Goal: Task Accomplishment & Management: Manage account settings

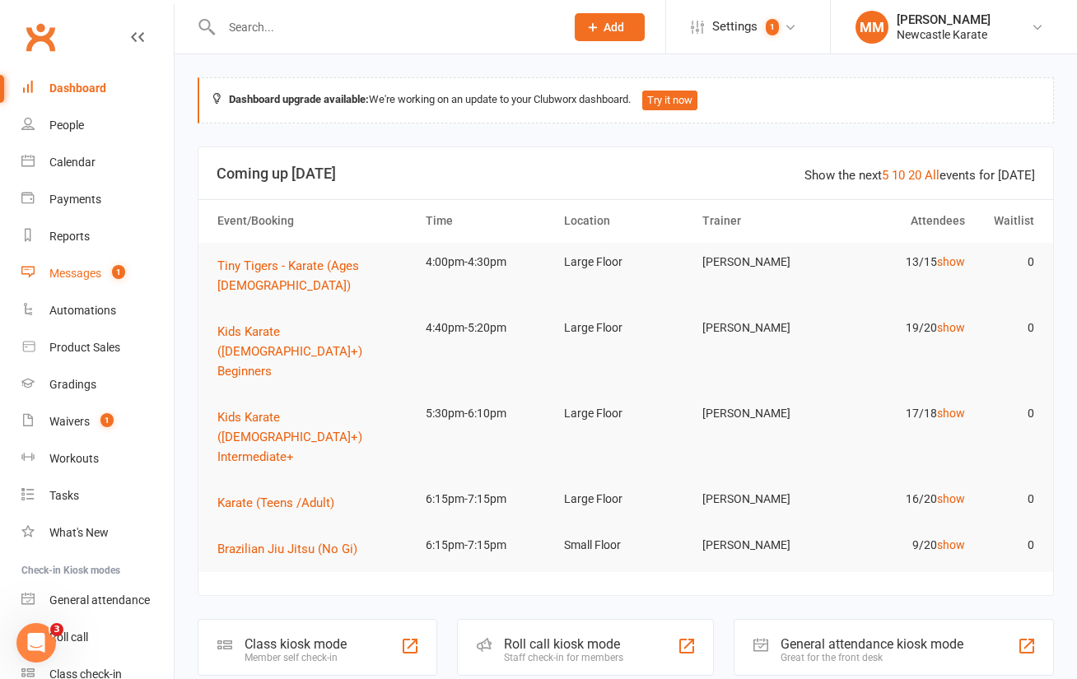
click at [96, 268] on div "Messages" at bounding box center [75, 273] width 52 height 13
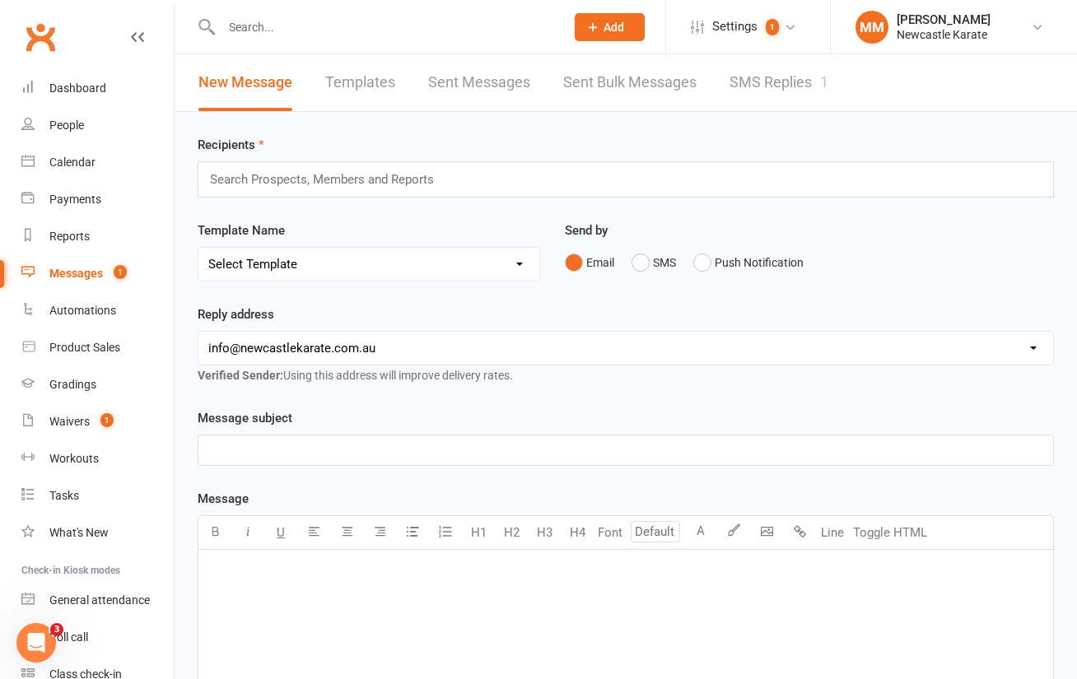
click at [771, 82] on link "SMS Replies 1" at bounding box center [778, 82] width 99 height 57
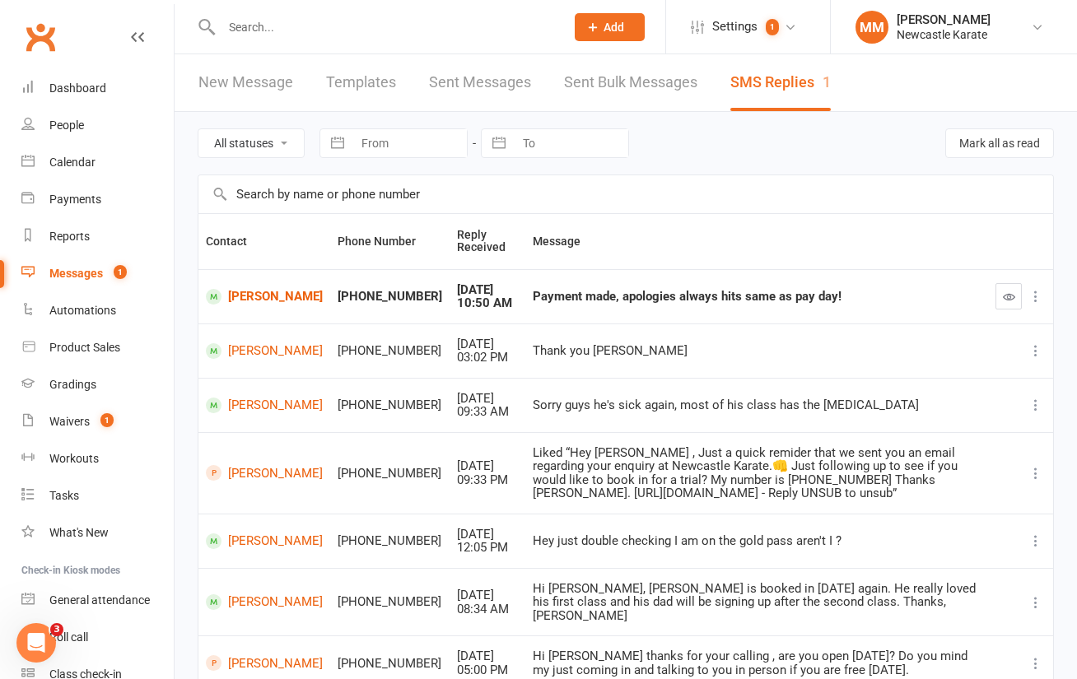
click at [245, 26] on input "text" at bounding box center [385, 27] width 337 height 23
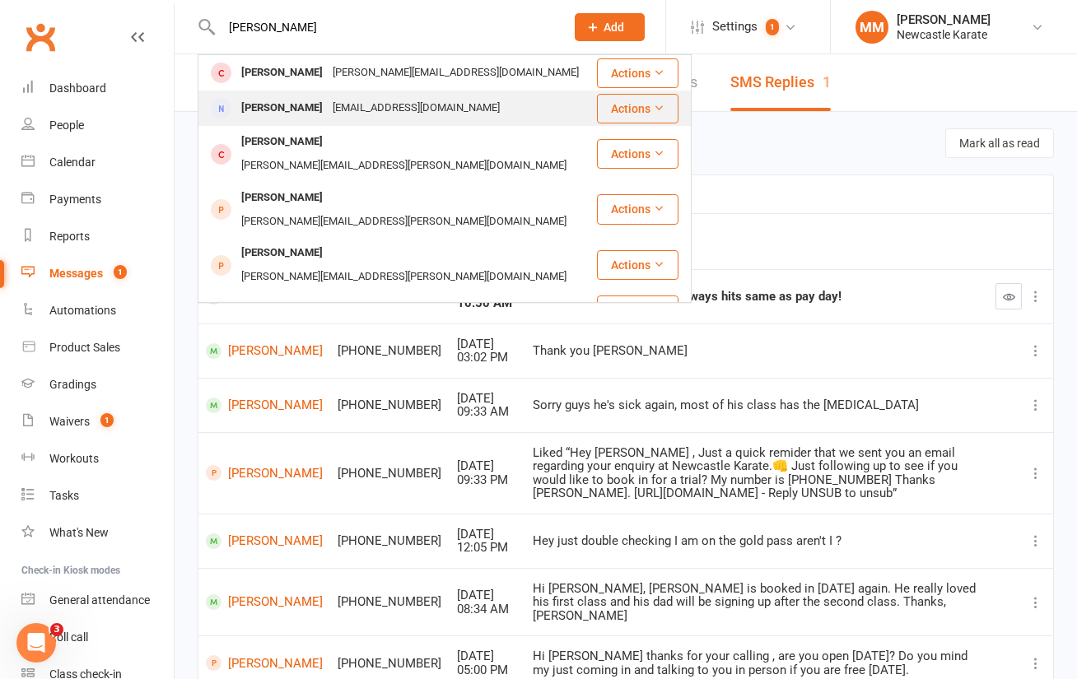
type input "Amanda hub"
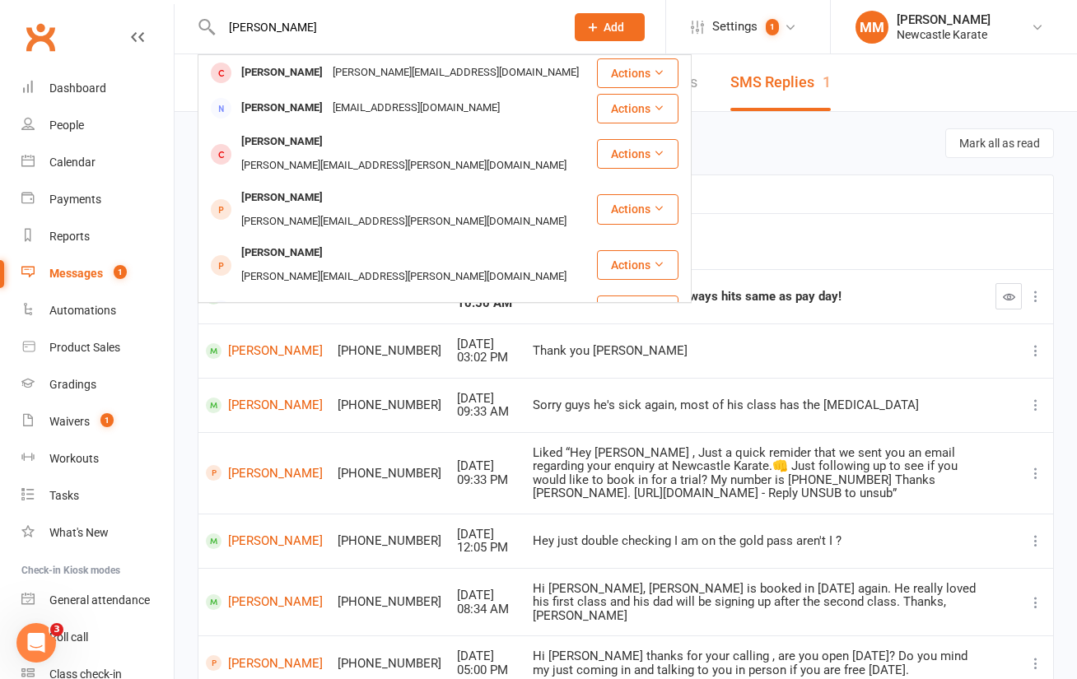
click at [332, 105] on div "mandz.austin@gmail.com" at bounding box center [416, 108] width 177 height 24
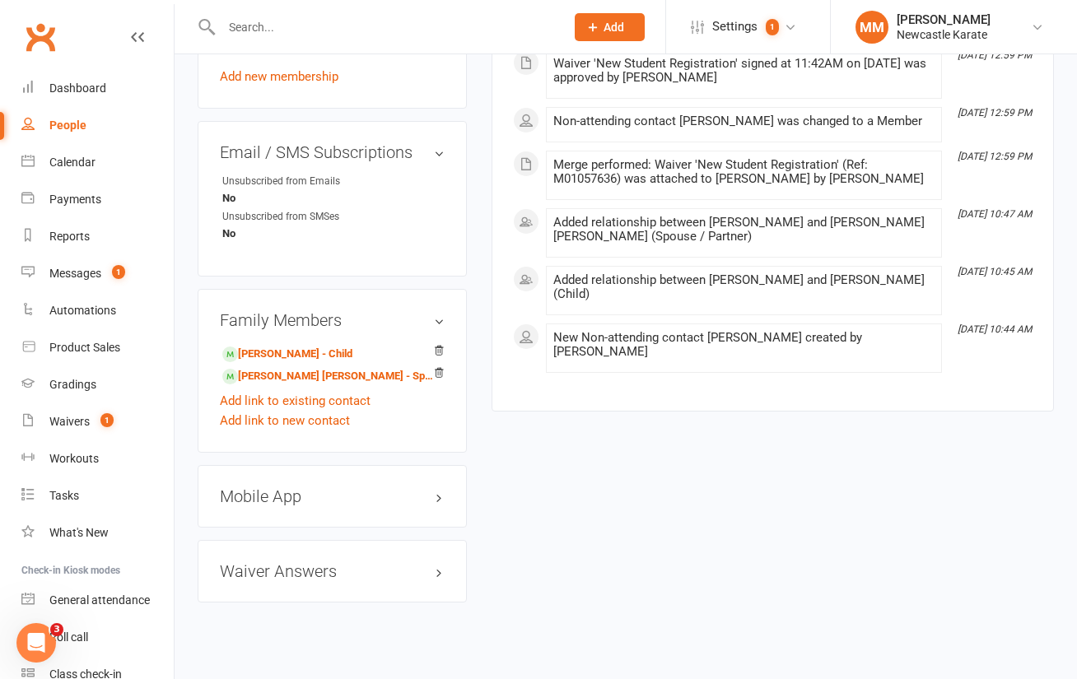
scroll to position [943, 0]
click at [294, 410] on link "Add link to new contact" at bounding box center [285, 420] width 130 height 20
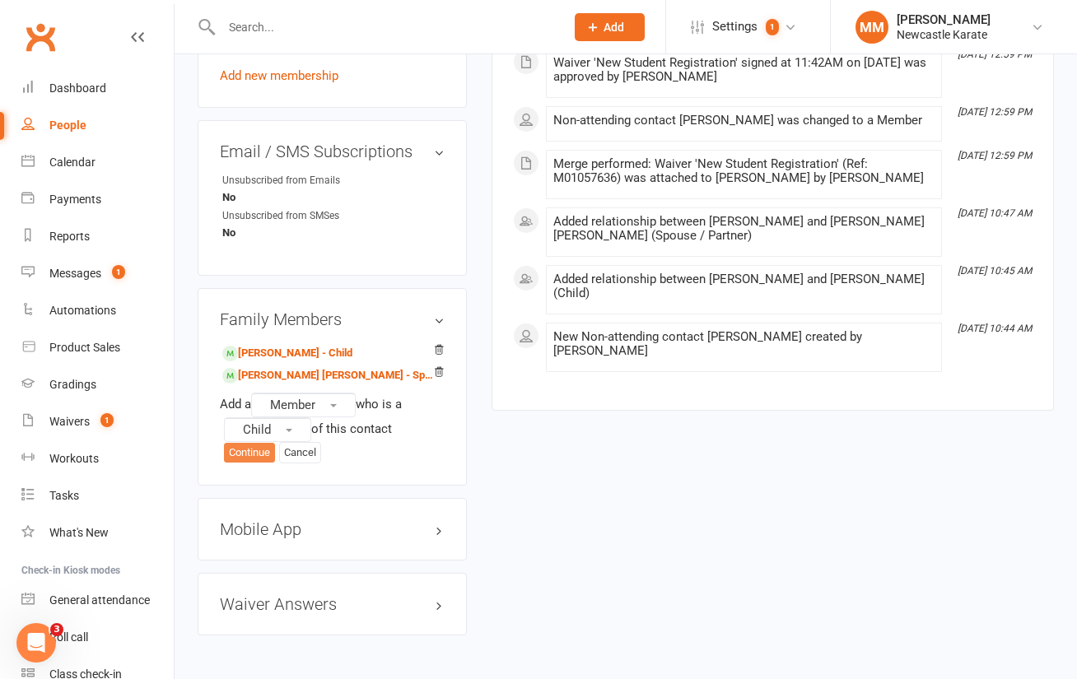
click at [257, 443] on button "Continue" at bounding box center [249, 453] width 51 height 20
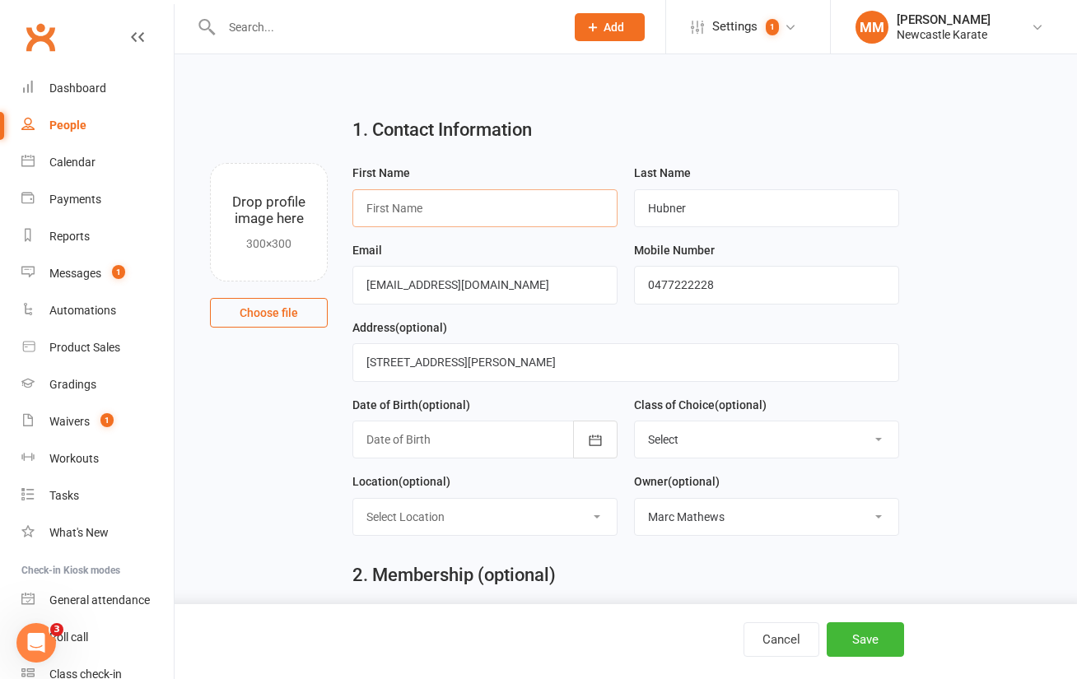
click at [430, 211] on input "text" at bounding box center [484, 208] width 265 height 38
type input "Brax"
click at [594, 440] on icon "button" at bounding box center [595, 440] width 16 height 16
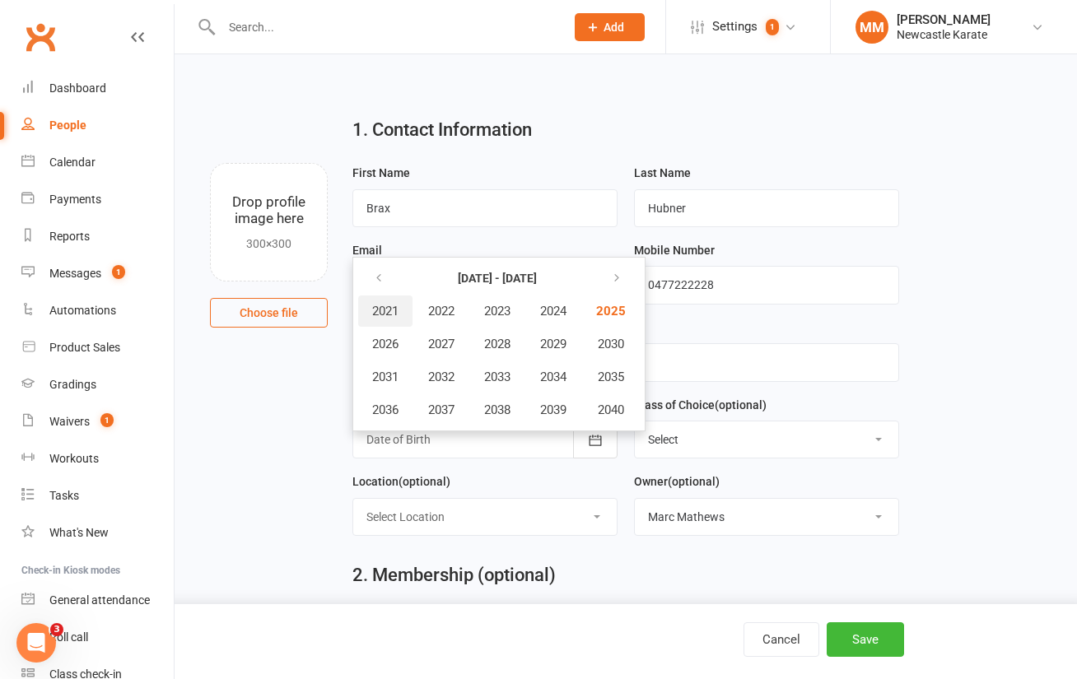
click at [386, 309] on span "2021" at bounding box center [385, 311] width 26 height 15
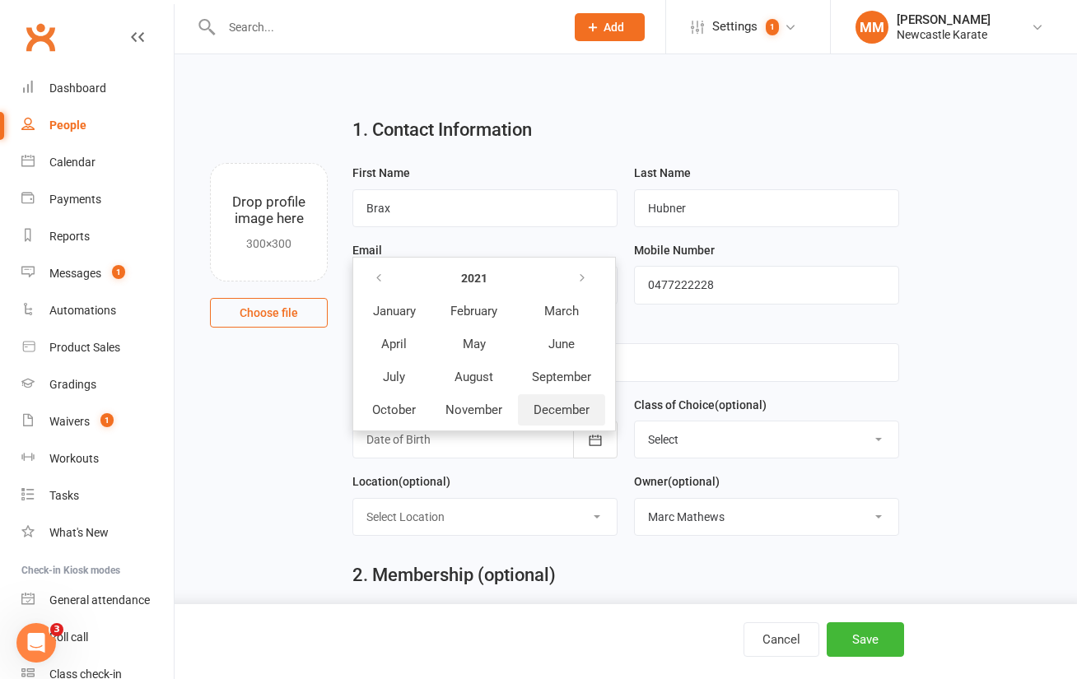
click at [582, 408] on span "December" at bounding box center [562, 410] width 56 height 15
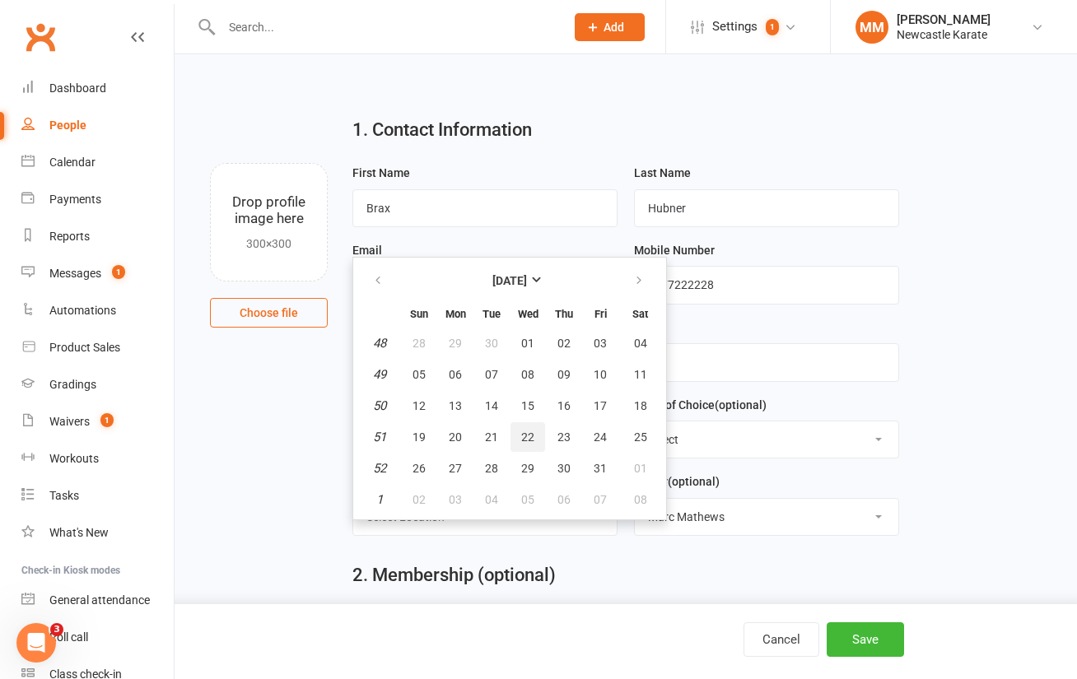
click at [533, 436] on span "22" at bounding box center [527, 437] width 13 height 13
type input "22 Dec 2021"
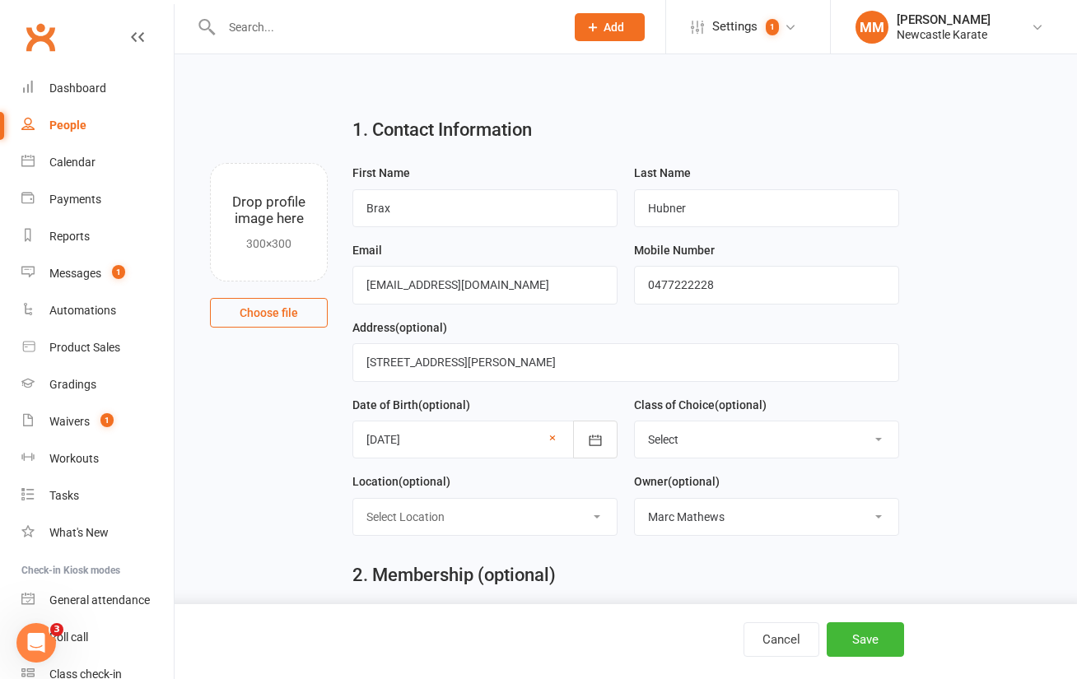
click at [709, 446] on select "Select Kinder Ninja 4-5 yo Tiny Tigers Karate 5-7yo Juniors Karate 7-12yo Teen/…" at bounding box center [766, 440] width 263 height 36
select select "Kinder Ninja 4-5 yo"
click at [635, 422] on select "Select Kinder Ninja 4-5 yo Tiny Tigers Karate 5-7yo Juniors Karate 7-12yo Teen/…" at bounding box center [766, 440] width 263 height 36
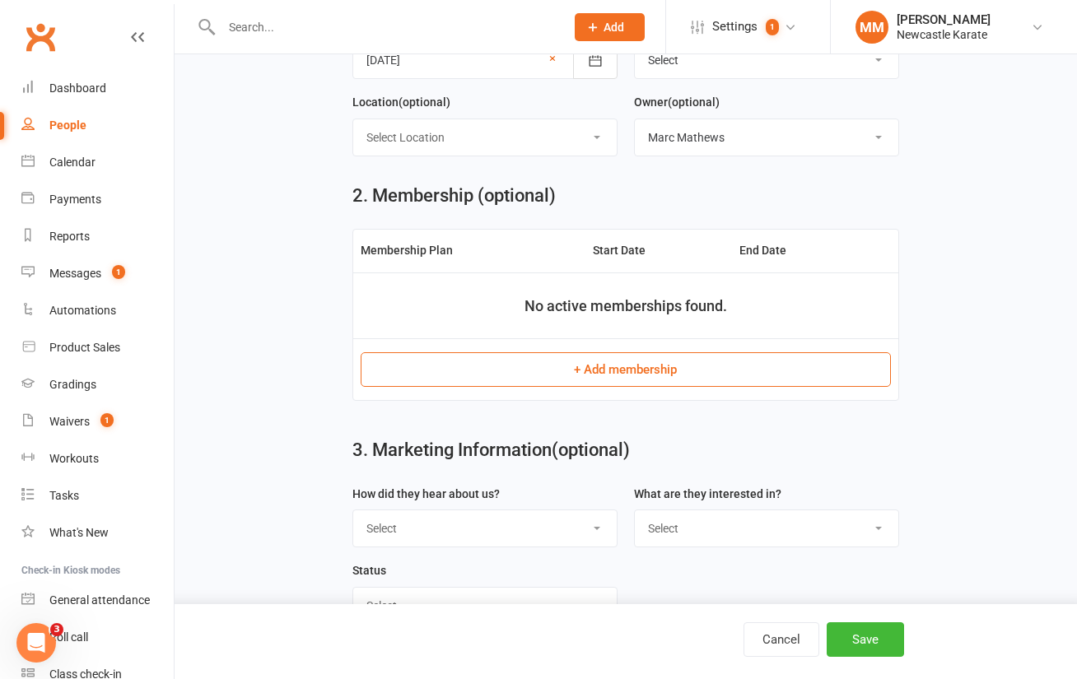
scroll to position [464, 0]
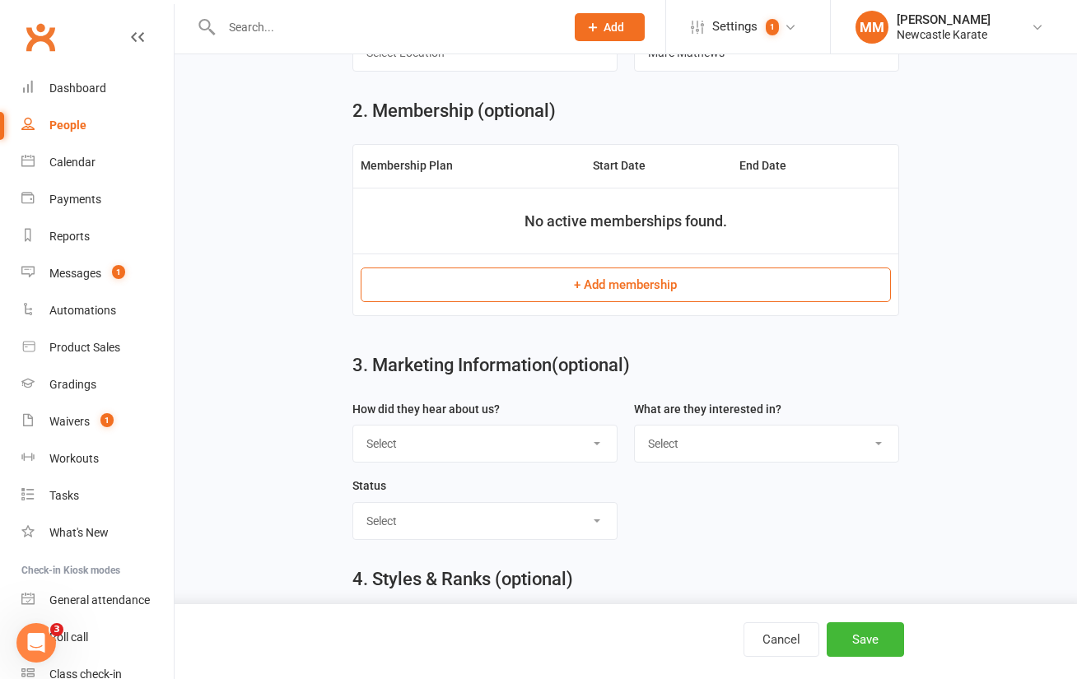
click at [563, 284] on button "+ Add membership" at bounding box center [625, 285] width 529 height 35
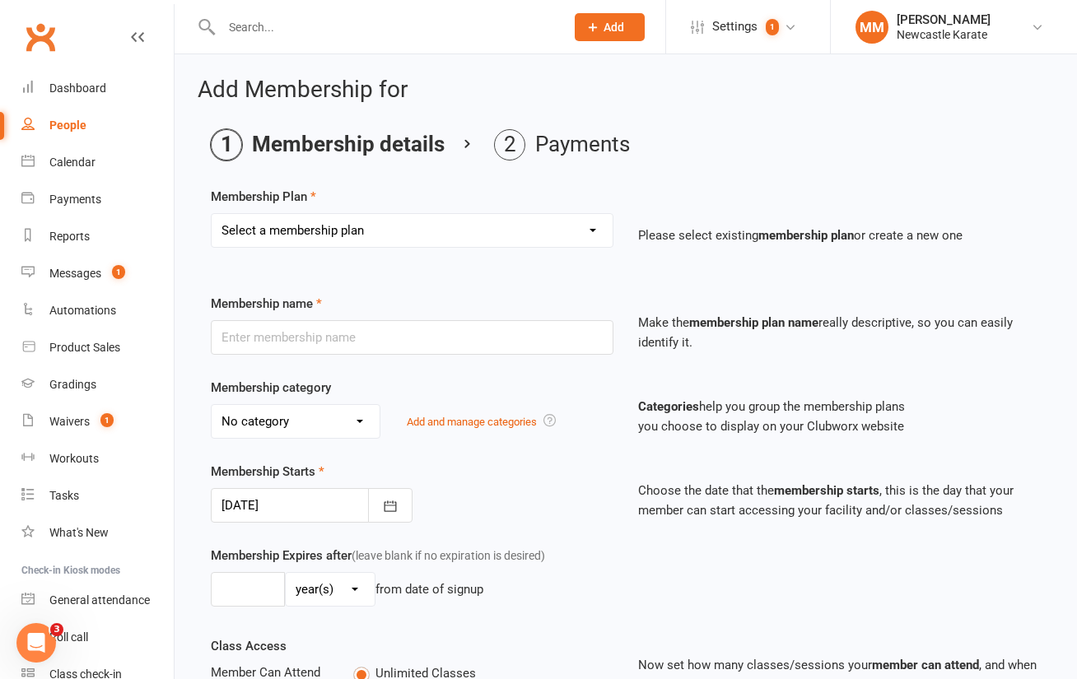
click at [397, 215] on select "Select a membership plan Create new Membership Plan INTRO Karate 2 weeks + Unif…" at bounding box center [412, 230] width 401 height 33
select select "1"
click at [212, 214] on select "Select a membership plan Create new Membership Plan INTRO Karate 2 weeks + Unif…" at bounding box center [412, 230] width 401 height 33
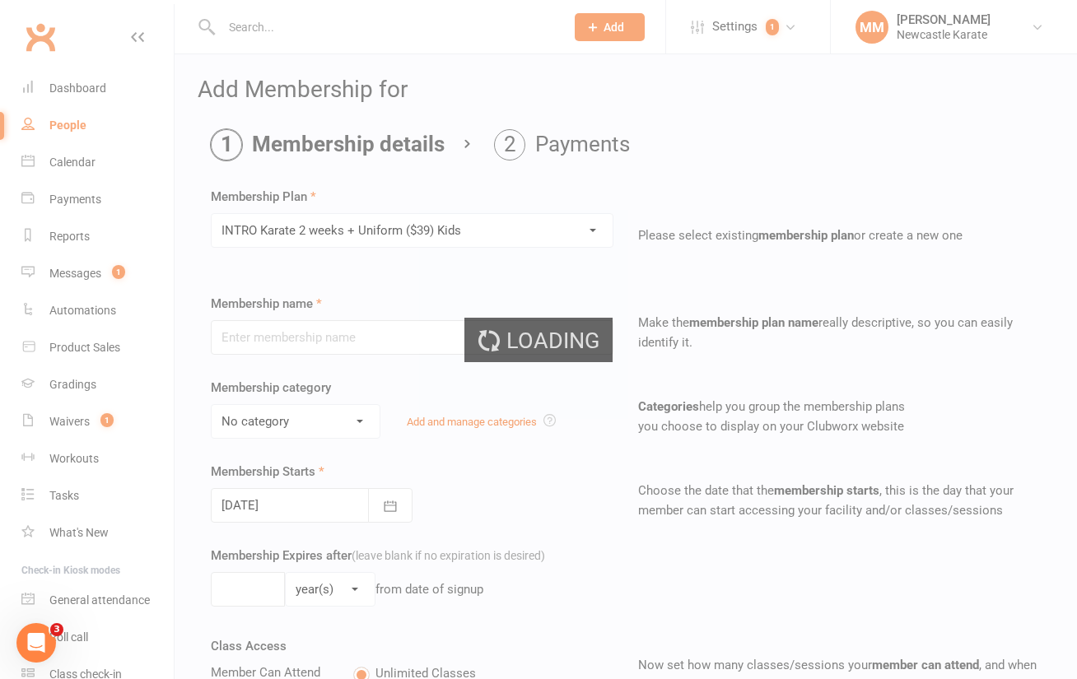
type input "INTRO Karate 2 weeks + Uniform ($39) Kids"
select select "4"
type input "3"
select select "1"
type input "2"
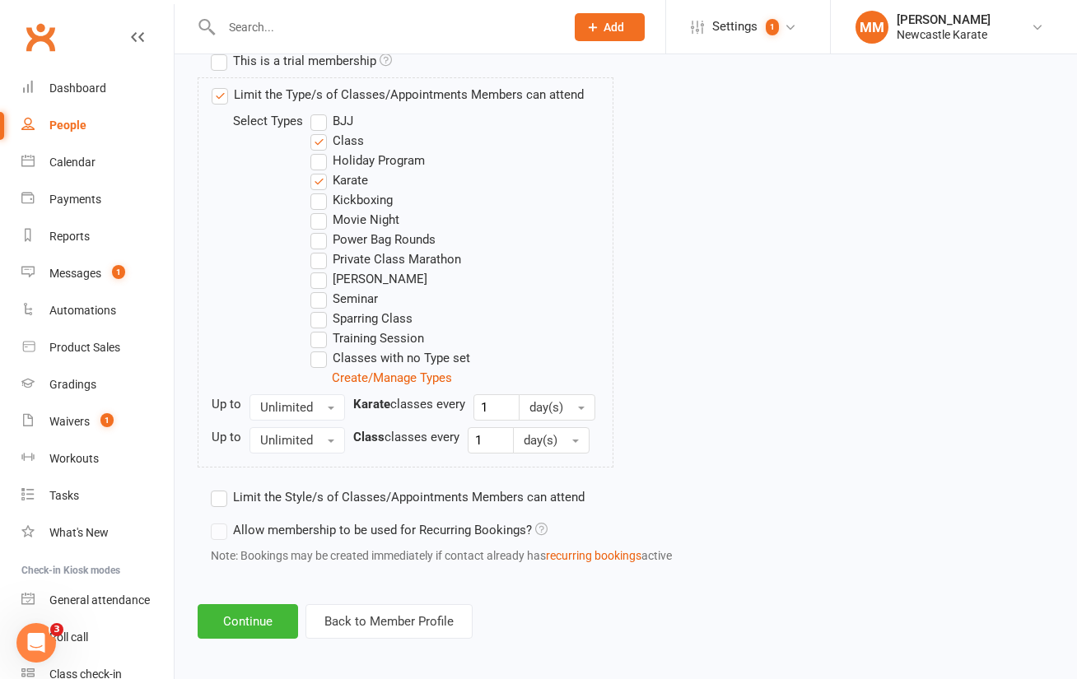
scroll to position [797, 0]
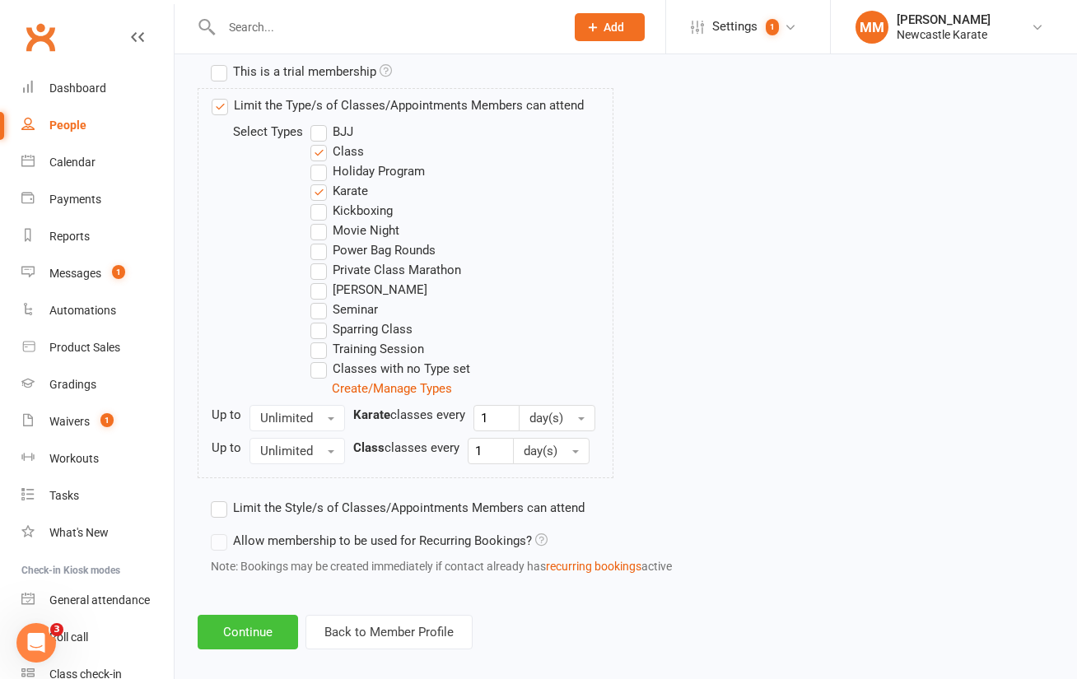
click at [264, 622] on button "Continue" at bounding box center [248, 632] width 100 height 35
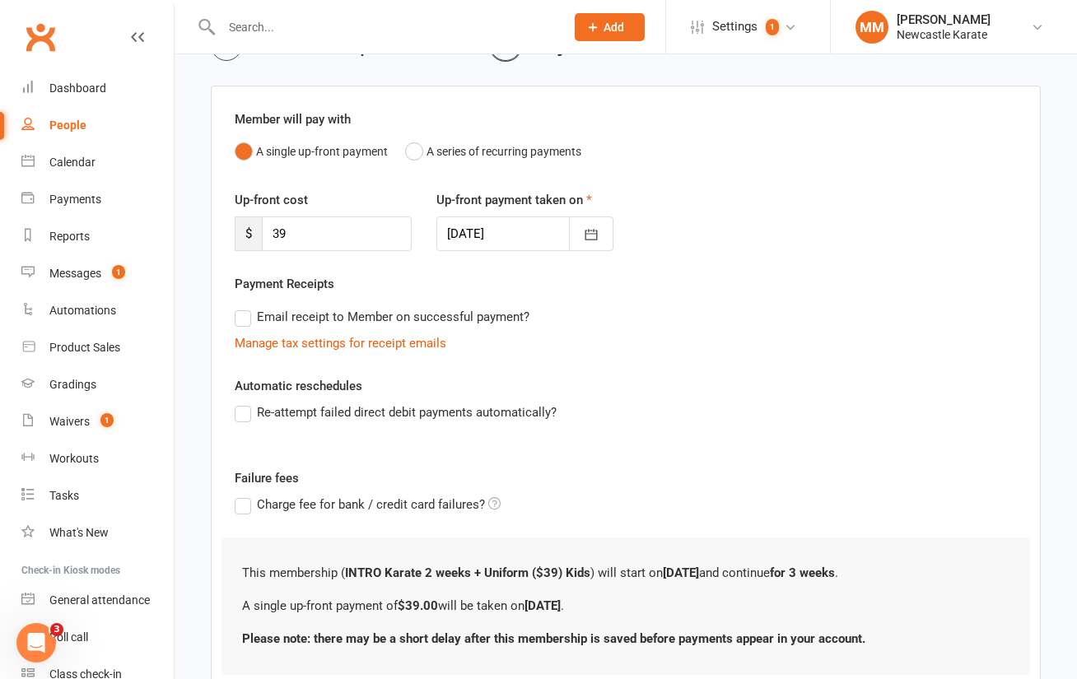
scroll to position [217, 0]
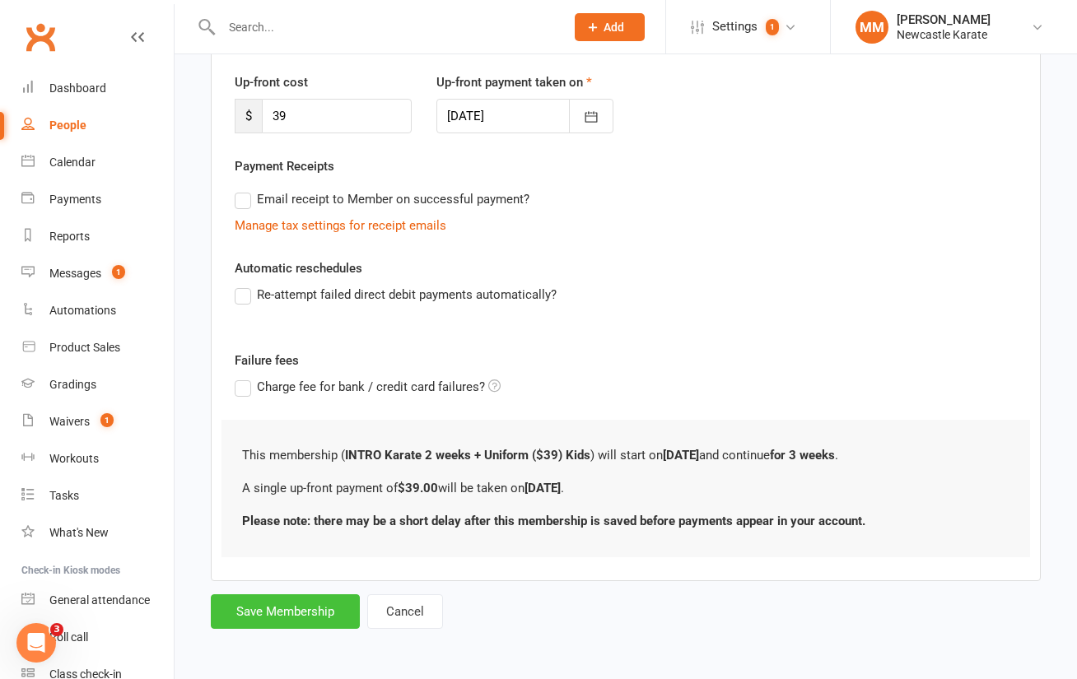
click at [310, 622] on button "Save Membership" at bounding box center [285, 611] width 149 height 35
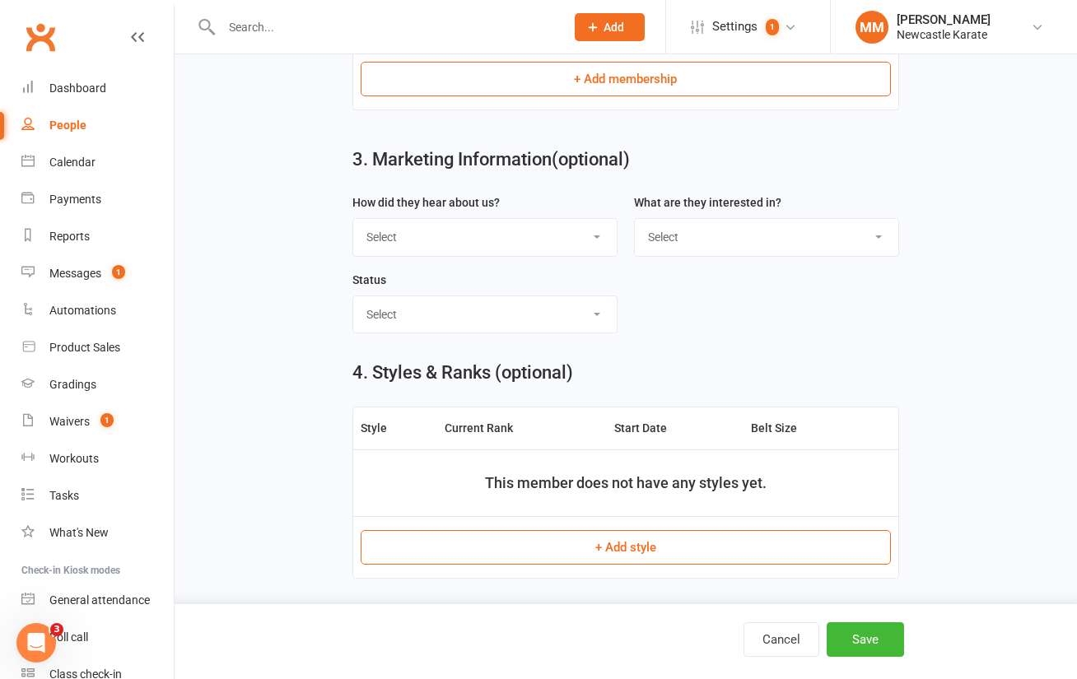
scroll to position [675, 0]
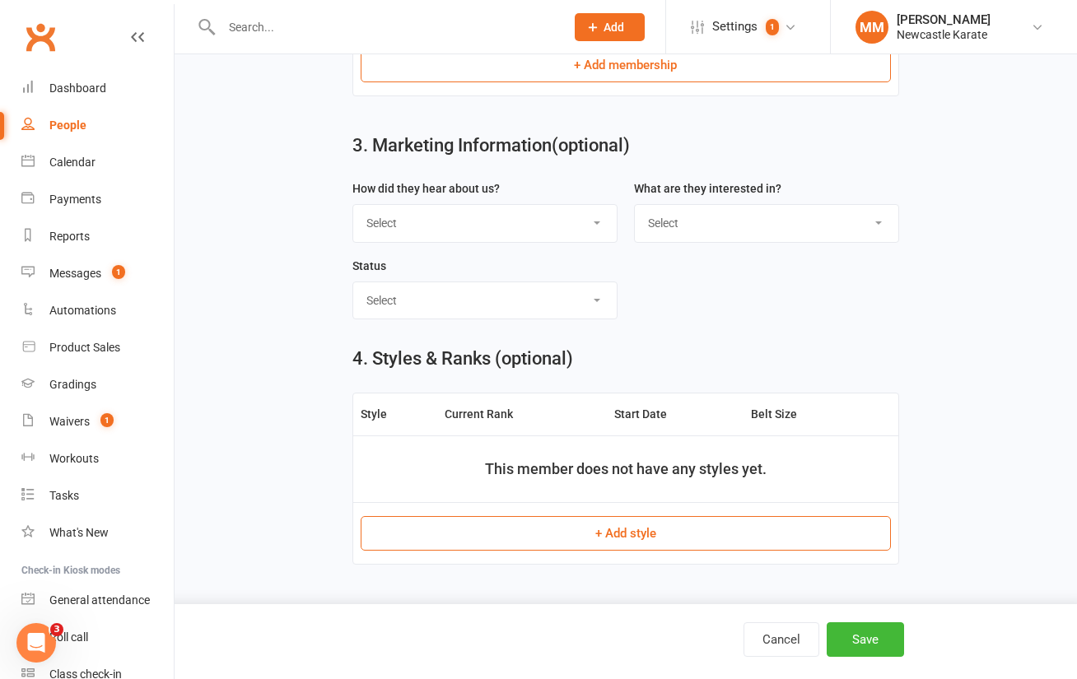
click at [622, 539] on button "+ Add style" at bounding box center [625, 533] width 529 height 35
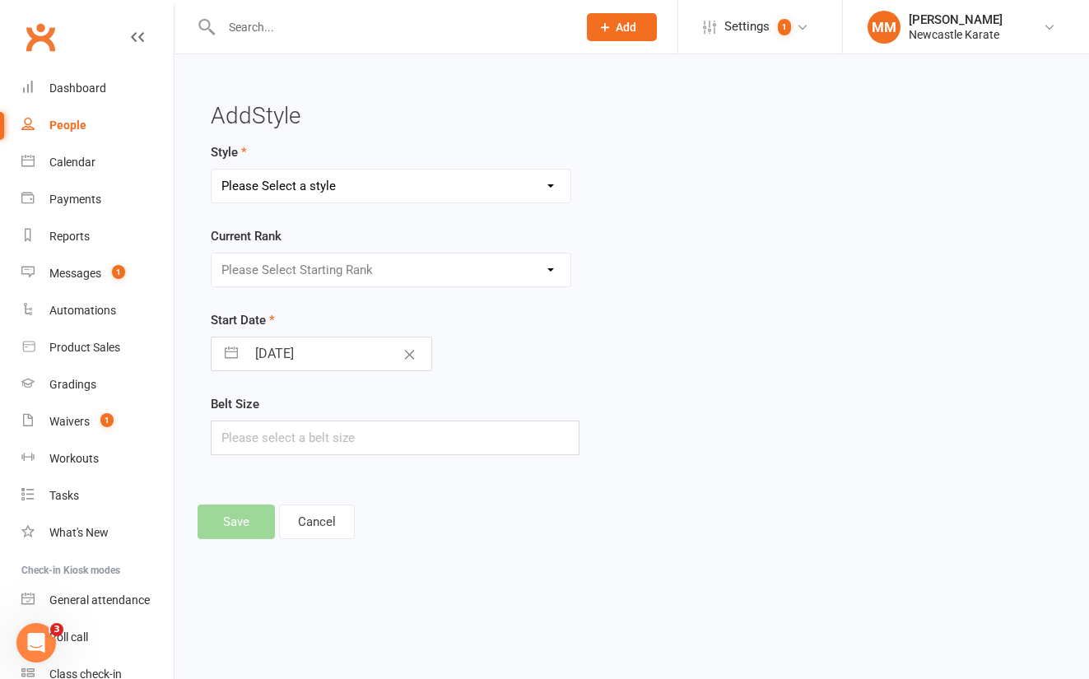
click at [406, 182] on select "Please Select a style BJJ - Adults Karate Kickboxing Ladies Kickboxing Leadersh…" at bounding box center [391, 186] width 359 height 33
select select "33"
click at [212, 170] on select "Please Select a style BJJ - Adults Karate Kickboxing Ladies Kickboxing Leadersh…" at bounding box center [391, 186] width 359 height 33
click at [309, 266] on select "Please Select Starting Rank Select White belt below 10th Kyu - White Belt 9th K…" at bounding box center [391, 270] width 359 height 33
select select "361"
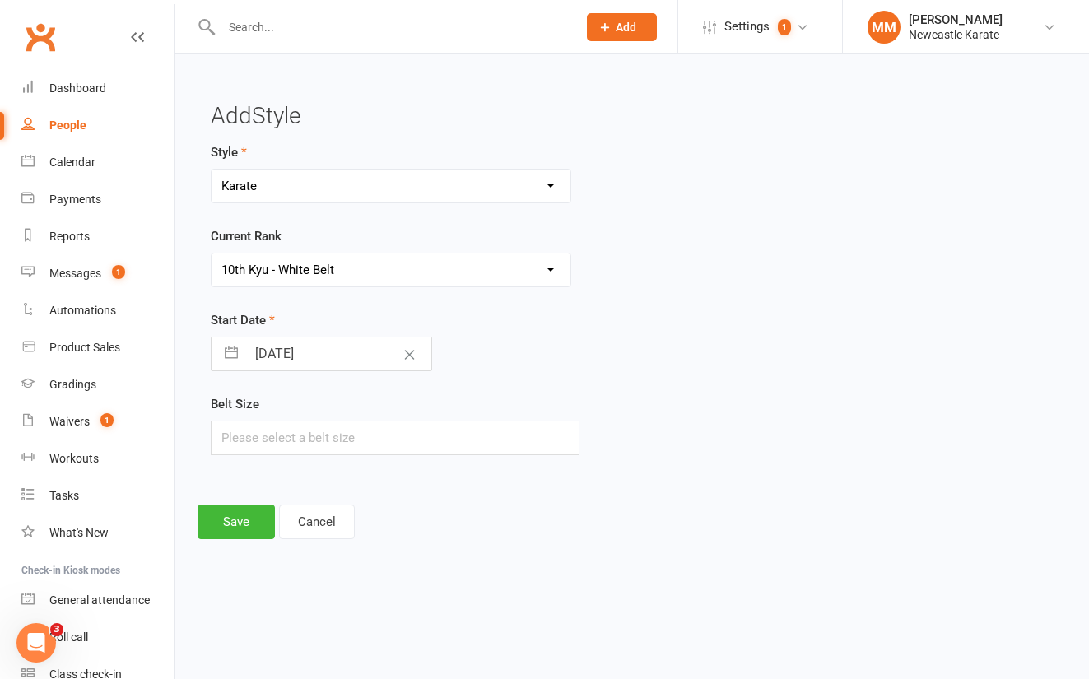
click at [212, 254] on select "Please Select Starting Rank Select White belt below 10th Kyu - White Belt 9th K…" at bounding box center [391, 270] width 359 height 33
click at [249, 520] on button "Save" at bounding box center [236, 522] width 77 height 35
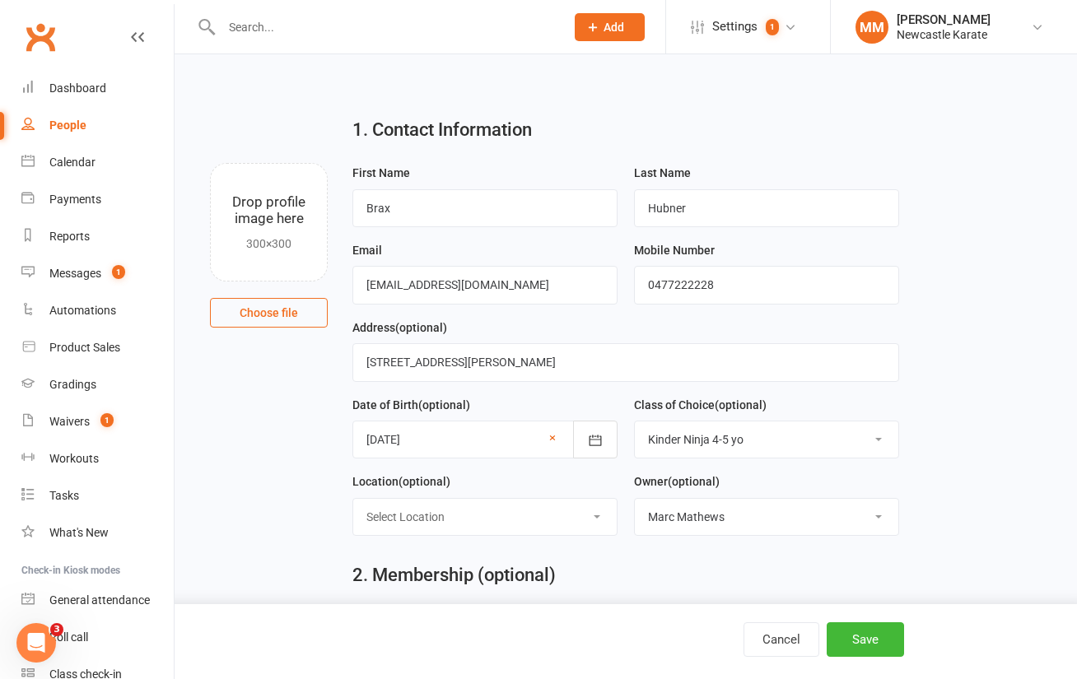
scroll to position [665, 0]
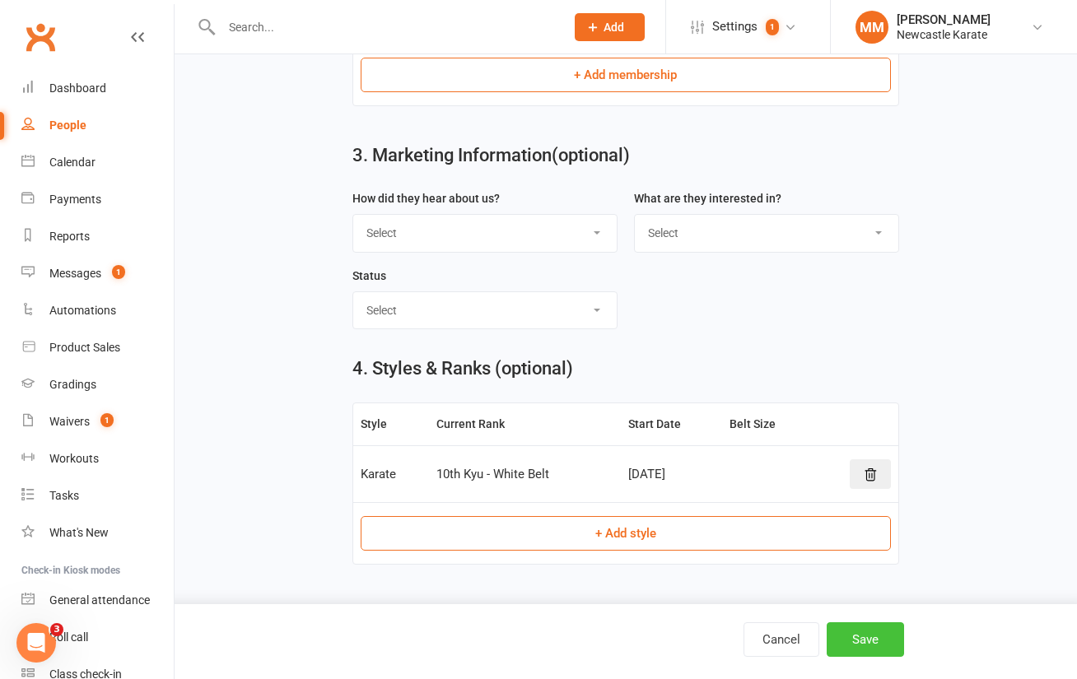
click at [892, 638] on button "Save" at bounding box center [865, 639] width 77 height 35
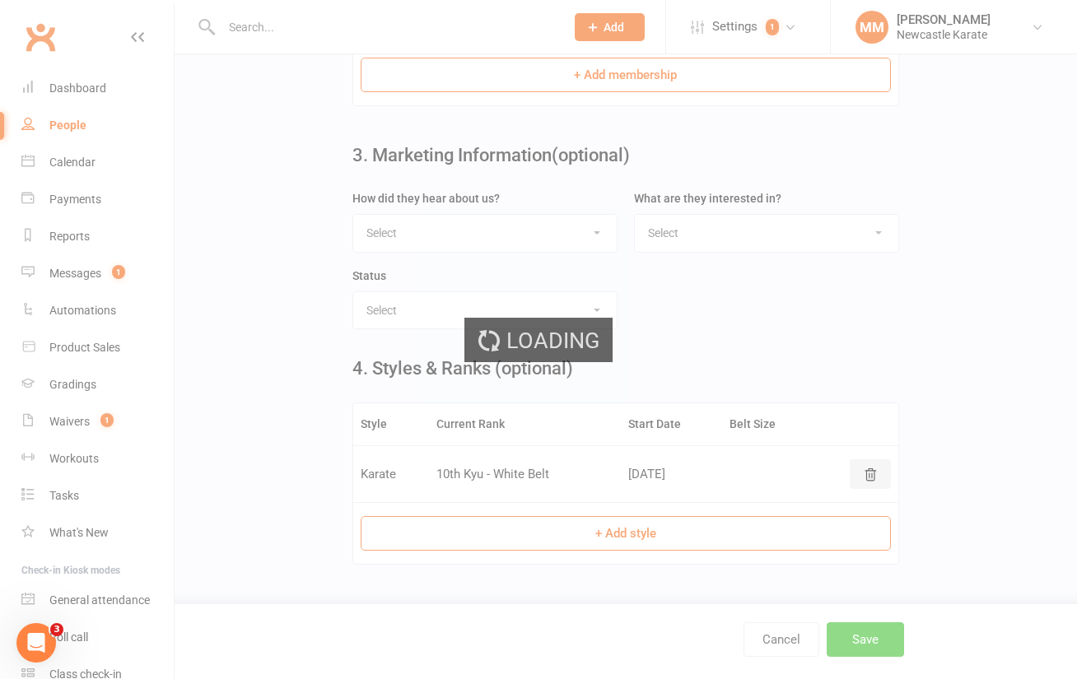
scroll to position [0, 0]
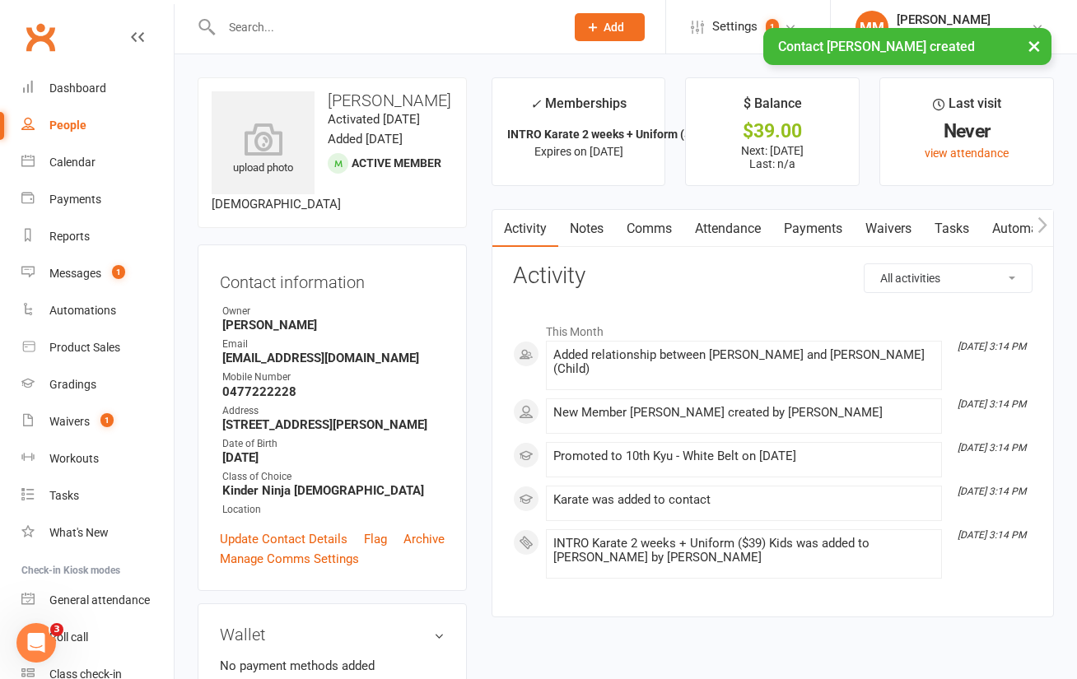
click at [825, 226] on link "Payments" at bounding box center [813, 229] width 82 height 38
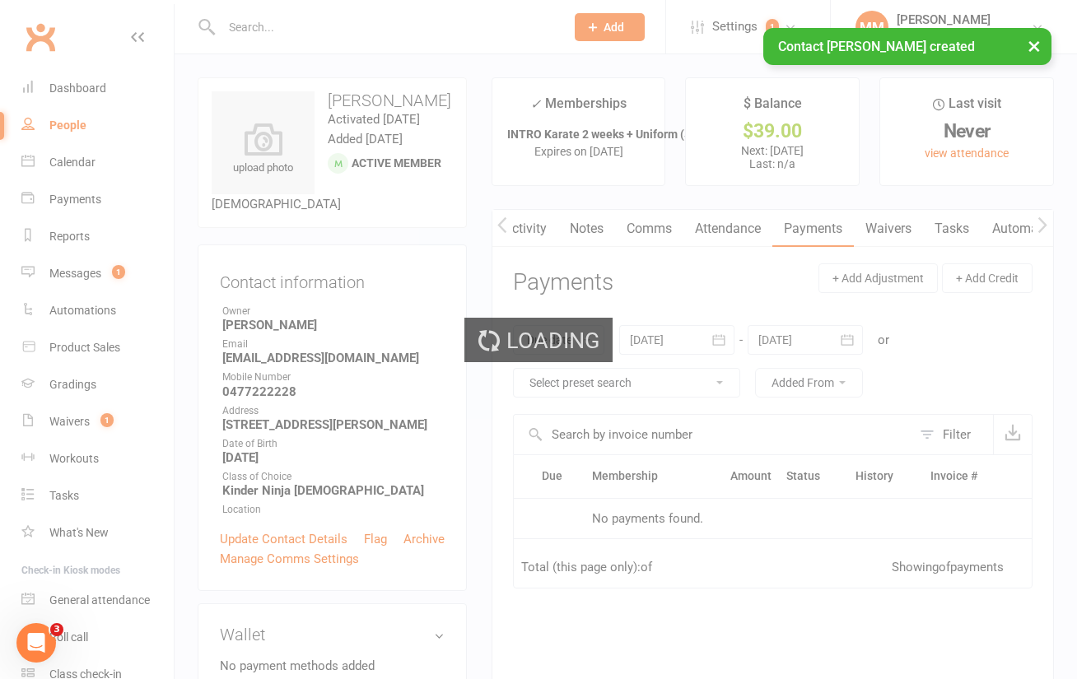
scroll to position [0, 1]
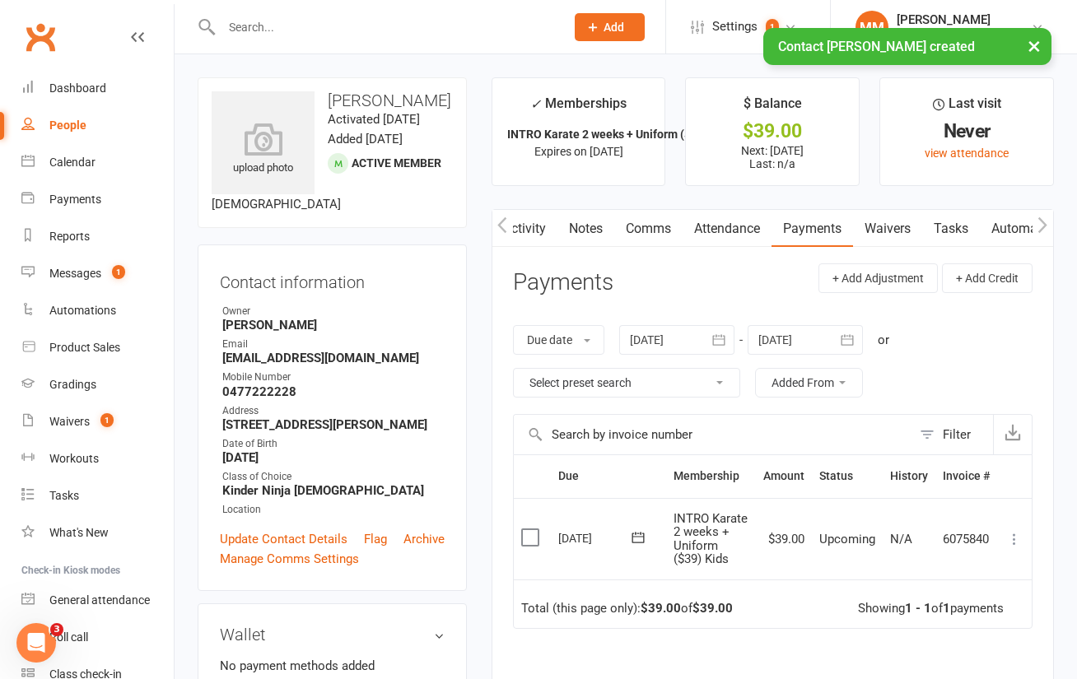
click at [1015, 536] on icon at bounding box center [1014, 539] width 16 height 16
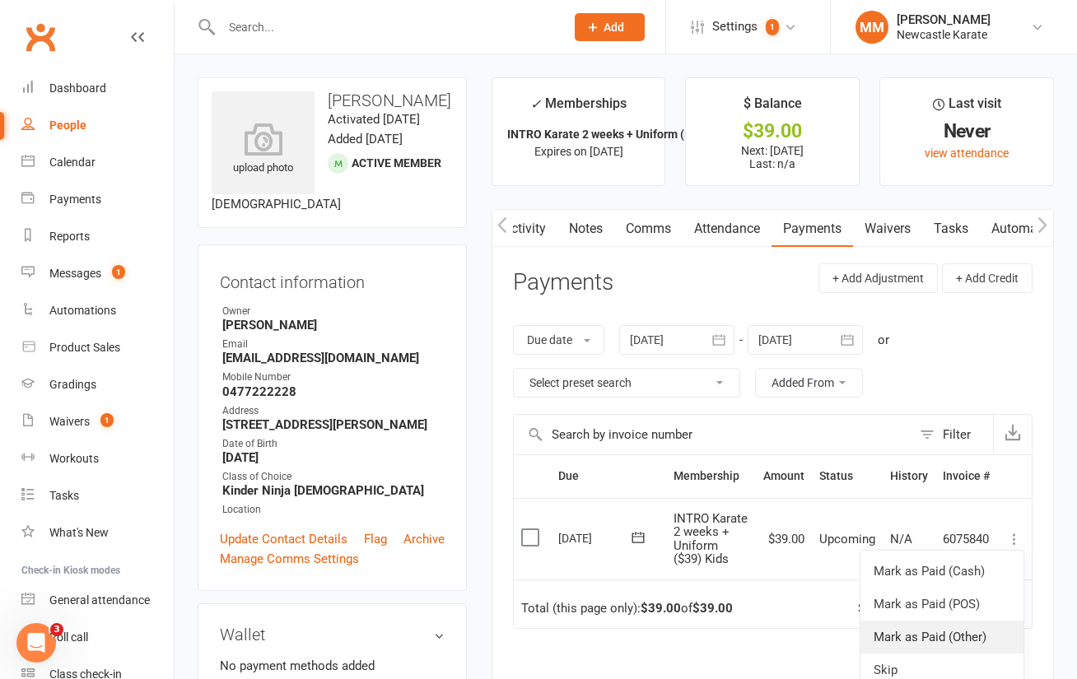
click at [1007, 627] on link "Mark as Paid (Other)" at bounding box center [941, 637] width 163 height 33
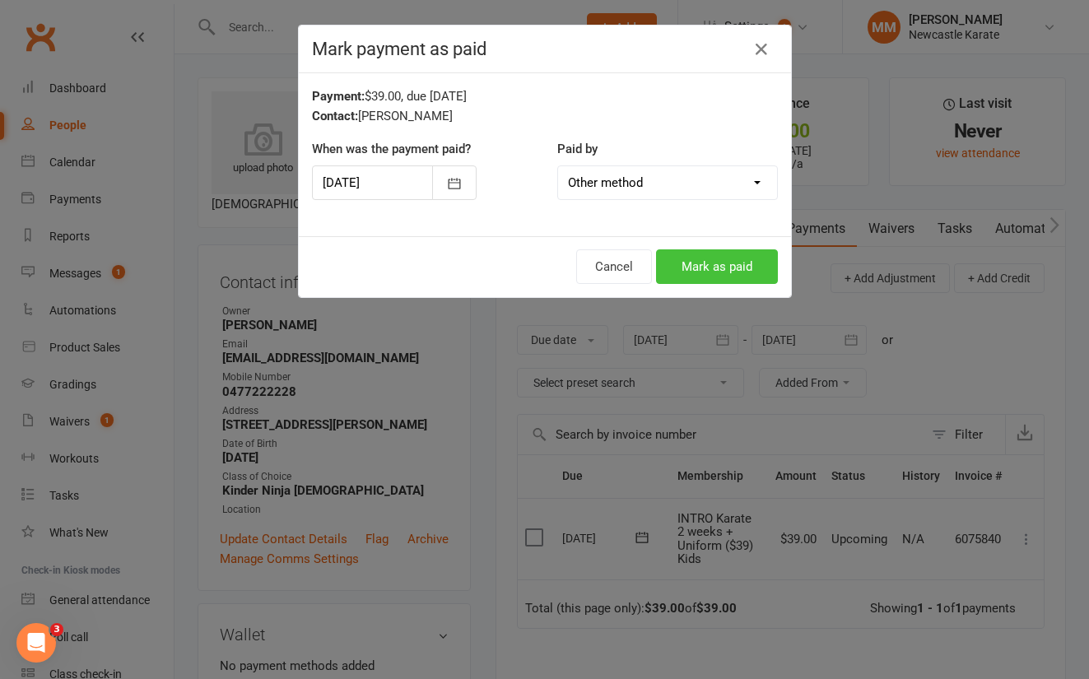
click at [738, 262] on button "Mark as paid" at bounding box center [717, 266] width 122 height 35
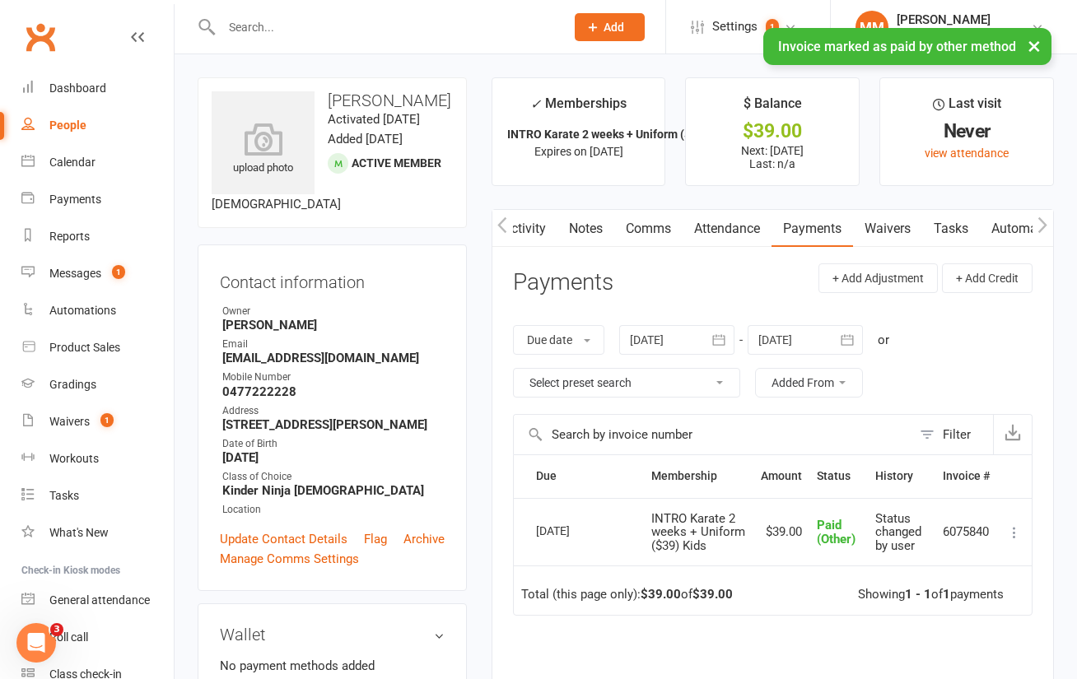
click at [649, 226] on link "Comms" at bounding box center [648, 229] width 68 height 38
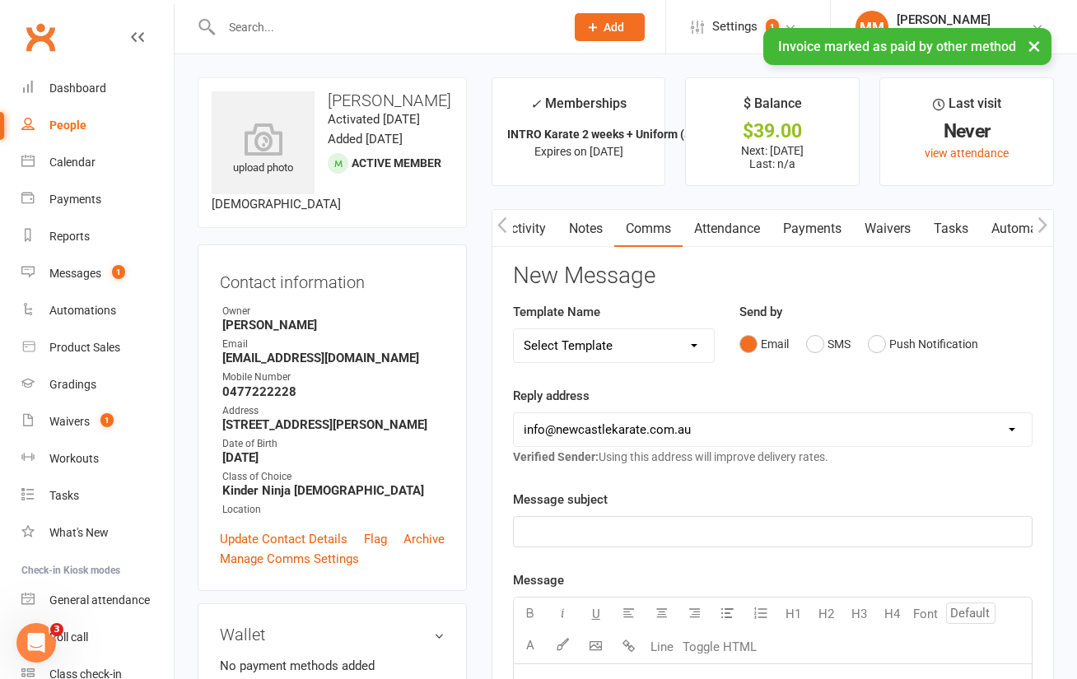
click at [666, 342] on select "Select Template [SMS] SMS 2 for 1 $39 [Email] An Enquiry - Juniors [Email] An E…" at bounding box center [614, 345] width 201 height 33
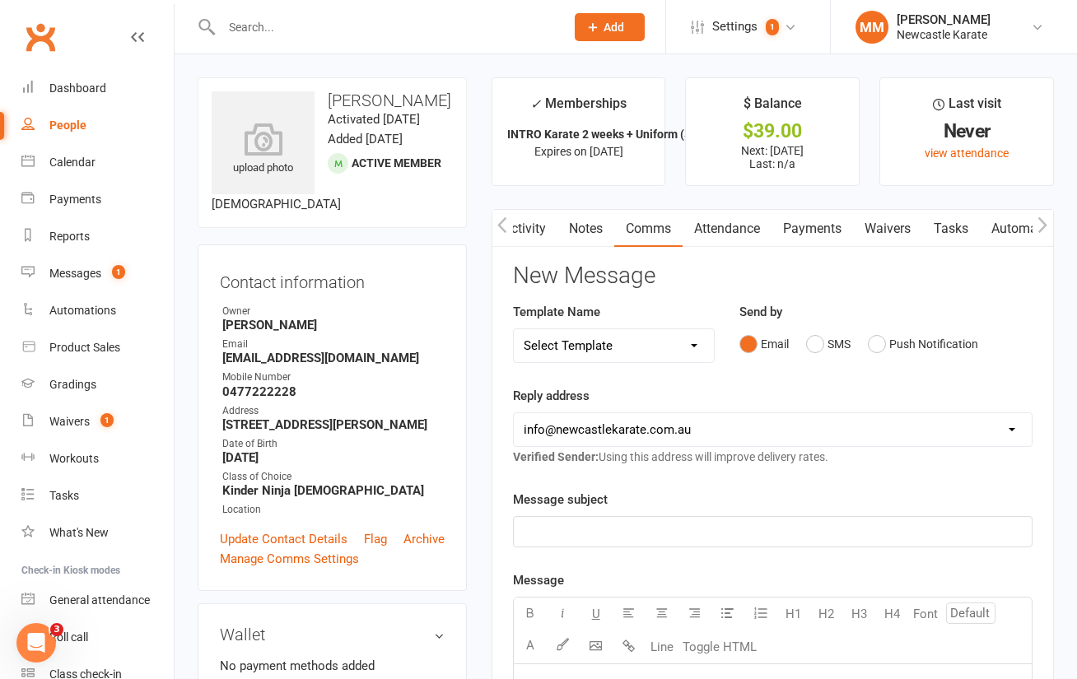
select select "36"
click at [514, 329] on select "Select Template [SMS] SMS 2 for 1 $39 [Email] An Enquiry - Juniors [Email] An E…" at bounding box center [614, 345] width 201 height 33
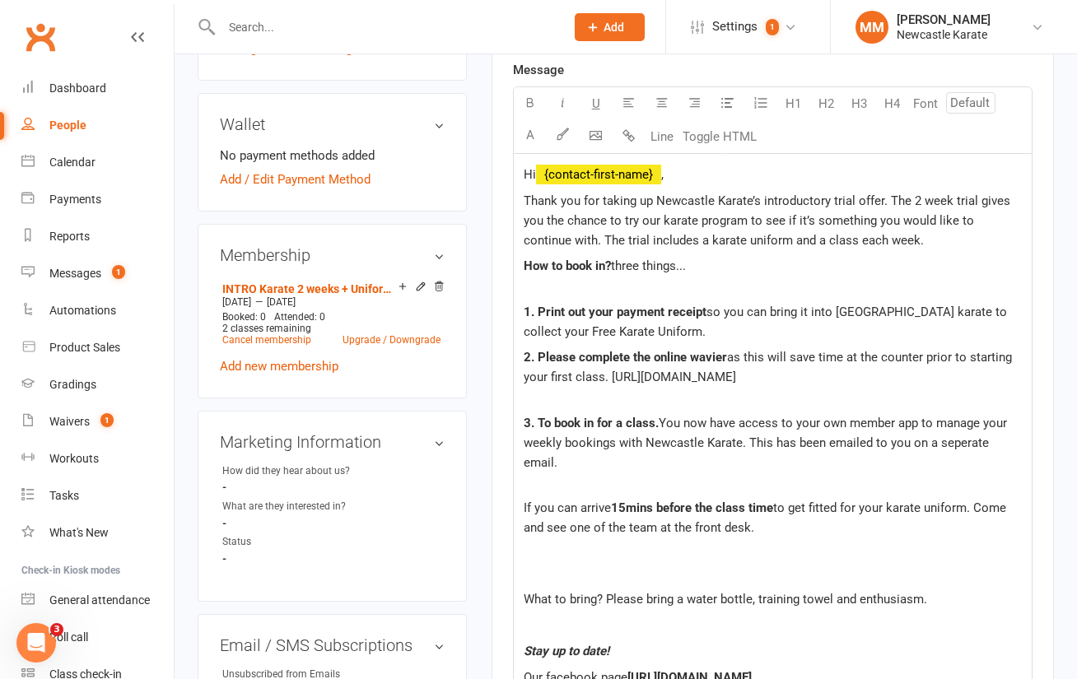
scroll to position [496, 0]
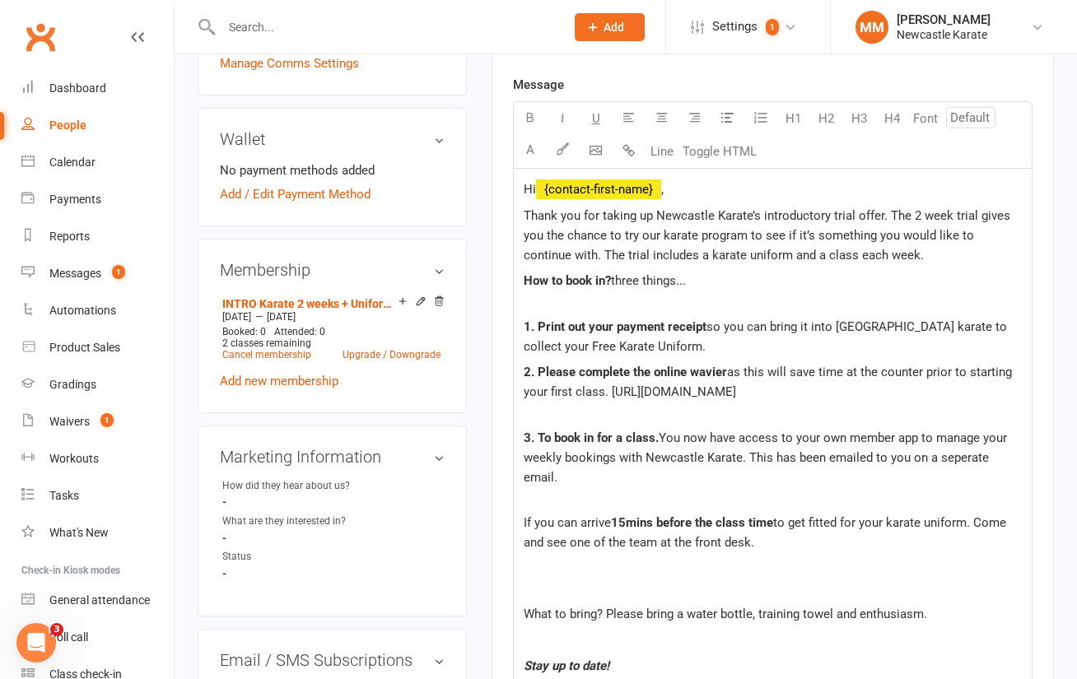
click at [684, 190] on p "Hi ﻿ {contact-first-name} ," at bounding box center [773, 189] width 498 height 20
drag, startPoint x: 687, startPoint y: 188, endPoint x: 539, endPoint y: 186, distance: 148.2
click at [539, 186] on p "Hi ﻿ {contact-first-name} ," at bounding box center [773, 189] width 498 height 20
click at [694, 221] on span "Thank you for taking up Newcastle Karate’s introductory trial offer. The 2 week…" at bounding box center [769, 235] width 490 height 54
click at [689, 179] on div "Hi ﻿ {contact-first-name} , Thank you for taking up Newcastle Karate’s introduc…" at bounding box center [773, 529] width 518 height 720
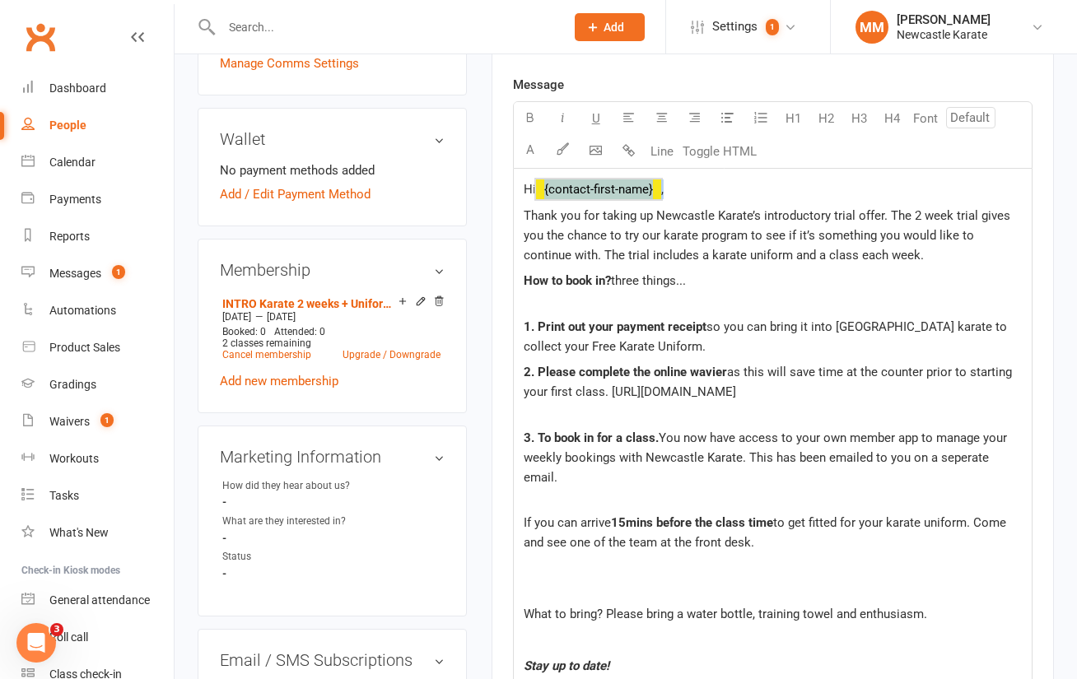
drag, startPoint x: 689, startPoint y: 187, endPoint x: 540, endPoint y: 183, distance: 149.1
click at [540, 183] on p "Hi ﻿ {contact-first-name} ," at bounding box center [773, 189] width 498 height 20
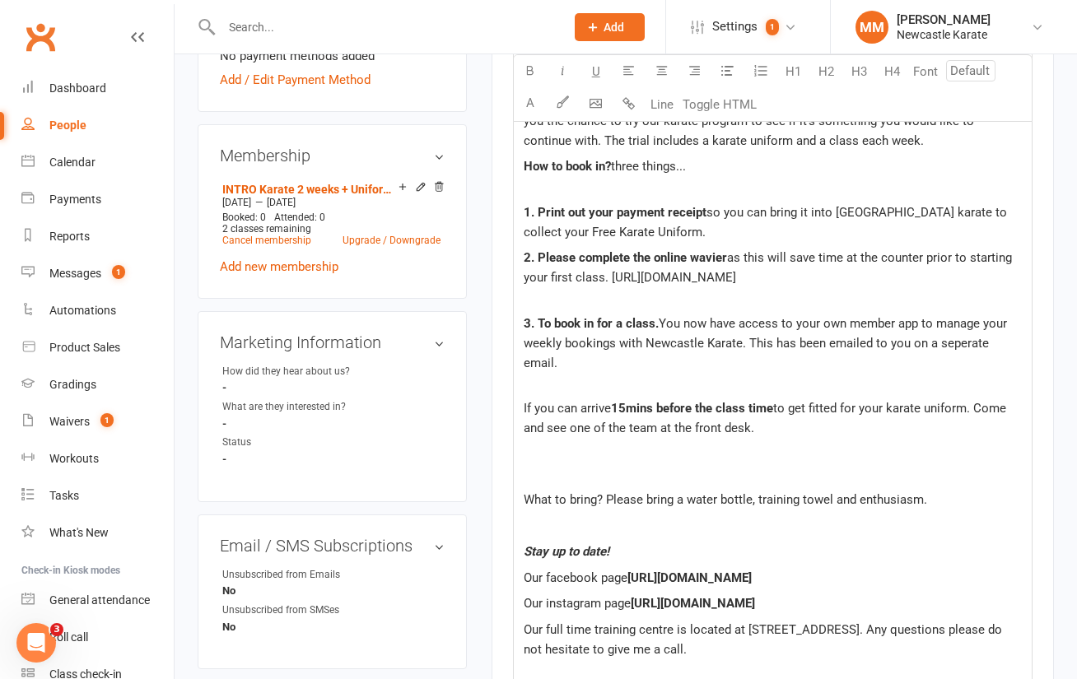
scroll to position [331, 0]
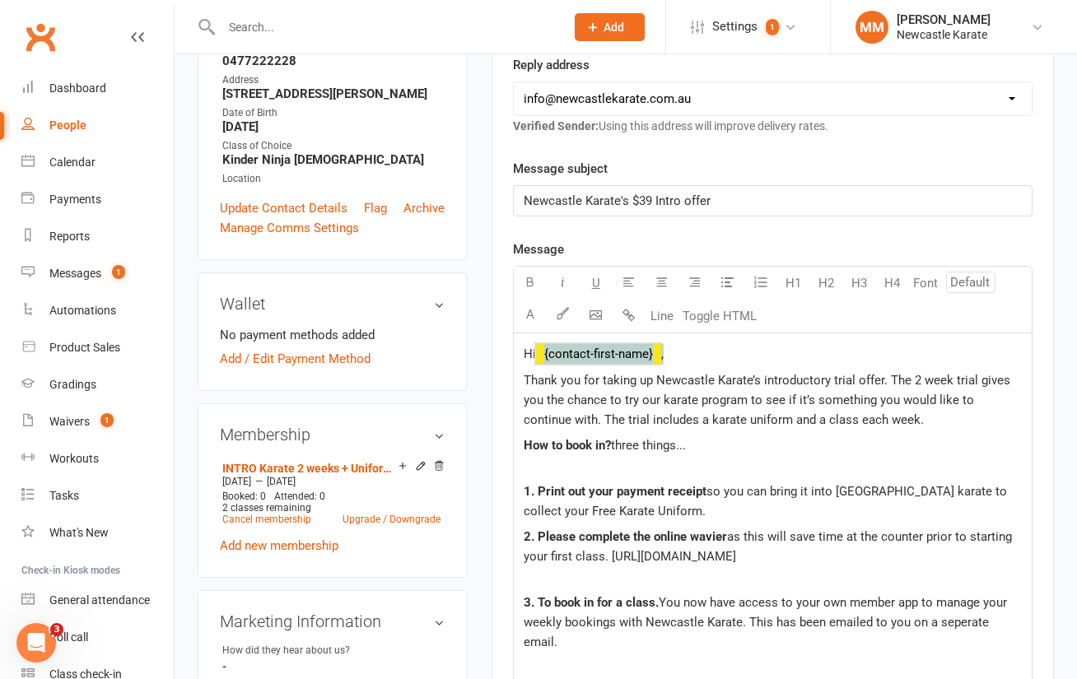
click at [711, 359] on p "Hi ﻿ {contact-first-name} ," at bounding box center [773, 354] width 498 height 20
drag, startPoint x: 525, startPoint y: 382, endPoint x: 542, endPoint y: 380, distance: 16.7
click at [526, 381] on span "Thank you for taking up Newcastle Karate’s introductory trial offer. The 2 week…" at bounding box center [769, 400] width 490 height 54
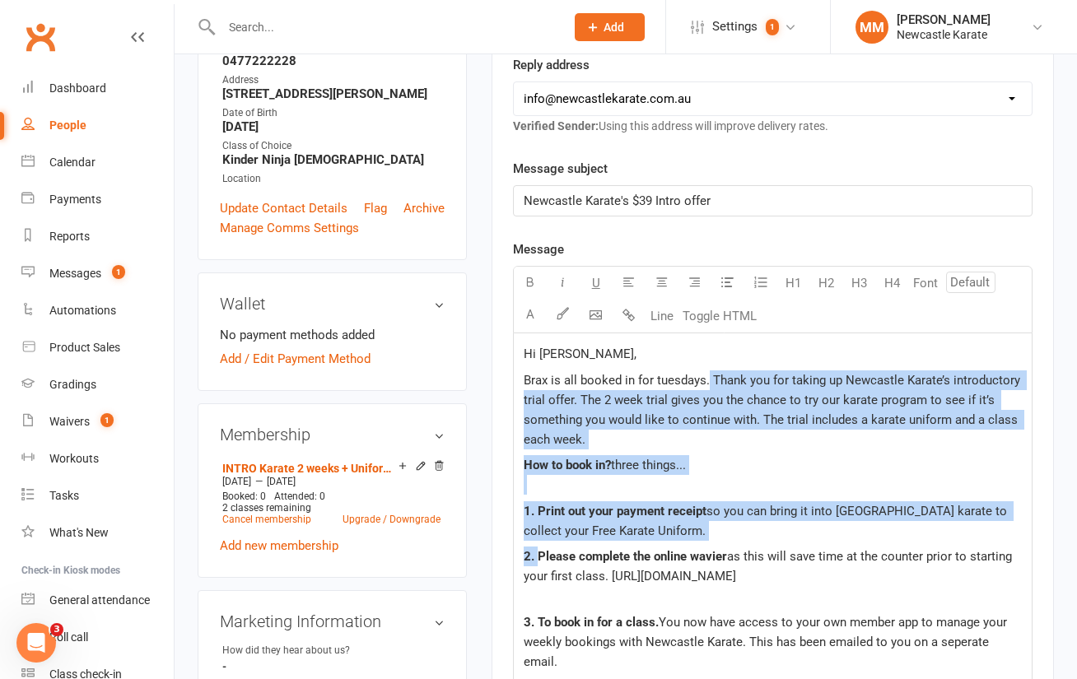
drag, startPoint x: 709, startPoint y: 375, endPoint x: 535, endPoint y: 557, distance: 251.6
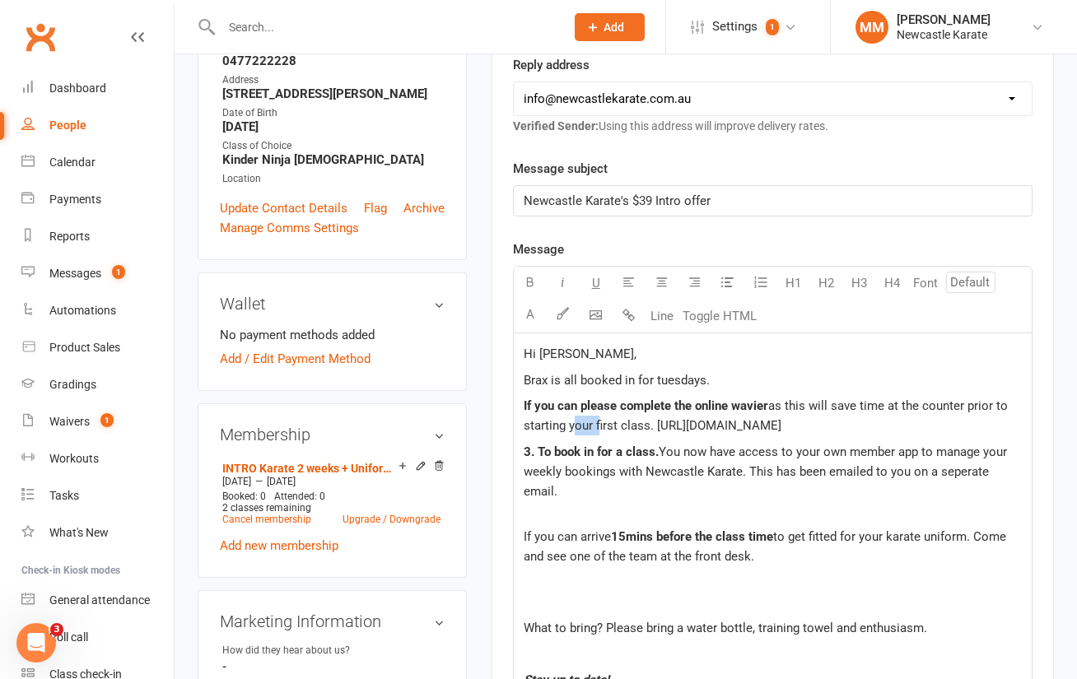
drag, startPoint x: 594, startPoint y: 426, endPoint x: 569, endPoint y: 430, distance: 24.9
click at [569, 430] on span "as this will save time at the counter prior to starting your first class. https…" at bounding box center [767, 415] width 487 height 35
drag, startPoint x: 575, startPoint y: 452, endPoint x: 954, endPoint y: 629, distance: 418.8
click at [957, 630] on div "Hi Amanda, Brax is all booked in for tuesdays. If you can please complete the o…" at bounding box center [773, 618] width 518 height 570
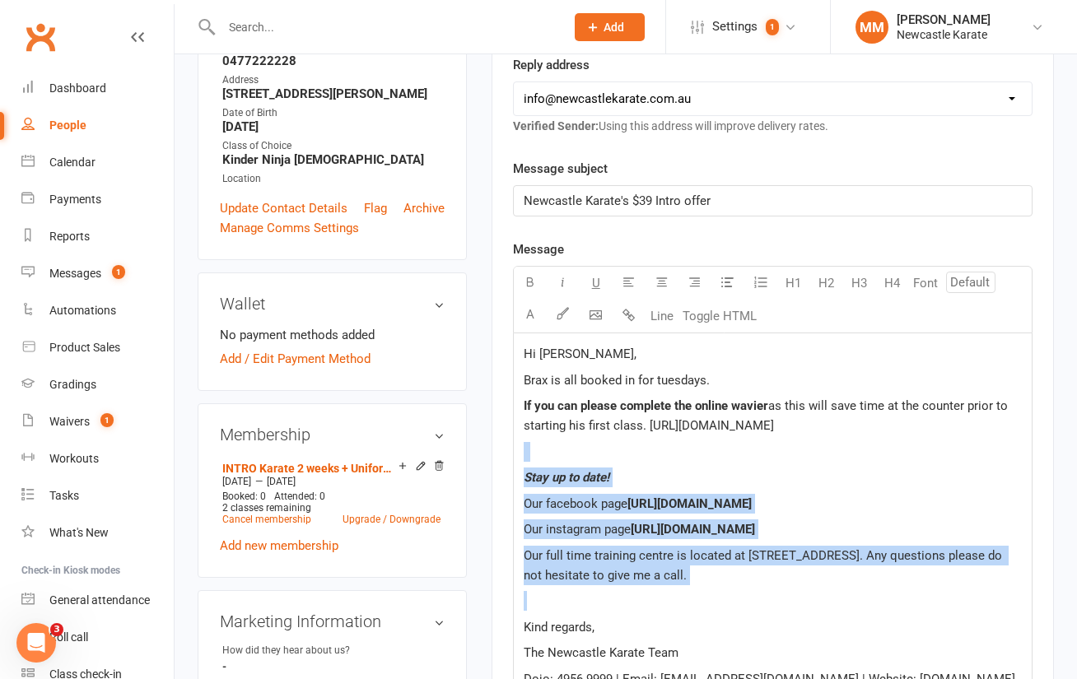
drag, startPoint x: 779, startPoint y: 613, endPoint x: 534, endPoint y: 459, distance: 289.4
click at [534, 459] on div "Hi Amanda, Brax is all booked in for tuesdays. If you can please complete the o…" at bounding box center [773, 516] width 518 height 367
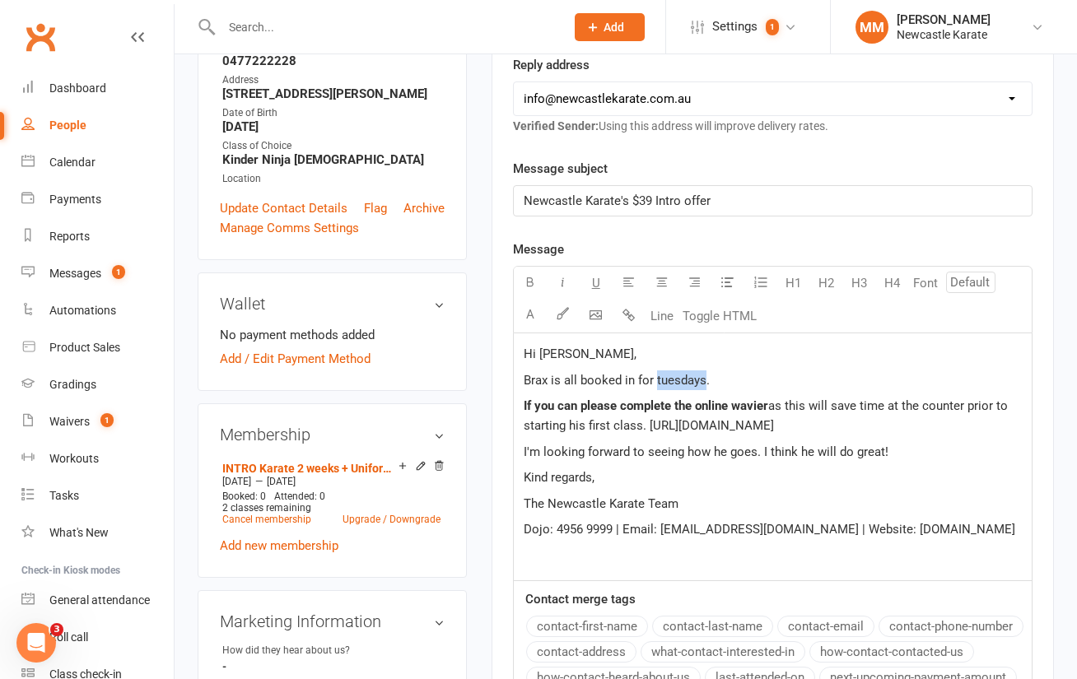
drag, startPoint x: 659, startPoint y: 376, endPoint x: 697, endPoint y: 357, distance: 43.1
click at [659, 376] on span "Brax is all booked in for tuesdays." at bounding box center [617, 380] width 186 height 15
click at [750, 431] on span "as this will save time at the counter prior to starting his first class. https:…" at bounding box center [767, 415] width 487 height 35
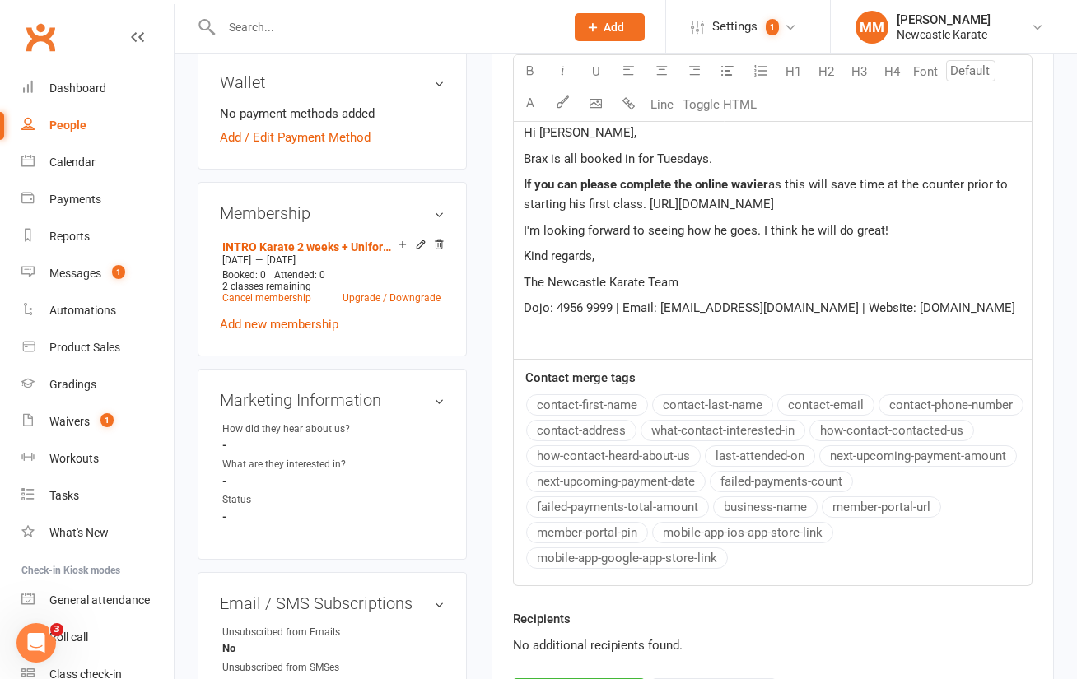
scroll to position [808, 0]
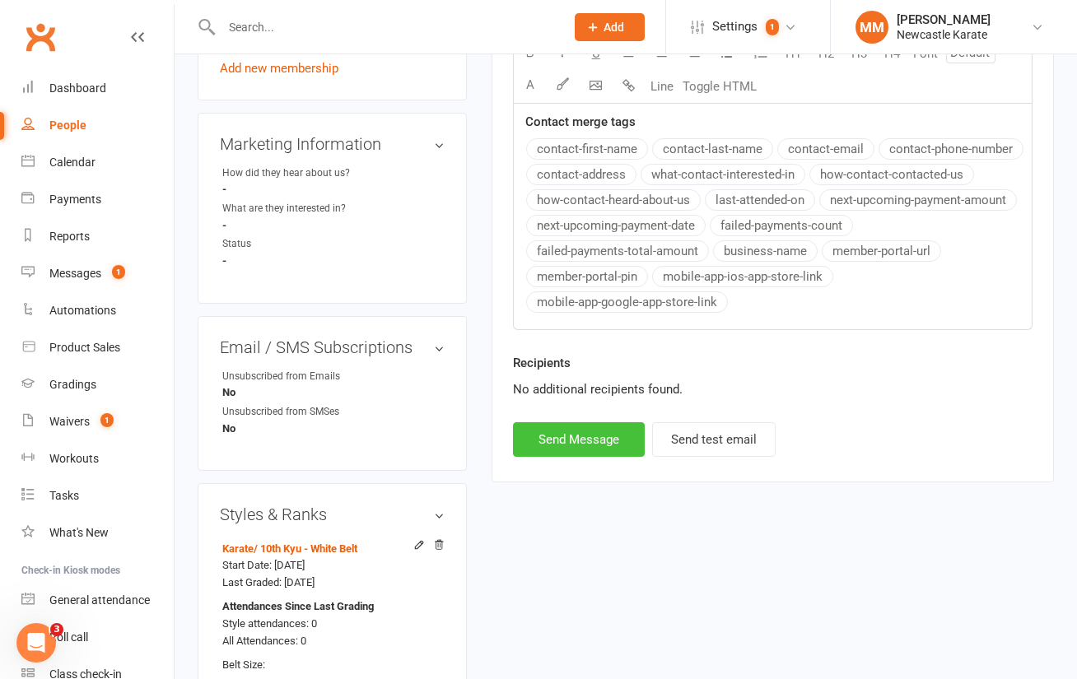
click at [584, 440] on button "Send Message" at bounding box center [579, 439] width 132 height 35
select select
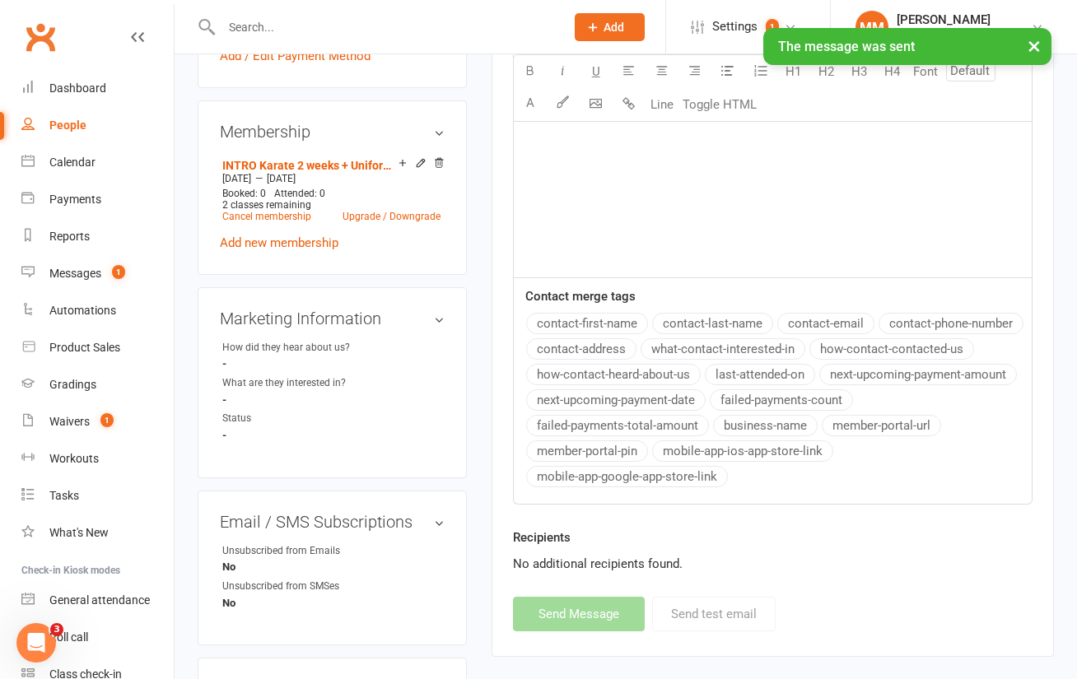
scroll to position [0, 0]
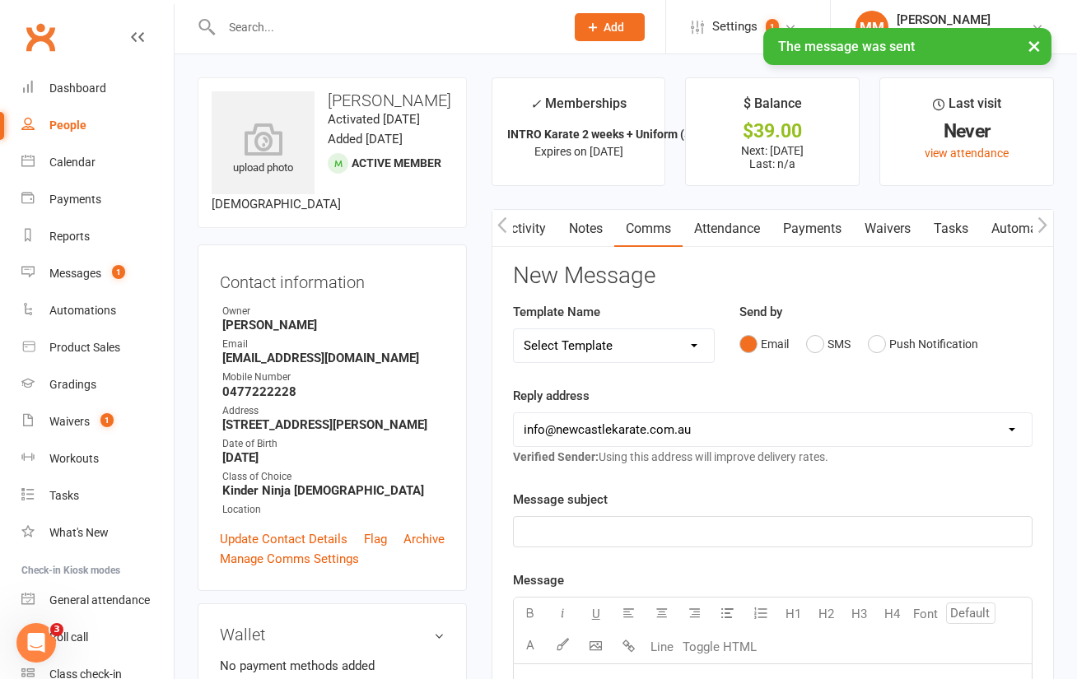
click at [746, 218] on link "Attendance" at bounding box center [727, 229] width 89 height 38
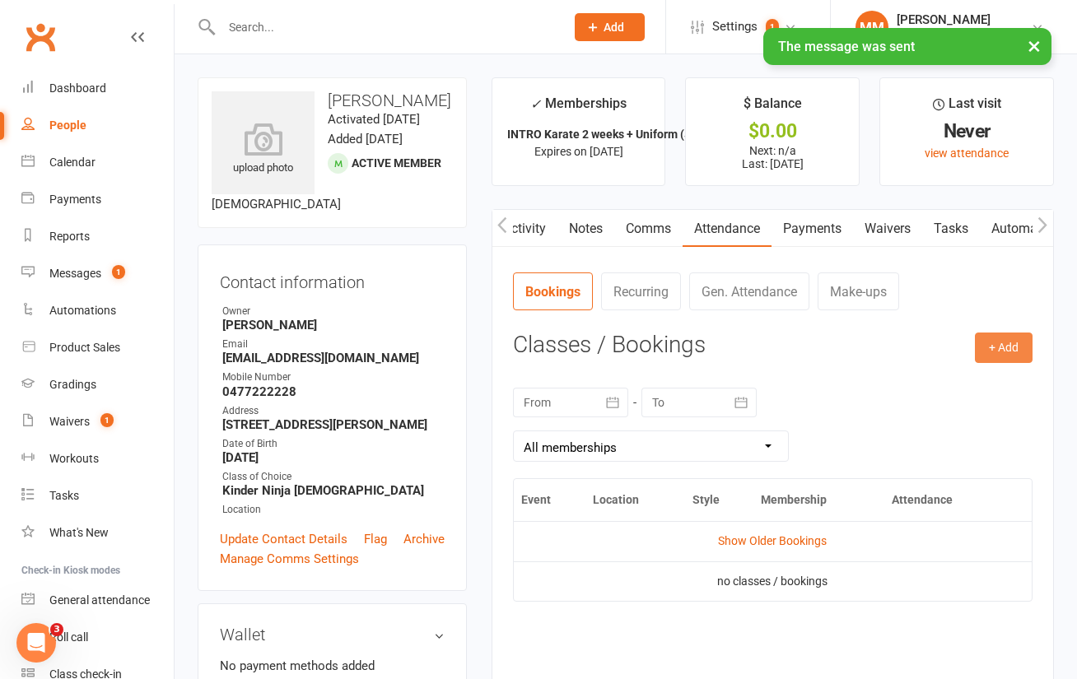
click at [999, 343] on button "+ Add" at bounding box center [1004, 348] width 58 height 30
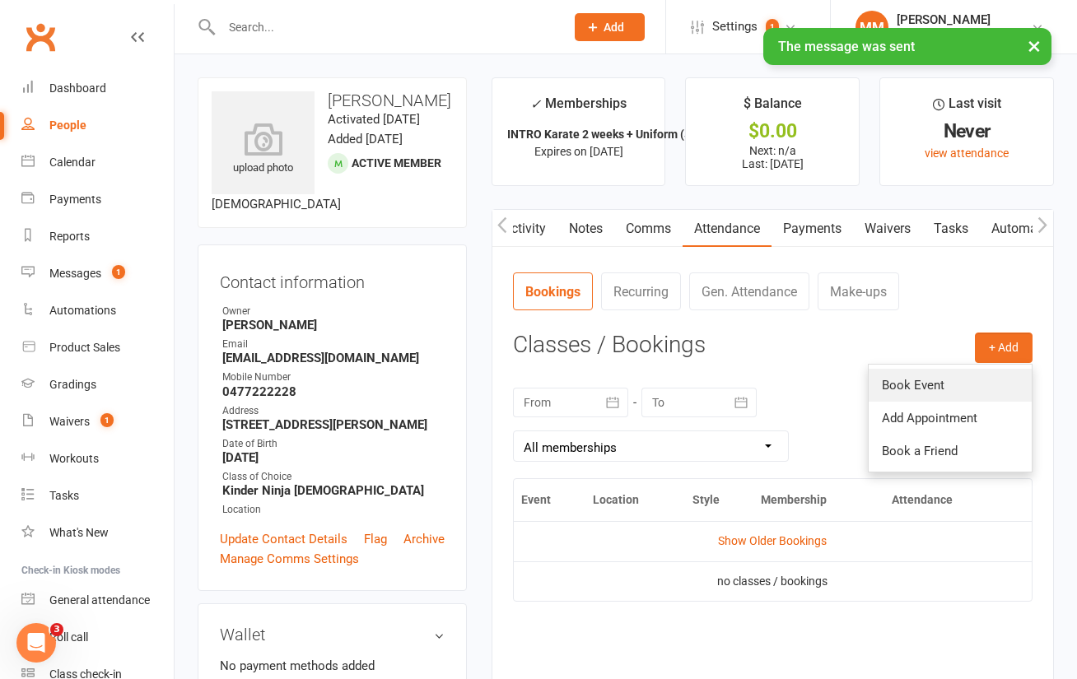
click at [927, 375] on link "Book Event" at bounding box center [950, 385] width 163 height 33
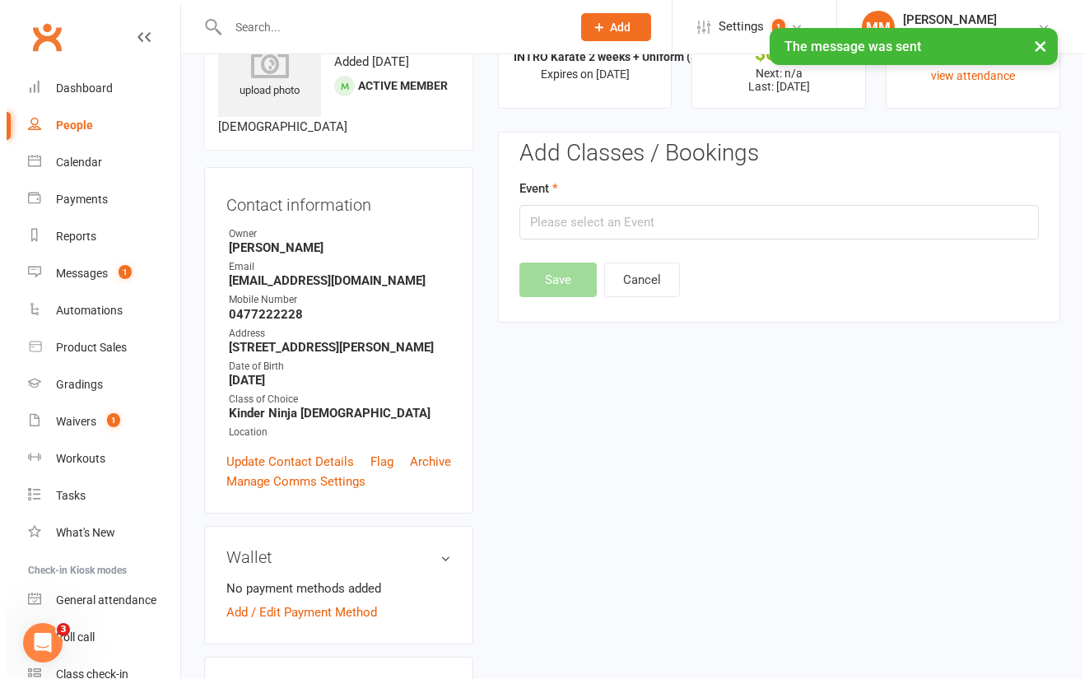
scroll to position [127, 0]
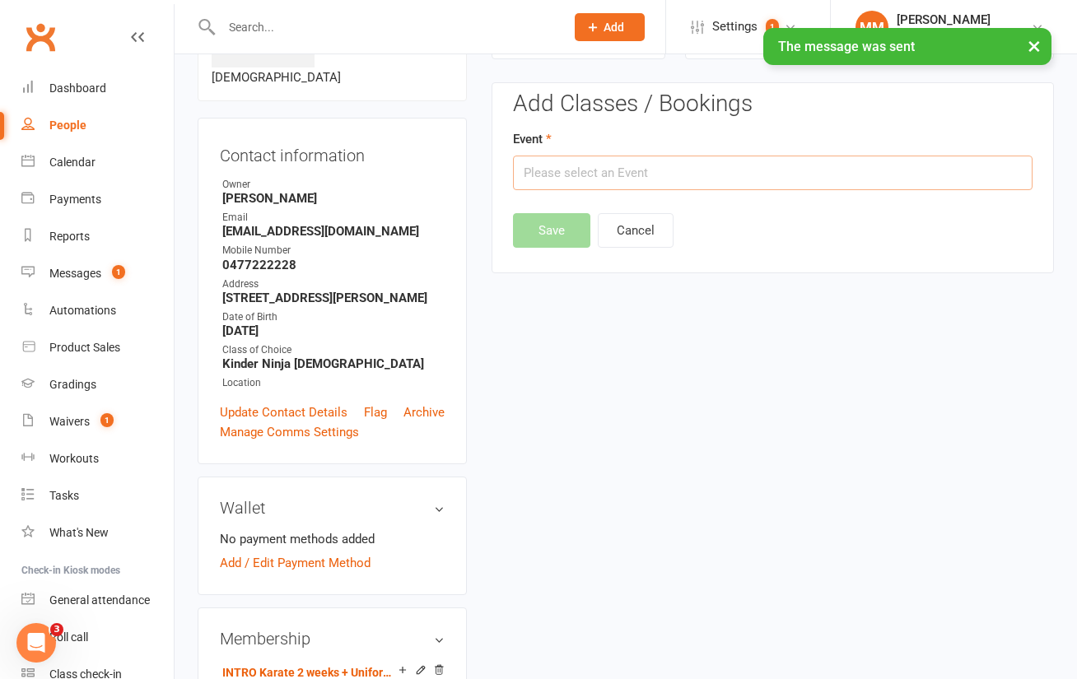
click at [599, 176] on input "text" at bounding box center [773, 173] width 520 height 35
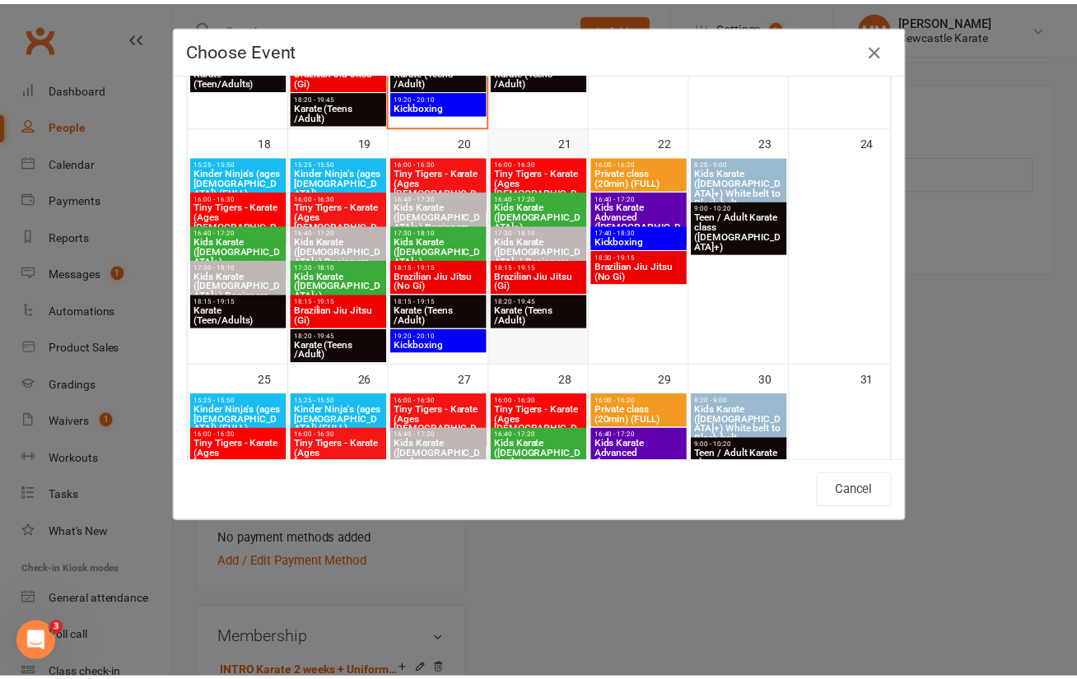
scroll to position [785, 0]
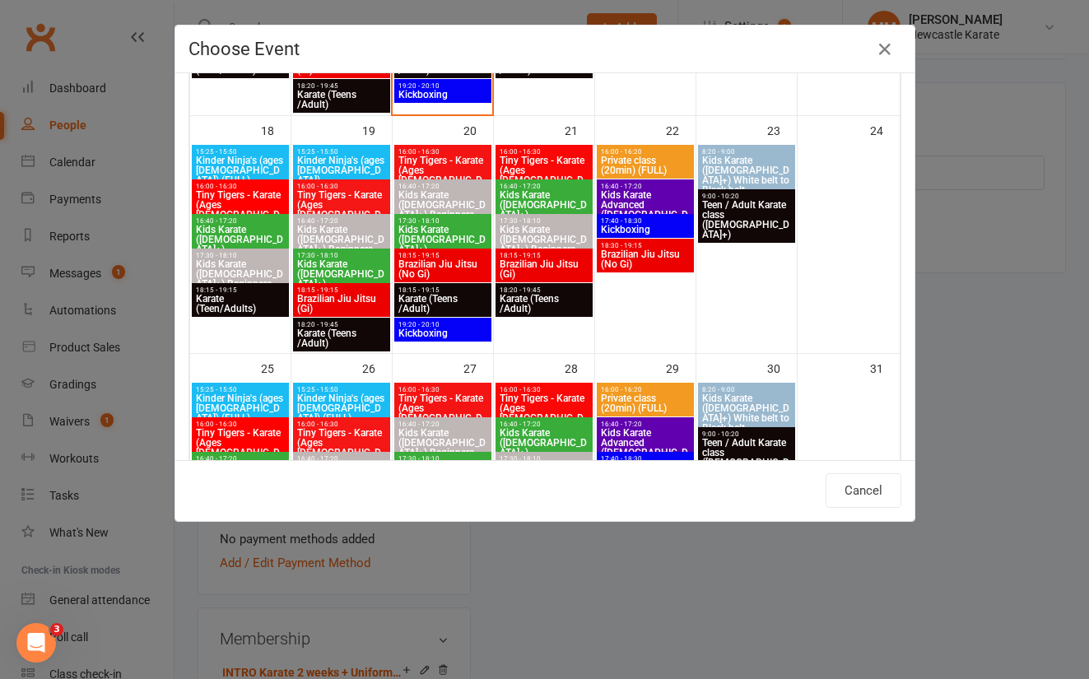
click at [341, 150] on span "15:25 - 15:50" at bounding box center [341, 151] width 91 height 7
type input "Kinder Ninja's (ages 4-5) - Aug 19, 2025 3:25:00 PM"
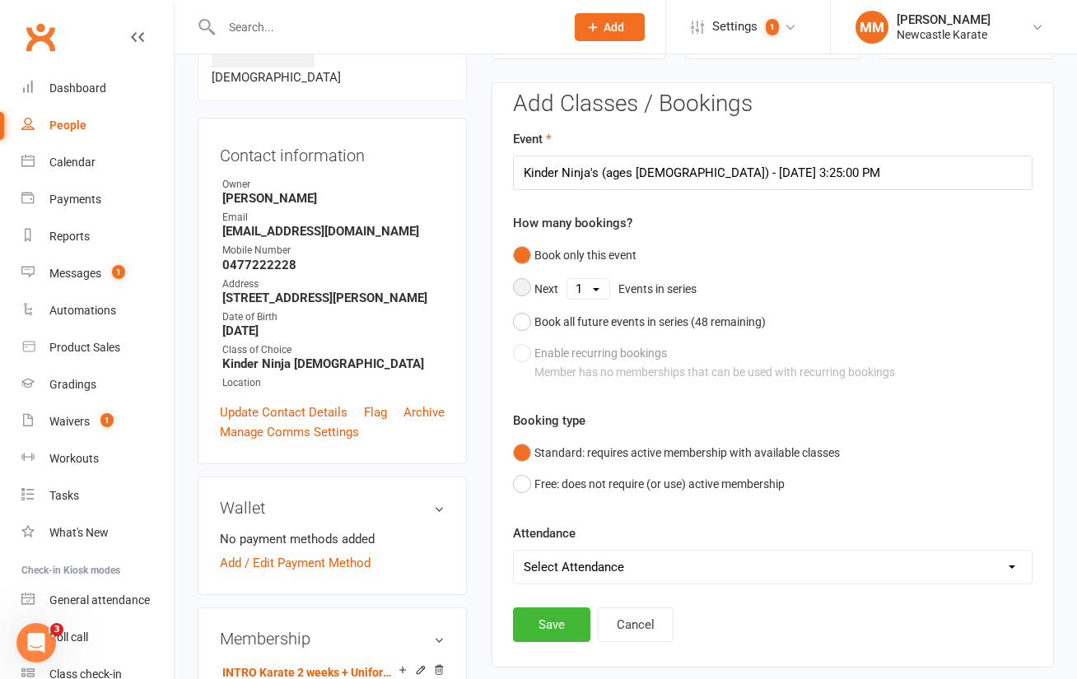
click at [599, 284] on select "1 2 3 4 5 6 7 8 9 10 11 12 13 14 15 16 17 18 19 20 21 22 23 24 25 26 27 28 29 3…" at bounding box center [588, 289] width 42 height 20
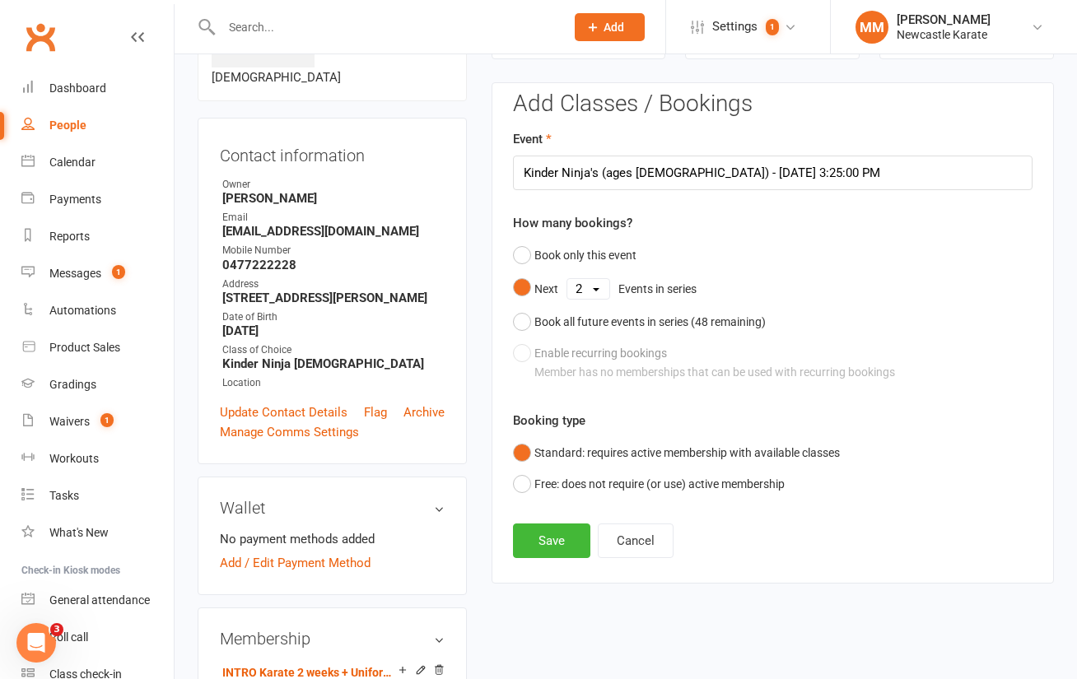
click at [567, 279] on select "1 2 3 4 5 6 7 8 9 10 11 12 13 14 15 16 17 18 19 20 21 22 23 24 25 26 27 28 29 3…" at bounding box center [588, 289] width 42 height 20
click at [543, 536] on button "Save" at bounding box center [551, 541] width 77 height 35
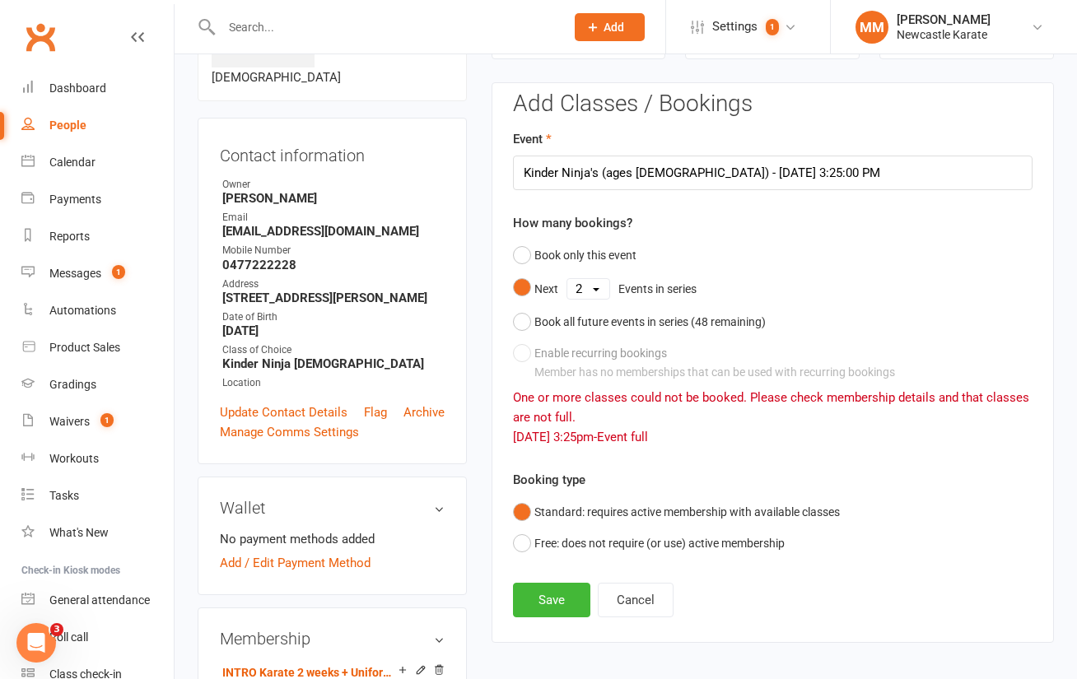
click at [597, 291] on select "1 2 3 4 5 6 7 8 9 10 11 12 13 14 15 16 17 18 19 20 21 22 23 24 25 26 27 28 29 3…" at bounding box center [588, 289] width 42 height 20
select select "1"
click at [567, 279] on select "1 2 3 4 5 6 7 8 9 10 11 12 13 14 15 16 17 18 19 20 21 22 23 24 25 26 27 28 29 3…" at bounding box center [588, 289] width 42 height 20
click at [561, 597] on button "Save" at bounding box center [551, 600] width 77 height 35
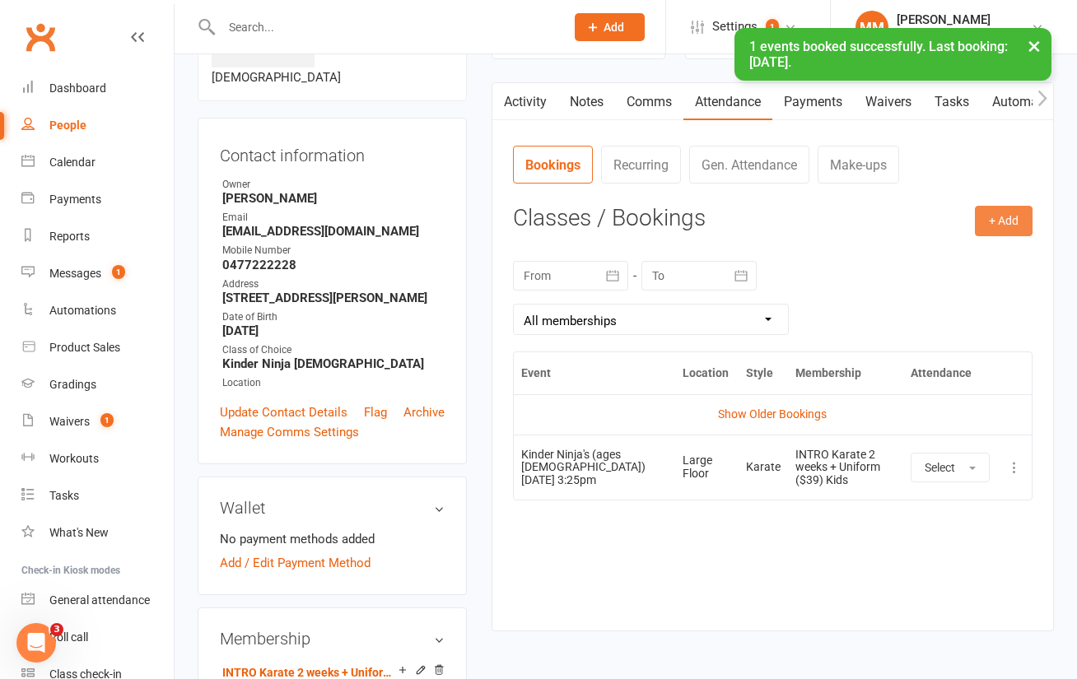
click at [1005, 224] on button "+ Add" at bounding box center [1004, 221] width 58 height 30
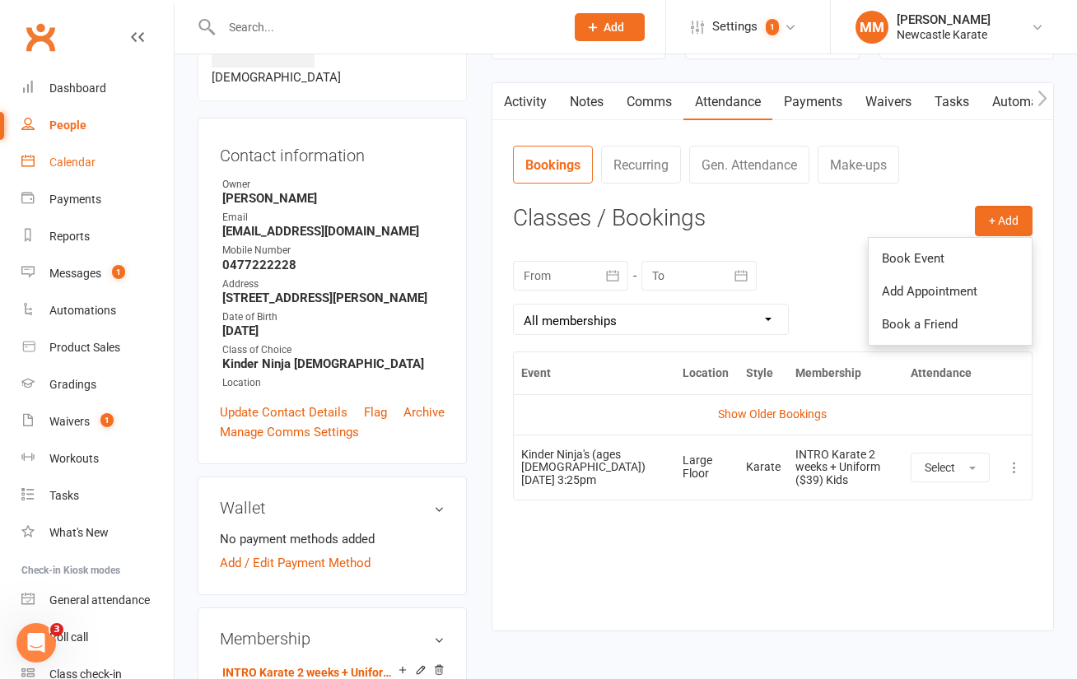
click at [77, 162] on div "Calendar" at bounding box center [72, 162] width 46 height 13
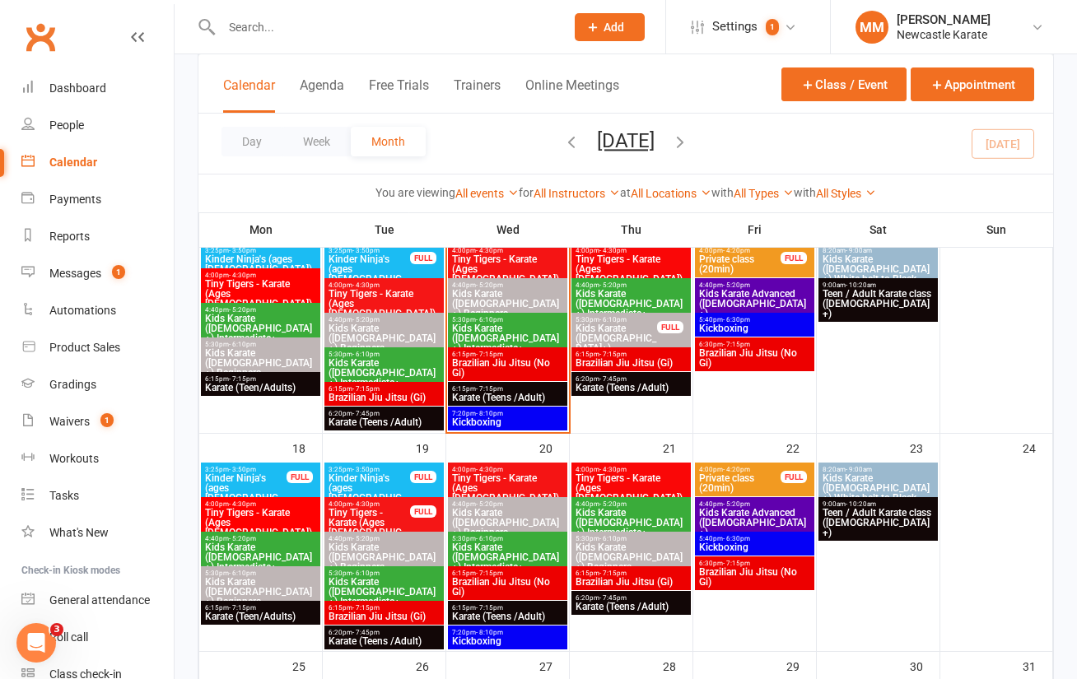
scroll to position [742, 0]
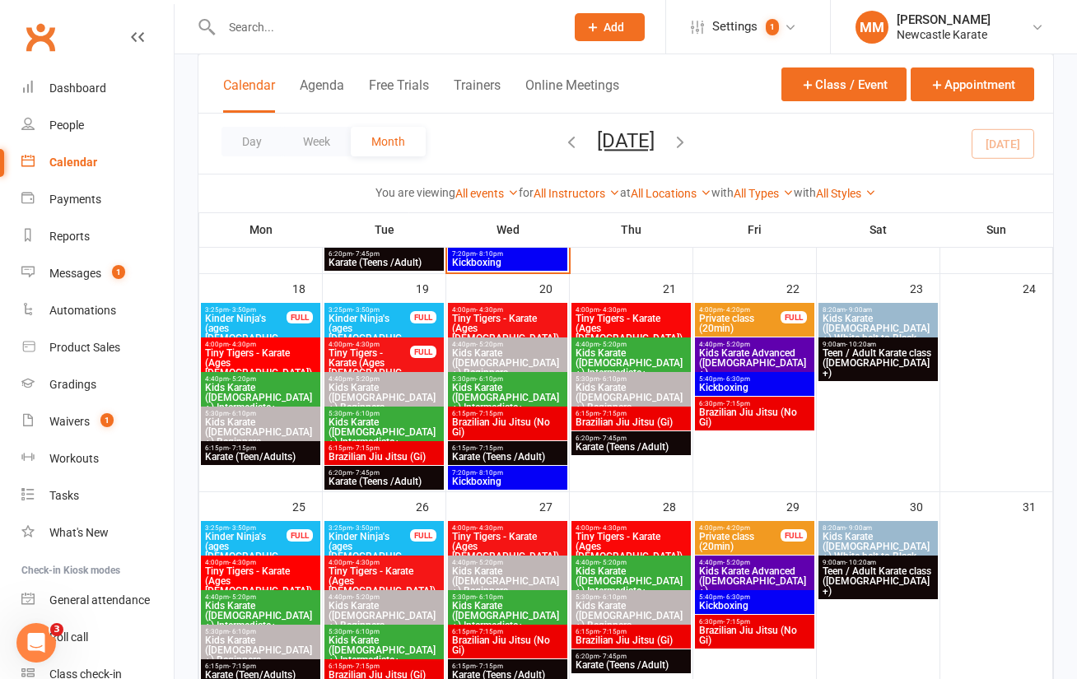
click at [378, 532] on span "Kinder Ninja's (ages 4-5)" at bounding box center [369, 552] width 83 height 40
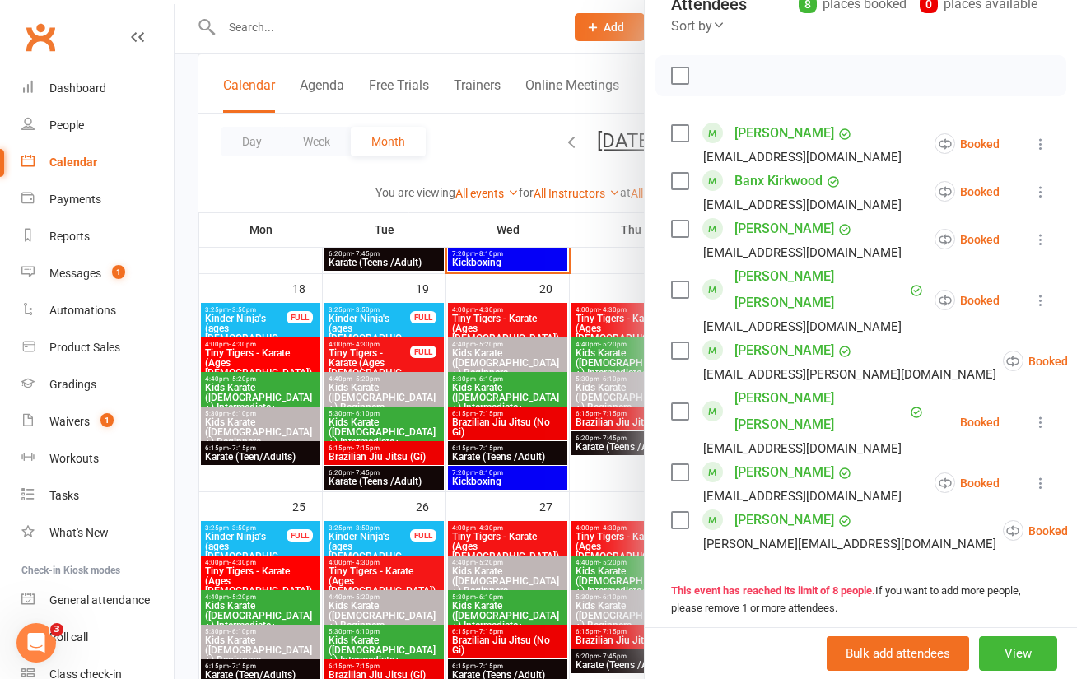
scroll to position [336, 0]
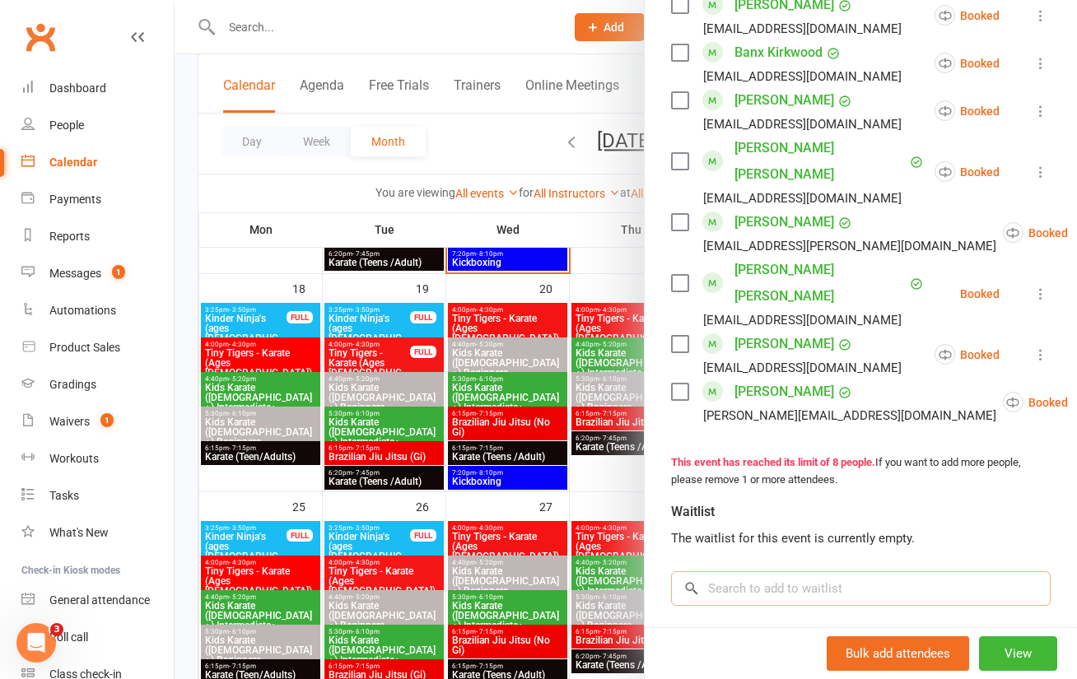
click at [752, 571] on input "search" at bounding box center [861, 588] width 380 height 35
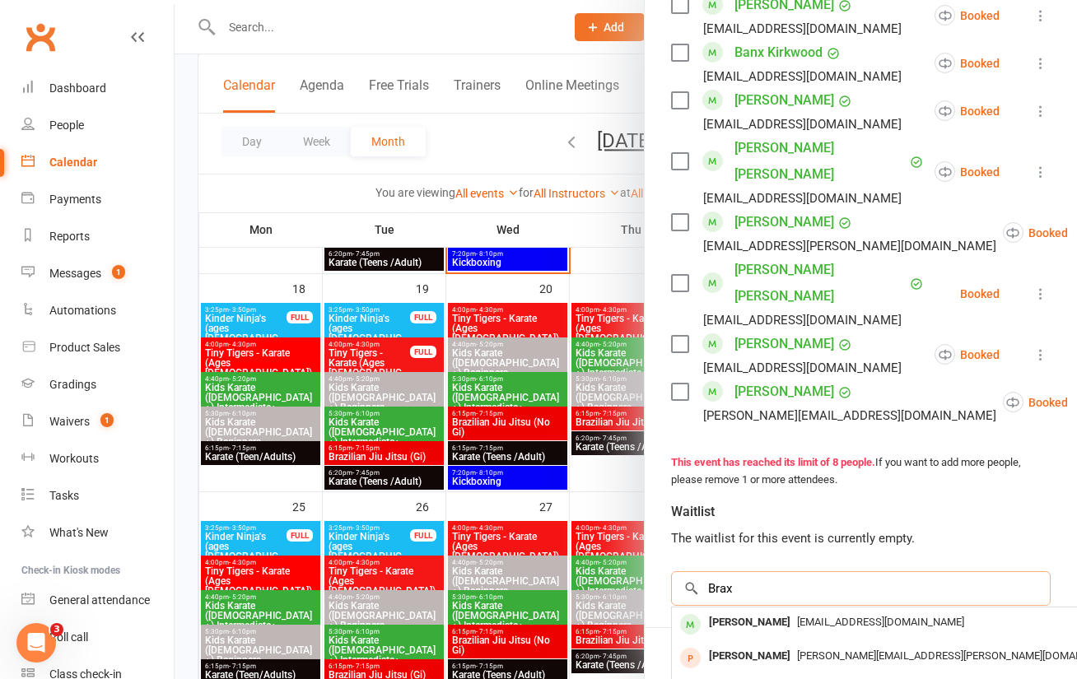
type input "Brax"
click at [748, 611] on div "[PERSON_NAME]" at bounding box center [749, 623] width 95 height 24
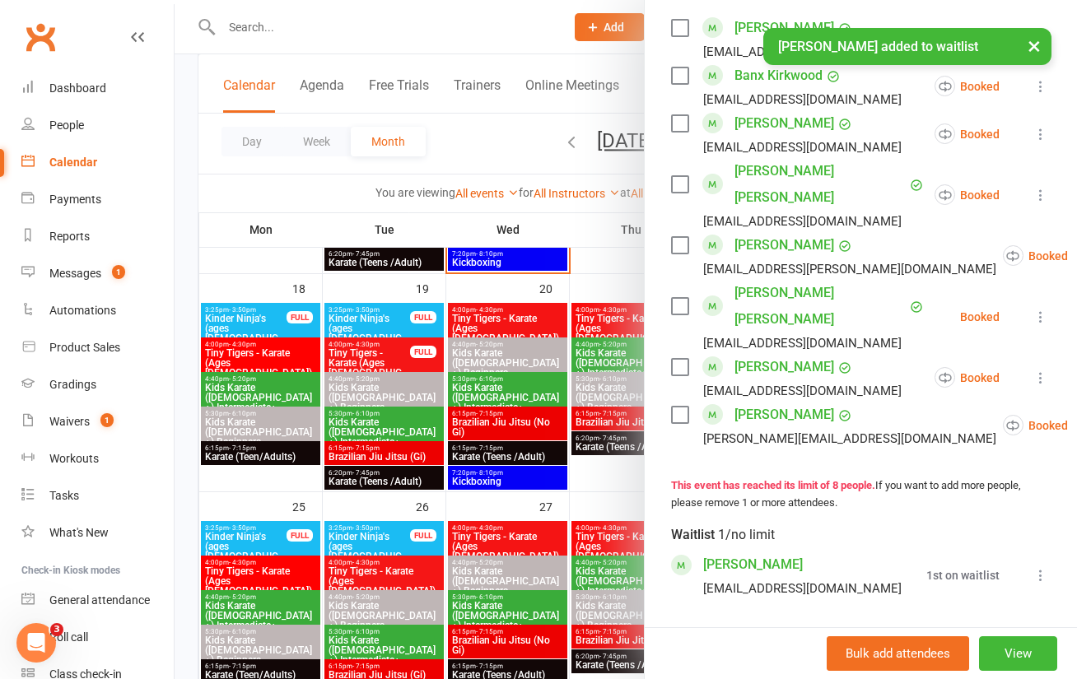
scroll to position [205, 0]
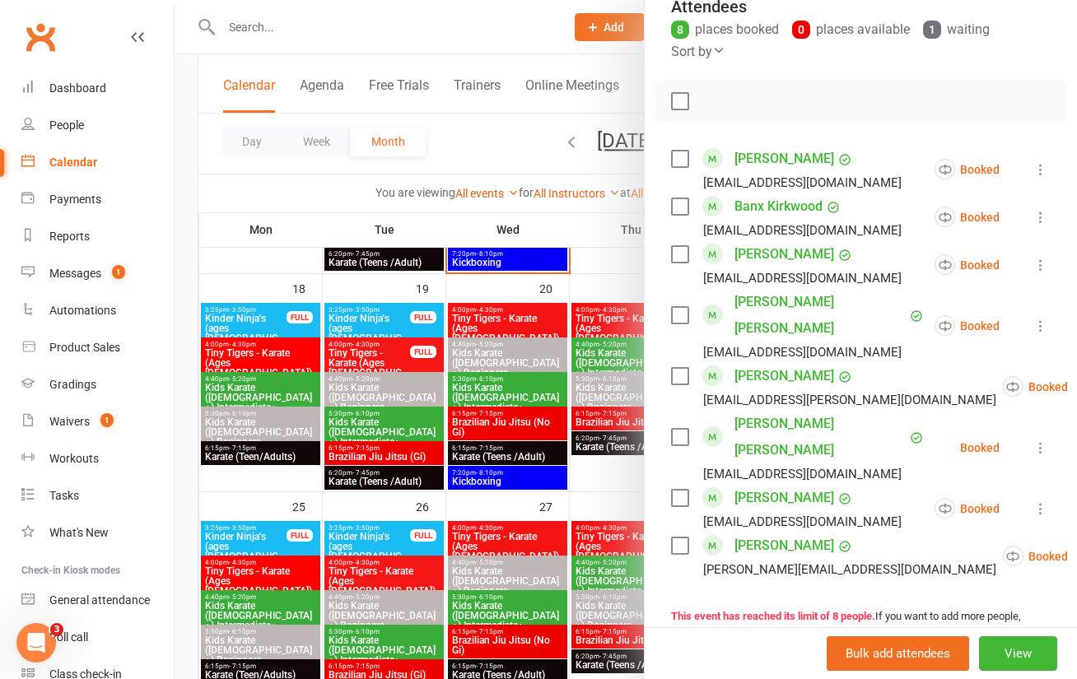
click at [463, 145] on div at bounding box center [626, 339] width 902 height 679
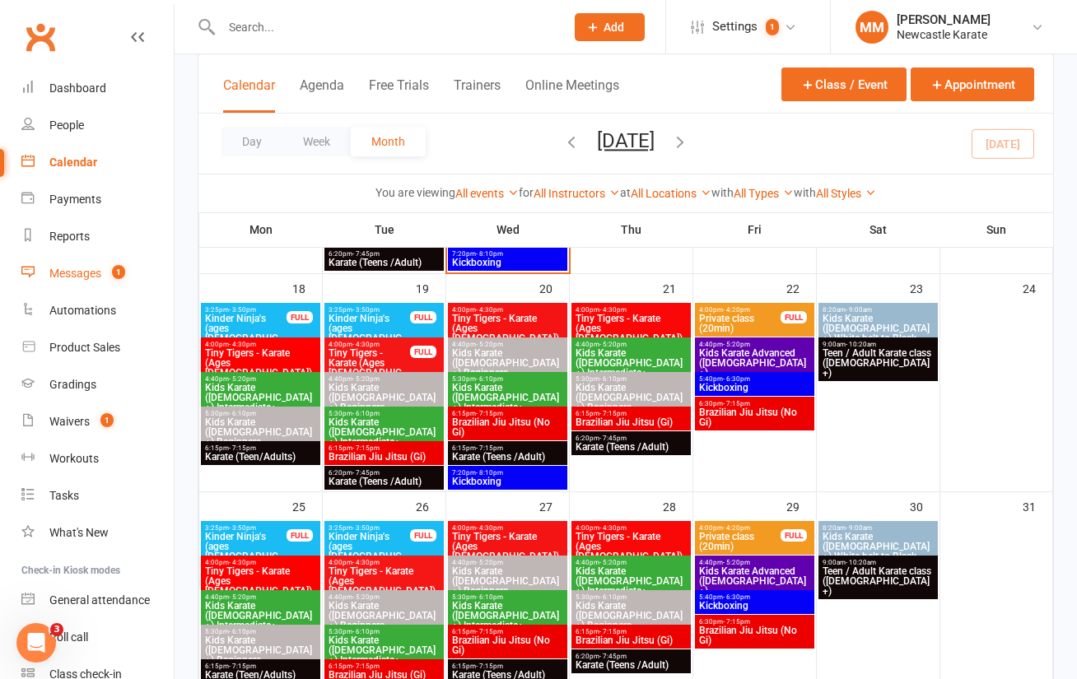
click at [90, 268] on div "Messages" at bounding box center [75, 273] width 52 height 13
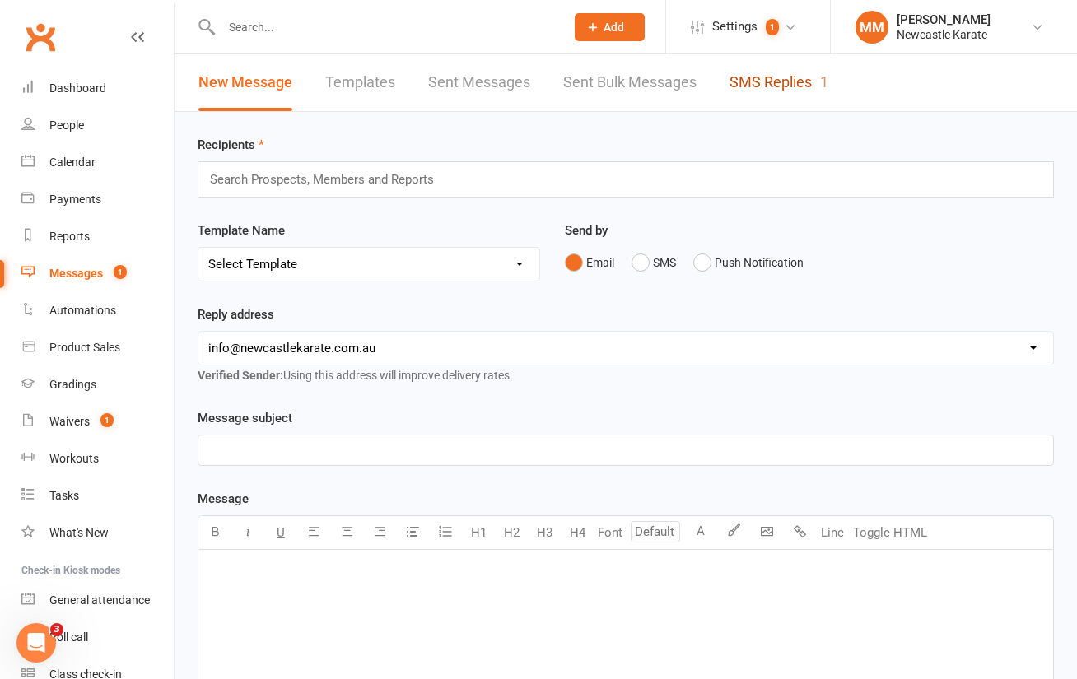
click at [790, 89] on link "SMS Replies 1" at bounding box center [778, 82] width 99 height 57
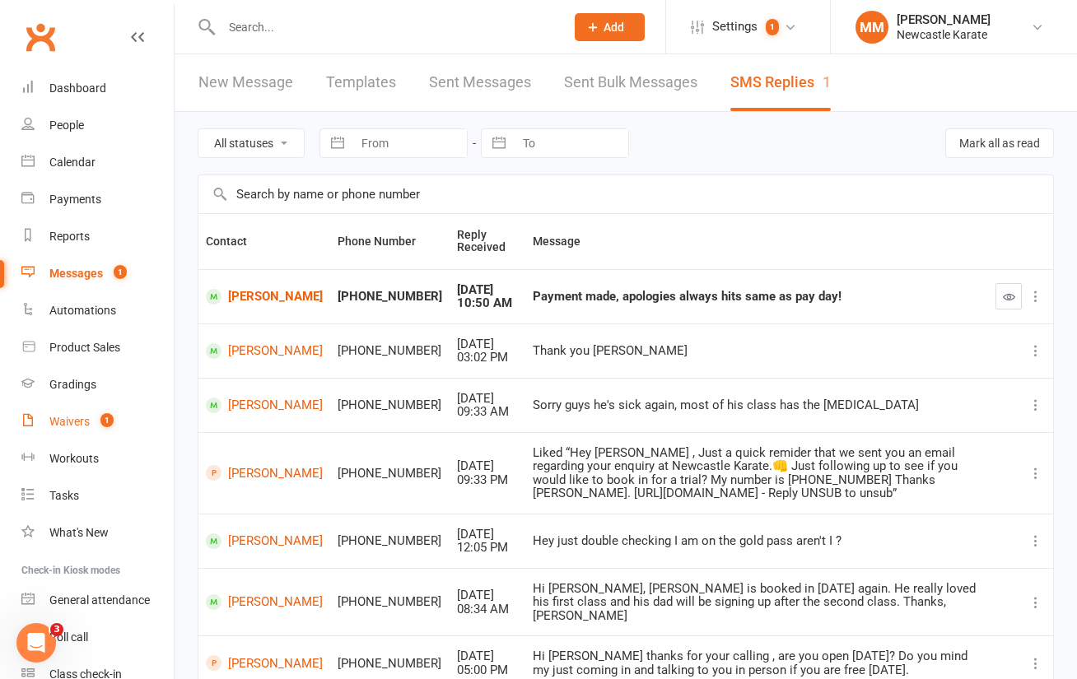
click at [77, 417] on div "Waivers" at bounding box center [69, 421] width 40 height 13
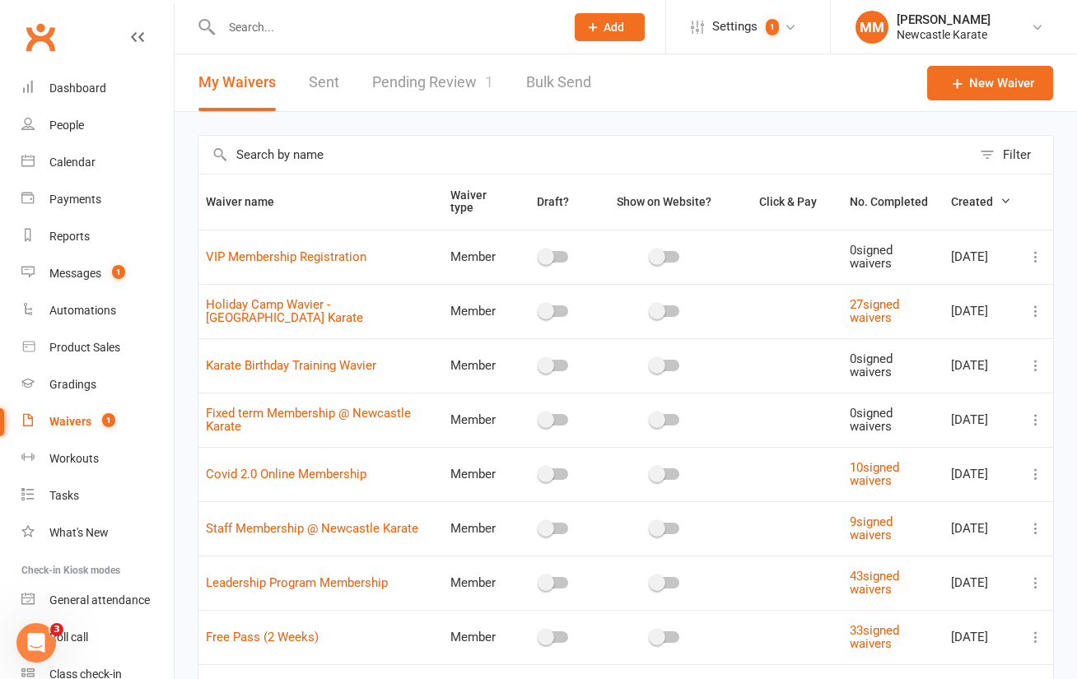
click at [455, 74] on link "Pending Review 1" at bounding box center [432, 82] width 121 height 57
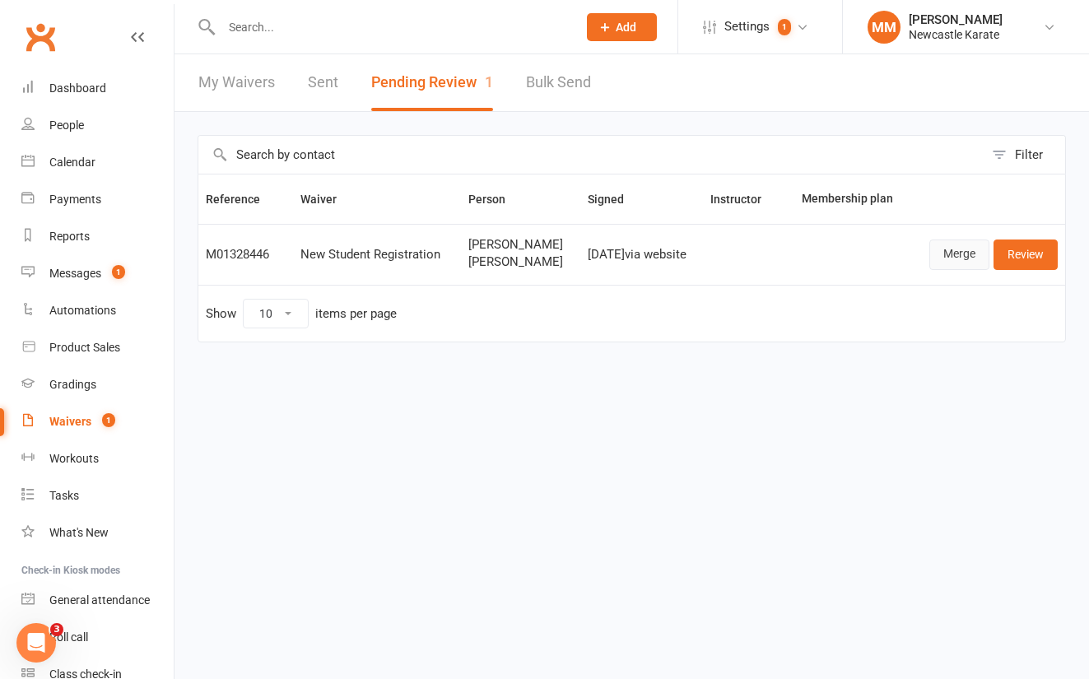
click at [958, 254] on link "Merge" at bounding box center [960, 255] width 60 height 30
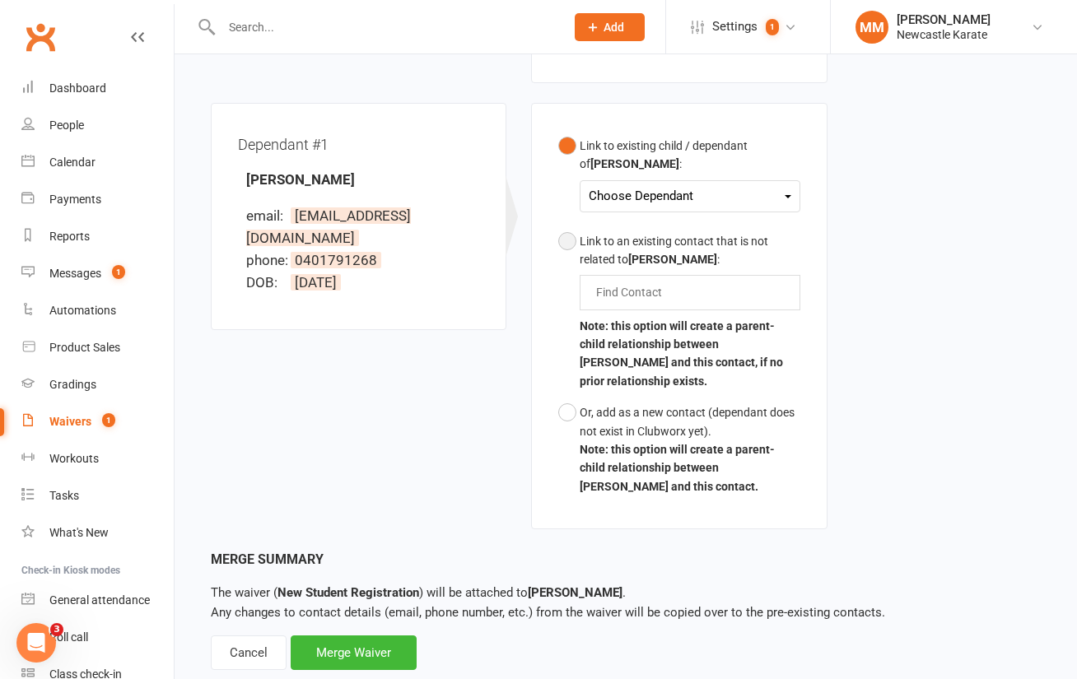
scroll to position [443, 0]
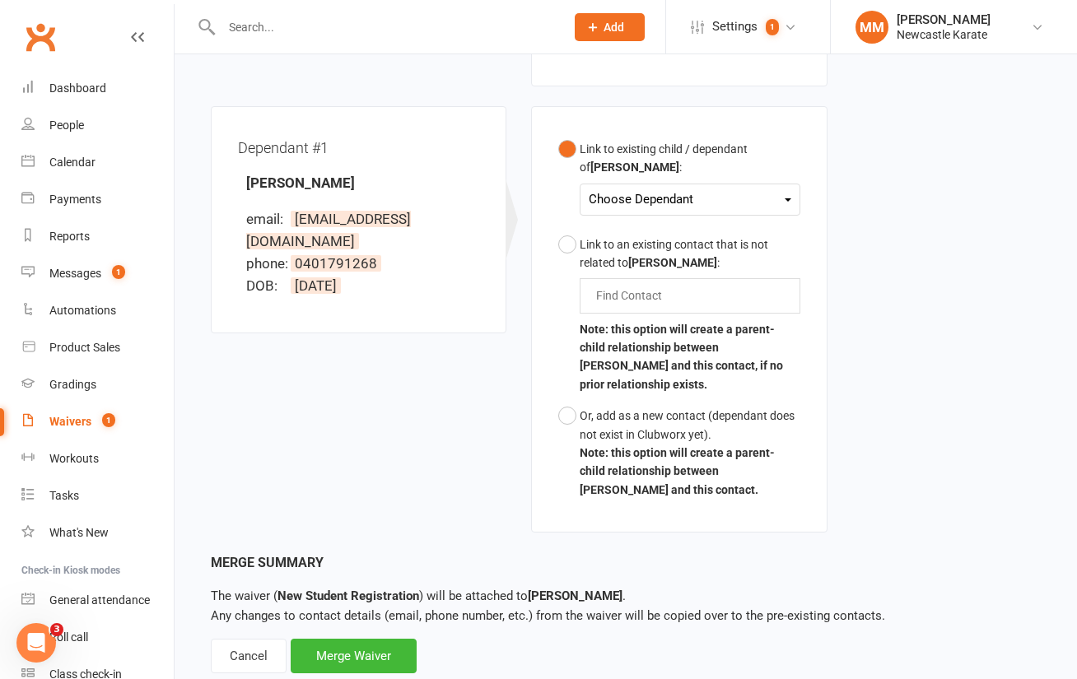
click at [672, 189] on div "Choose Dependant" at bounding box center [690, 200] width 202 height 22
click at [666, 221] on link "Lucy Bright" at bounding box center [670, 238] width 163 height 35
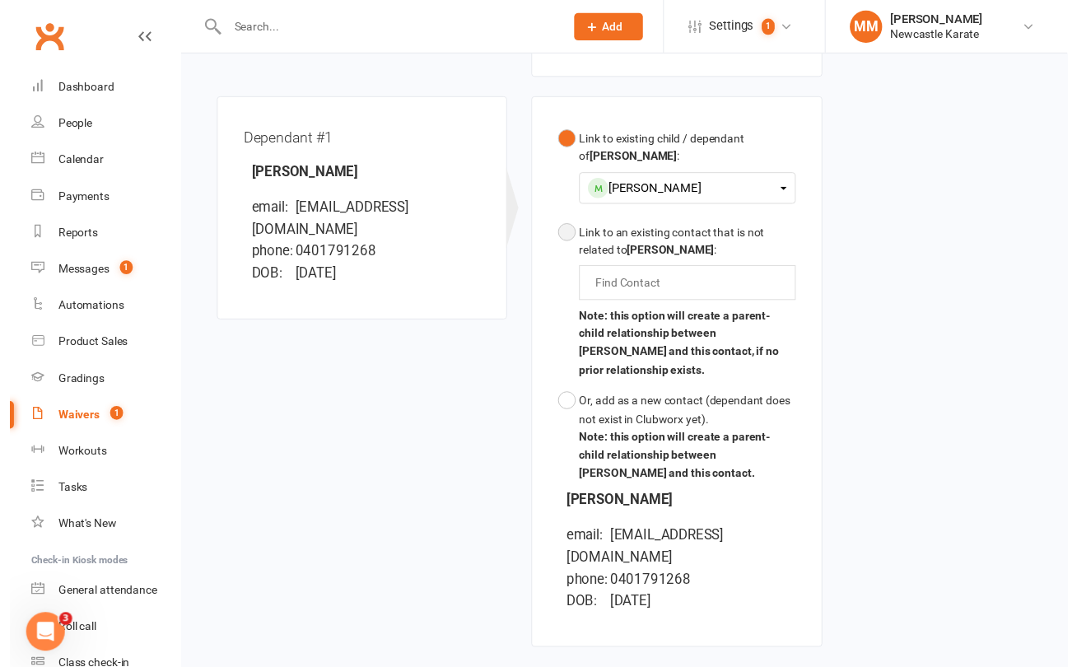
scroll to position [578, 0]
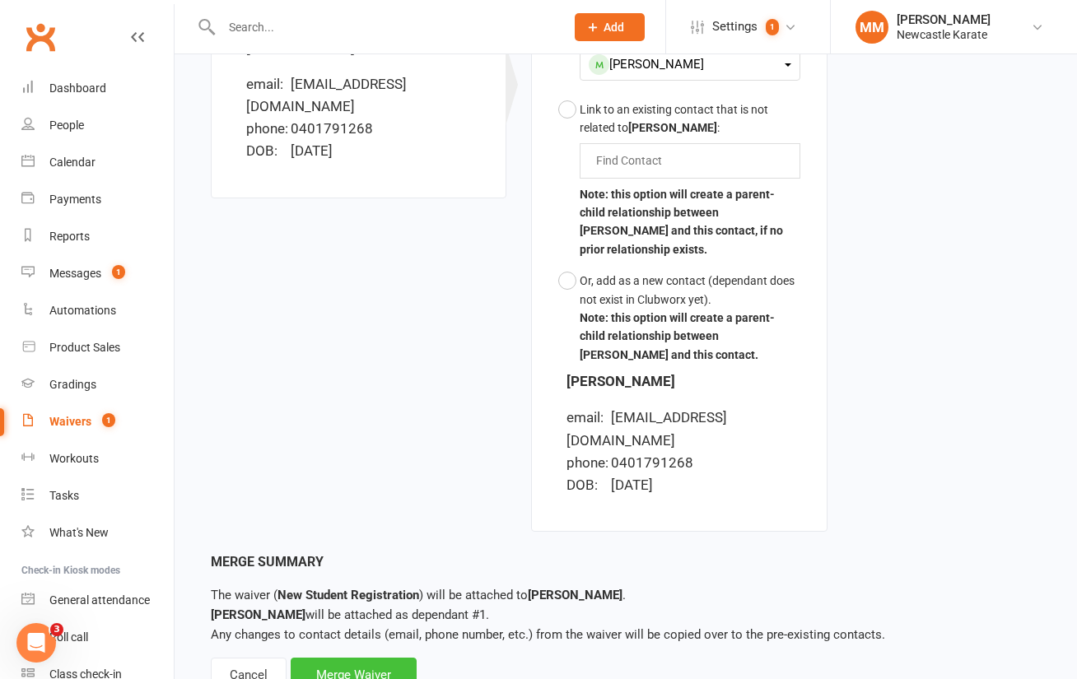
click at [351, 658] on div "Merge Waiver" at bounding box center [354, 675] width 126 height 35
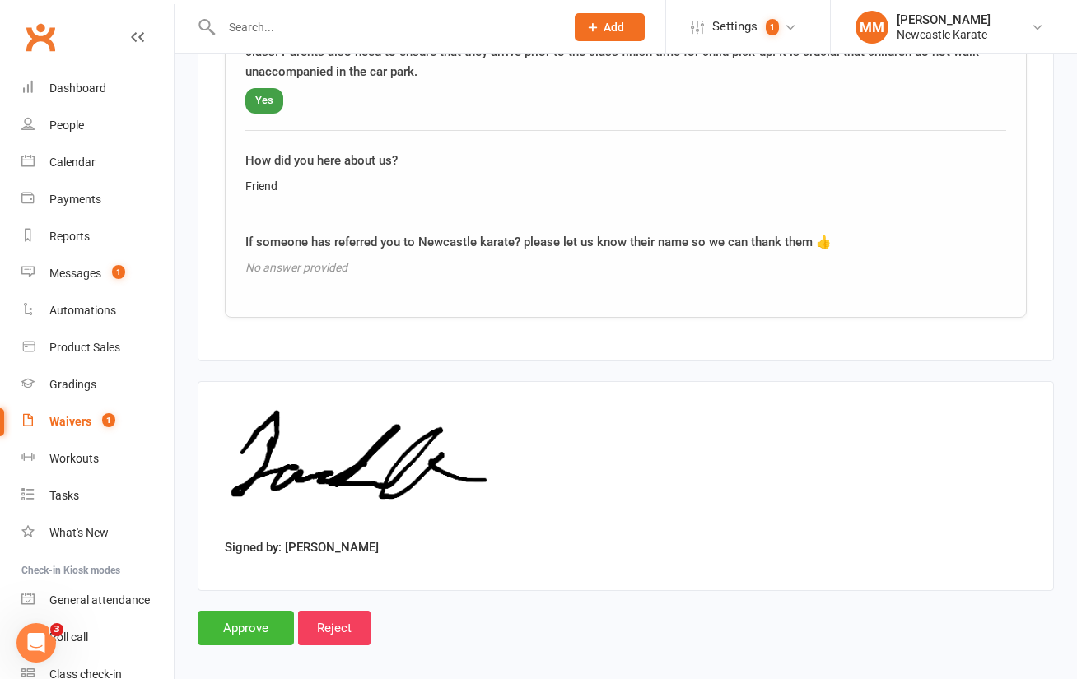
scroll to position [2304, 0]
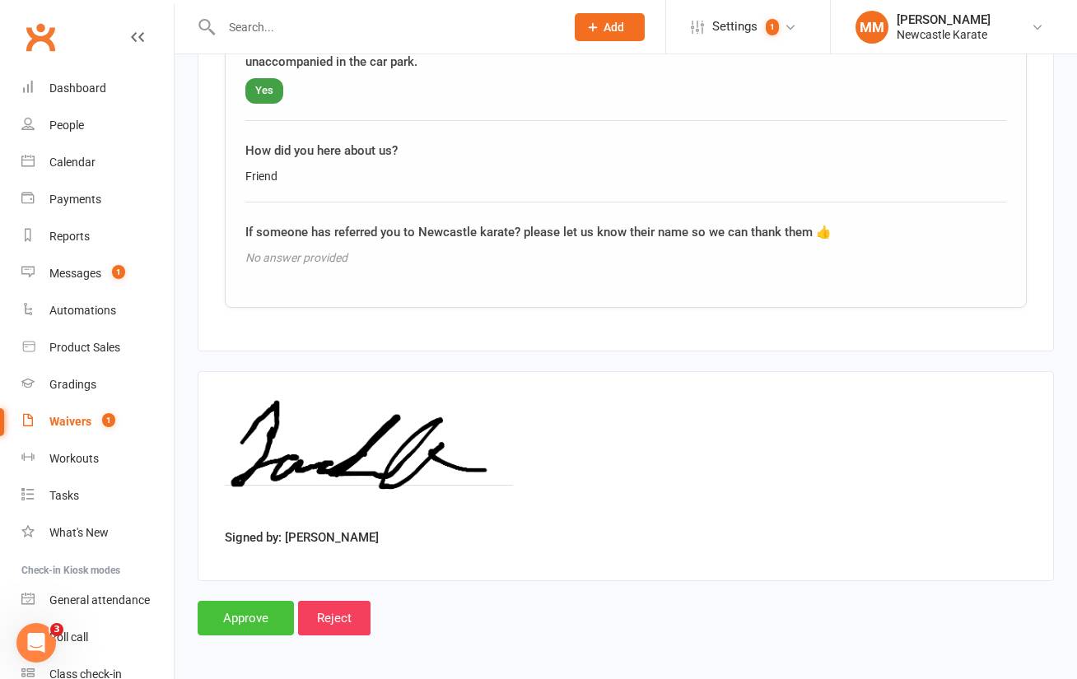
click at [248, 608] on input "Approve" at bounding box center [246, 618] width 96 height 35
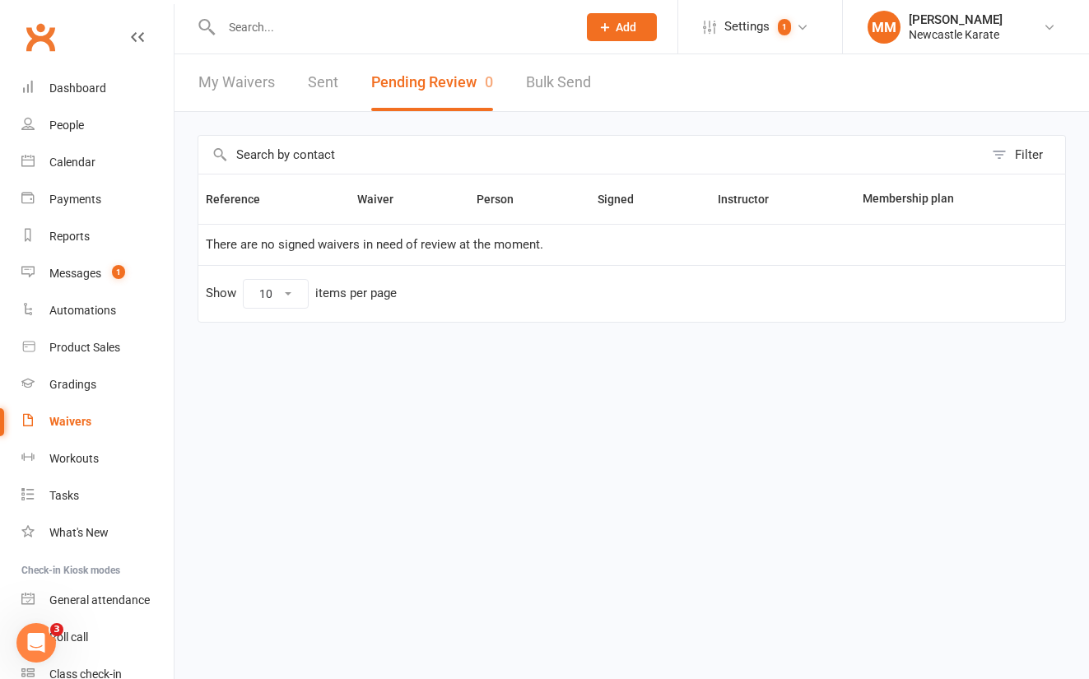
click at [47, 29] on link "Clubworx" at bounding box center [40, 36] width 41 height 41
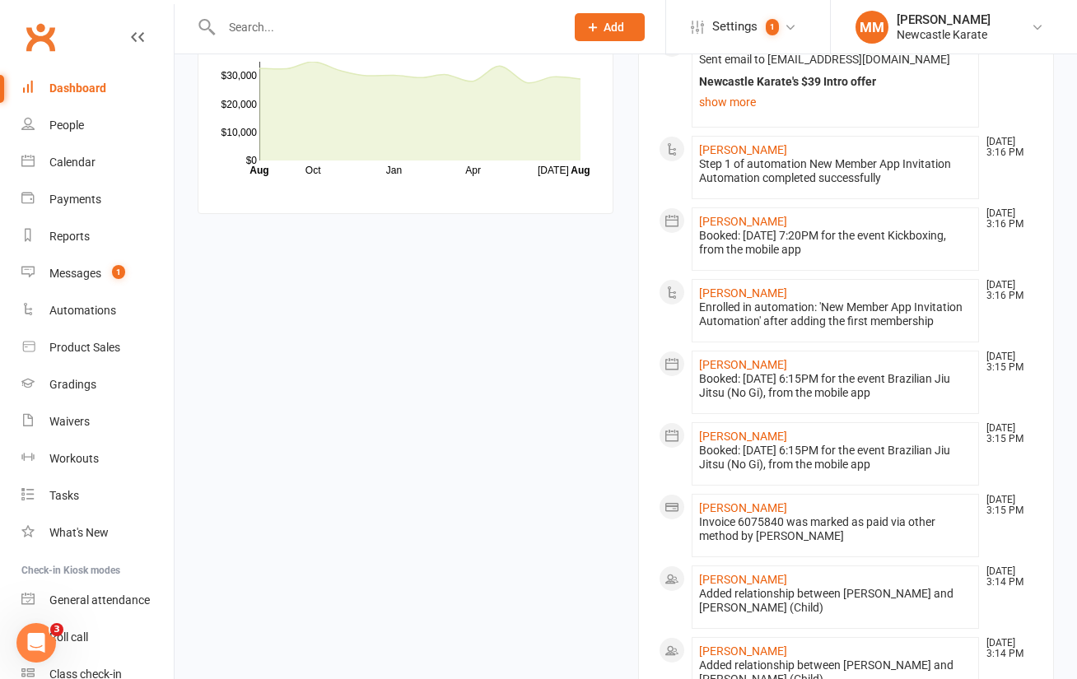
scroll to position [1669, 0]
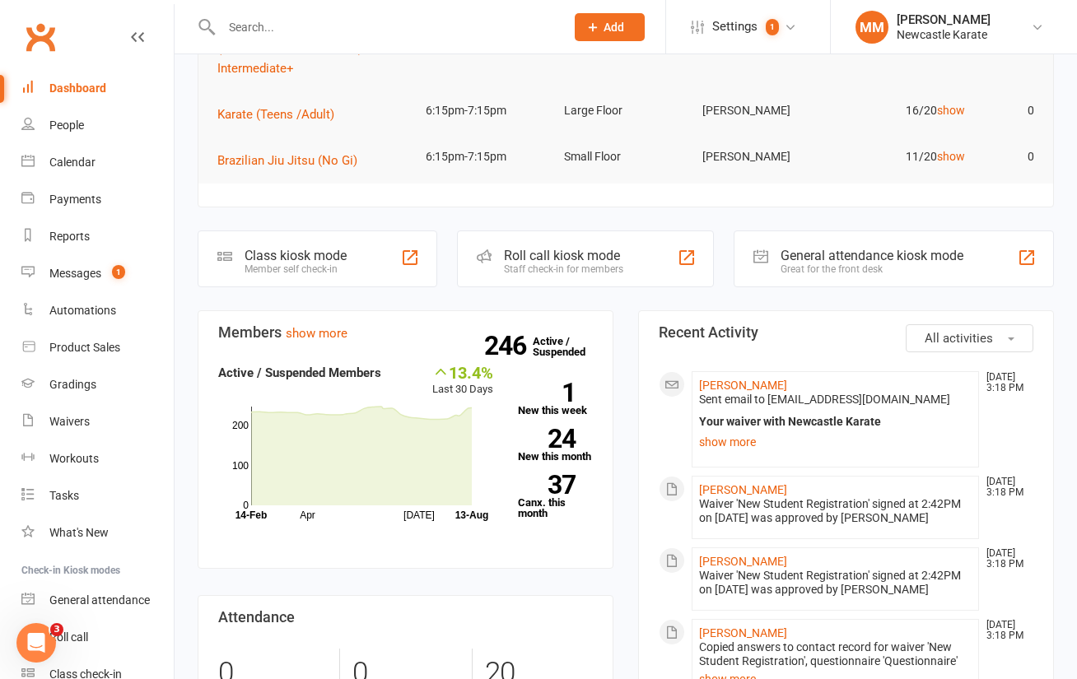
scroll to position [0, 0]
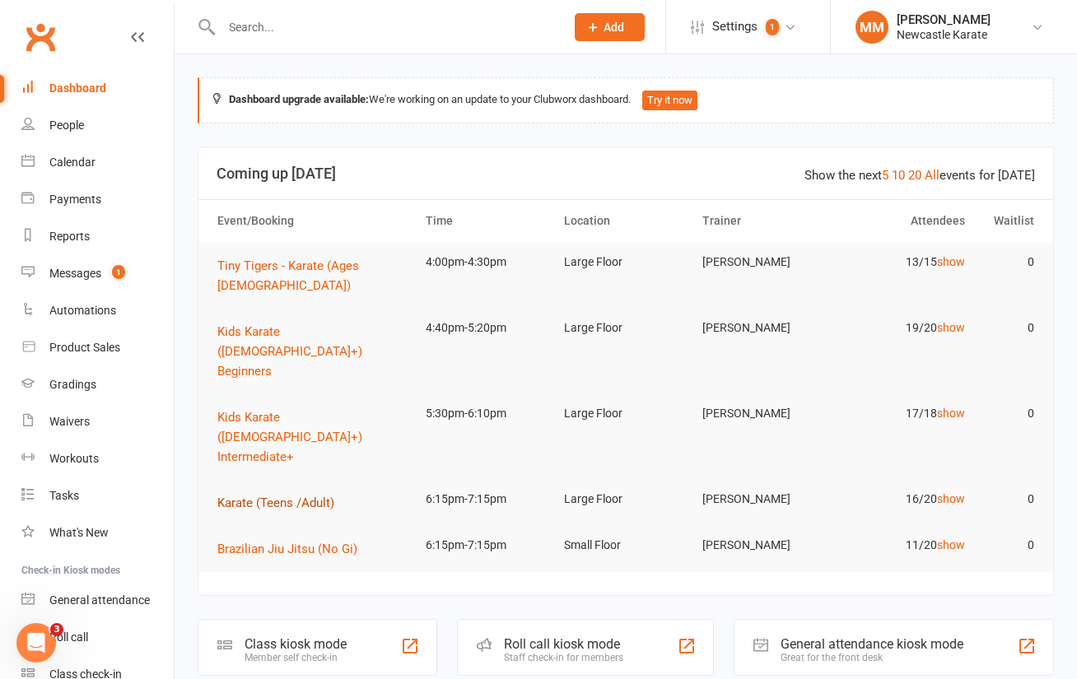
click at [284, 496] on span "Karate (Teens /Adult)" at bounding box center [275, 503] width 117 height 15
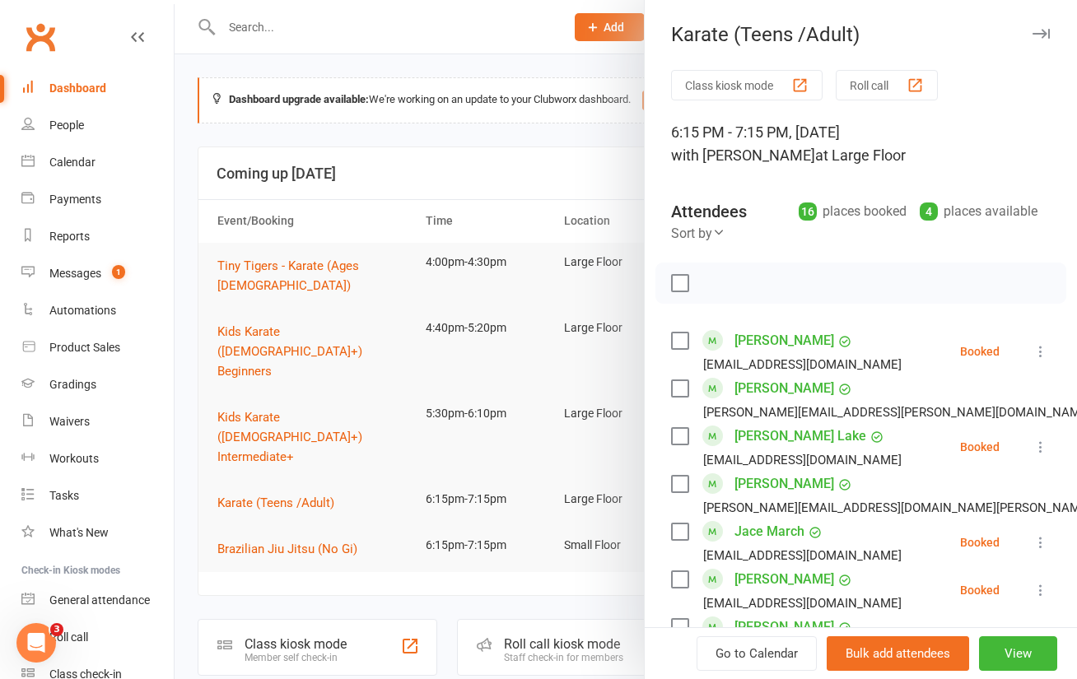
click at [30, 40] on link "Clubworx" at bounding box center [40, 36] width 41 height 41
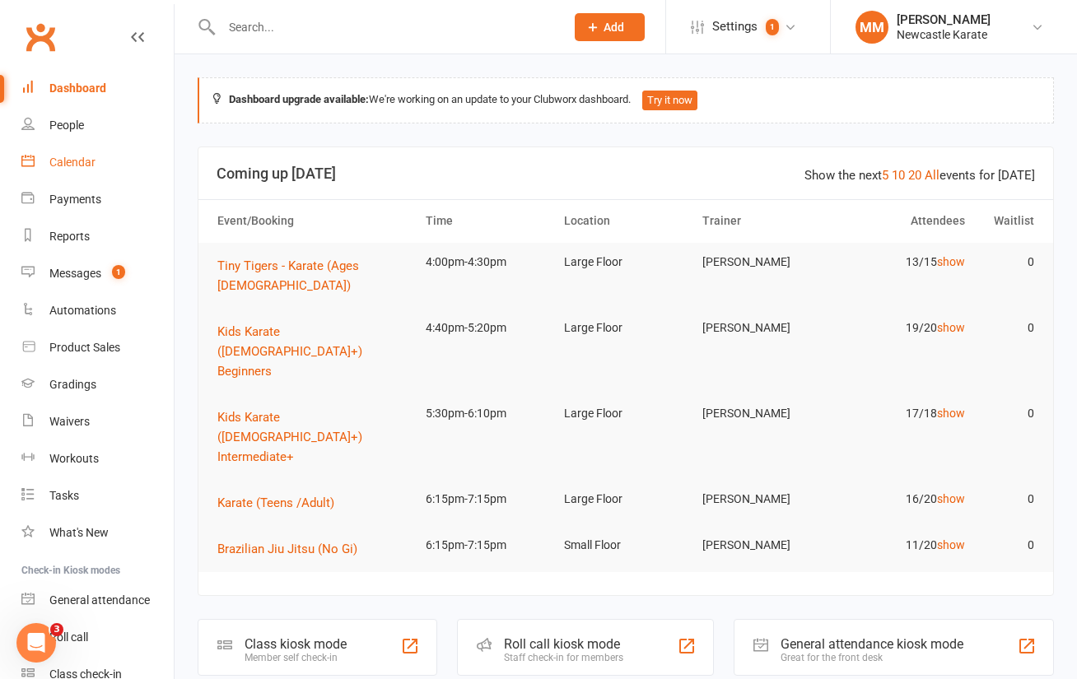
click at [86, 163] on div "Calendar" at bounding box center [72, 162] width 46 height 13
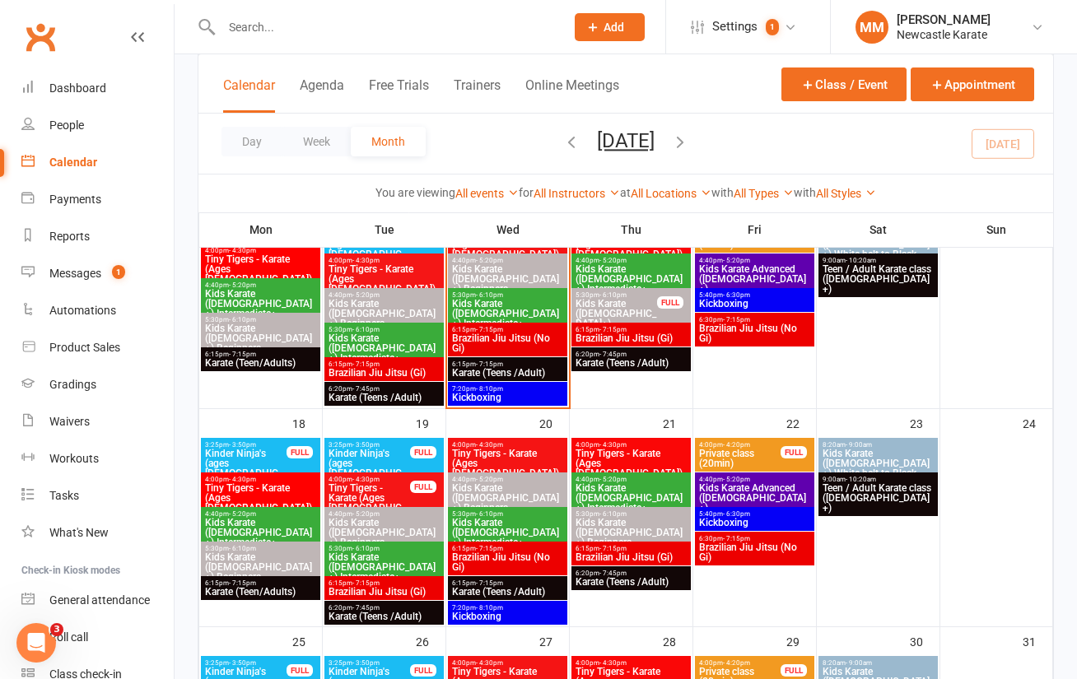
scroll to position [623, 0]
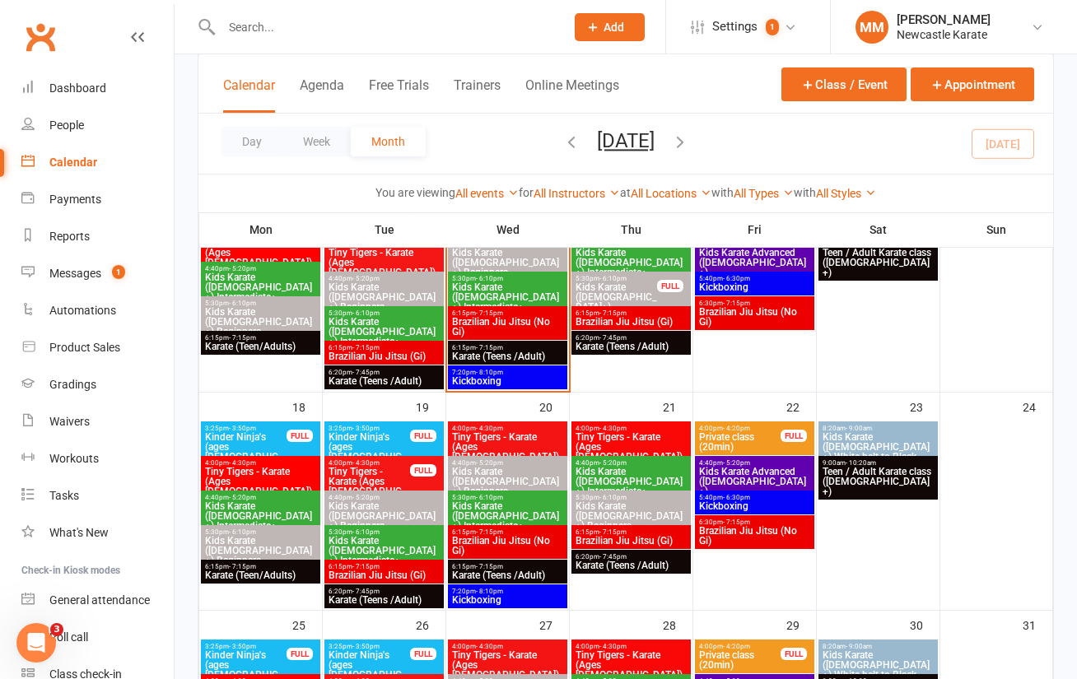
click at [541, 588] on span "7:20pm - 8:10pm" at bounding box center [507, 591] width 113 height 7
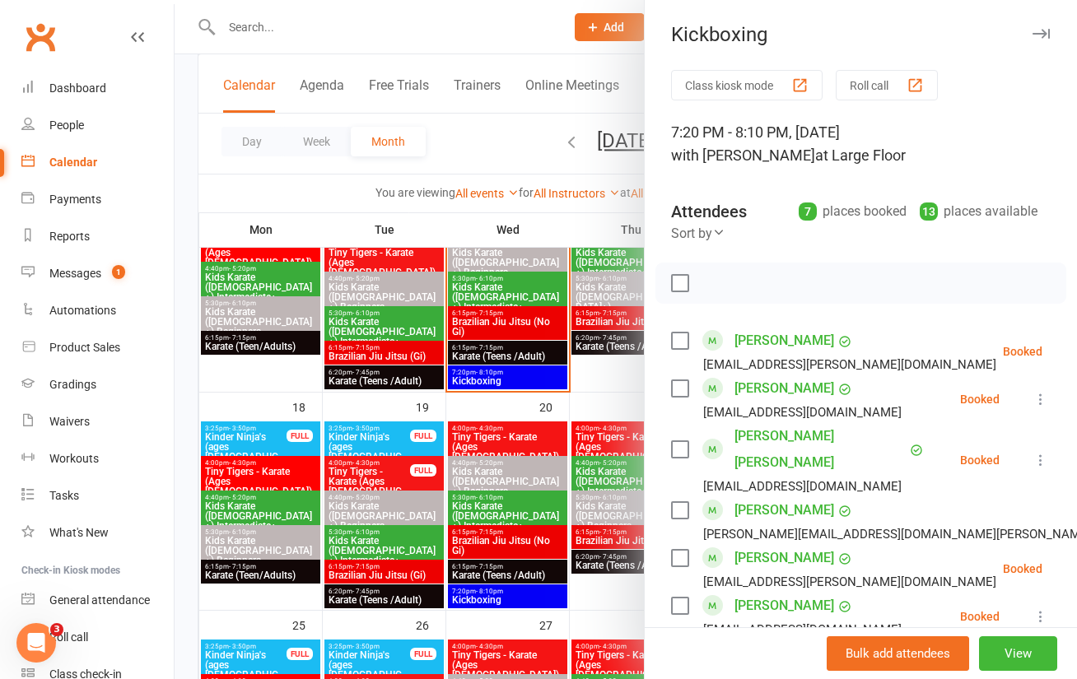
click at [532, 366] on div at bounding box center [626, 339] width 902 height 679
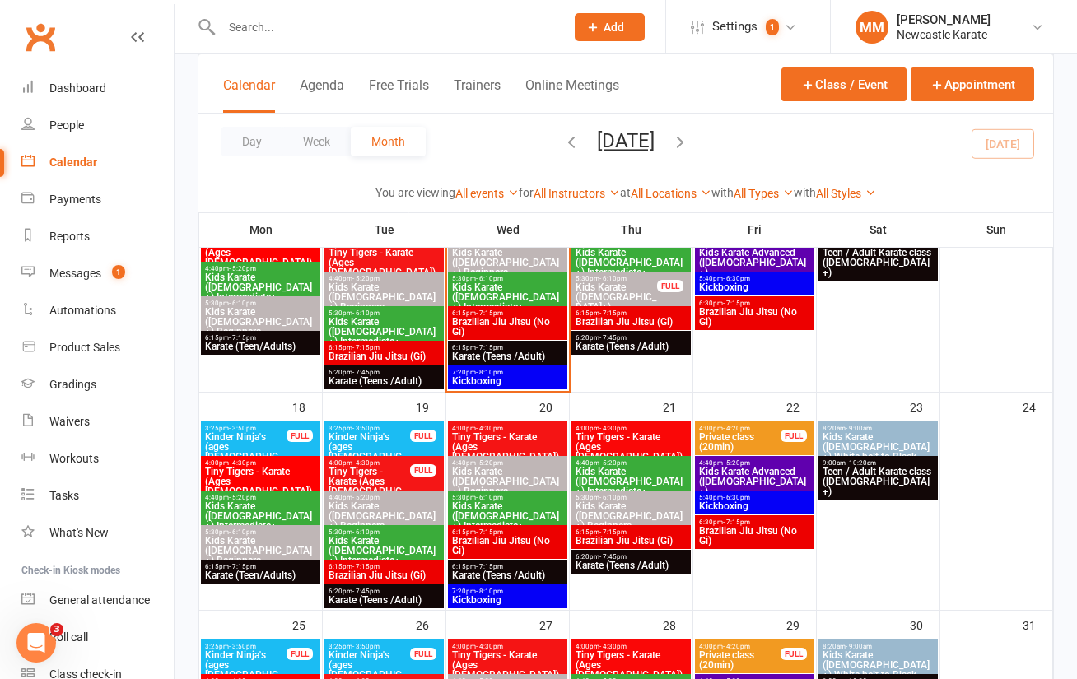
click at [529, 375] on span "7:20pm - 8:10pm" at bounding box center [507, 372] width 113 height 7
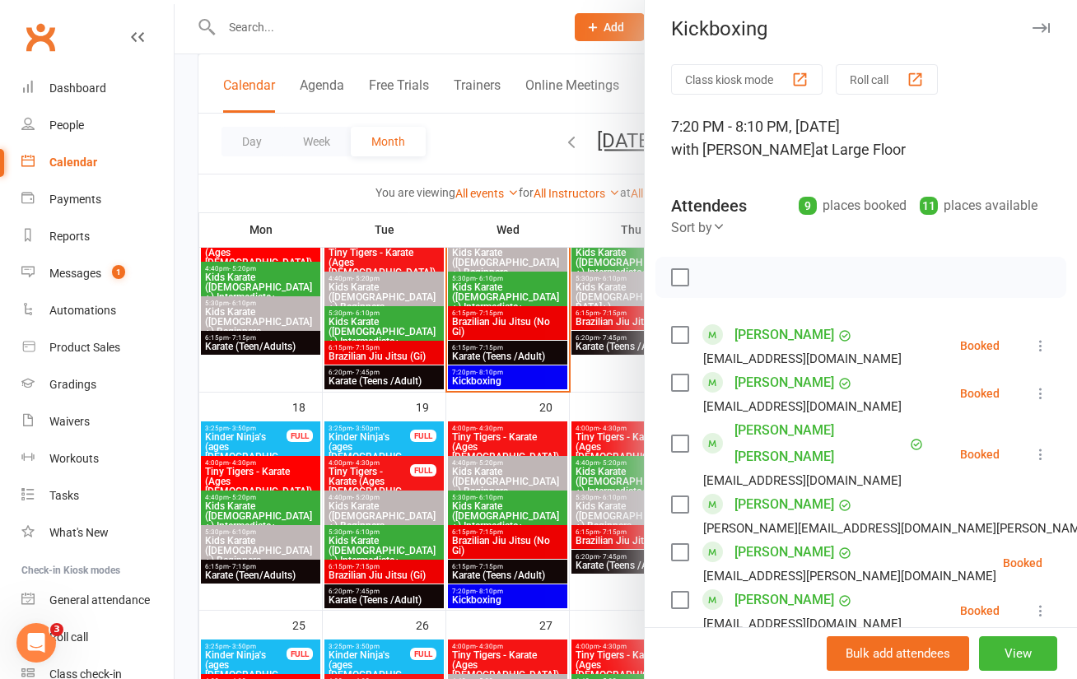
scroll to position [0, 0]
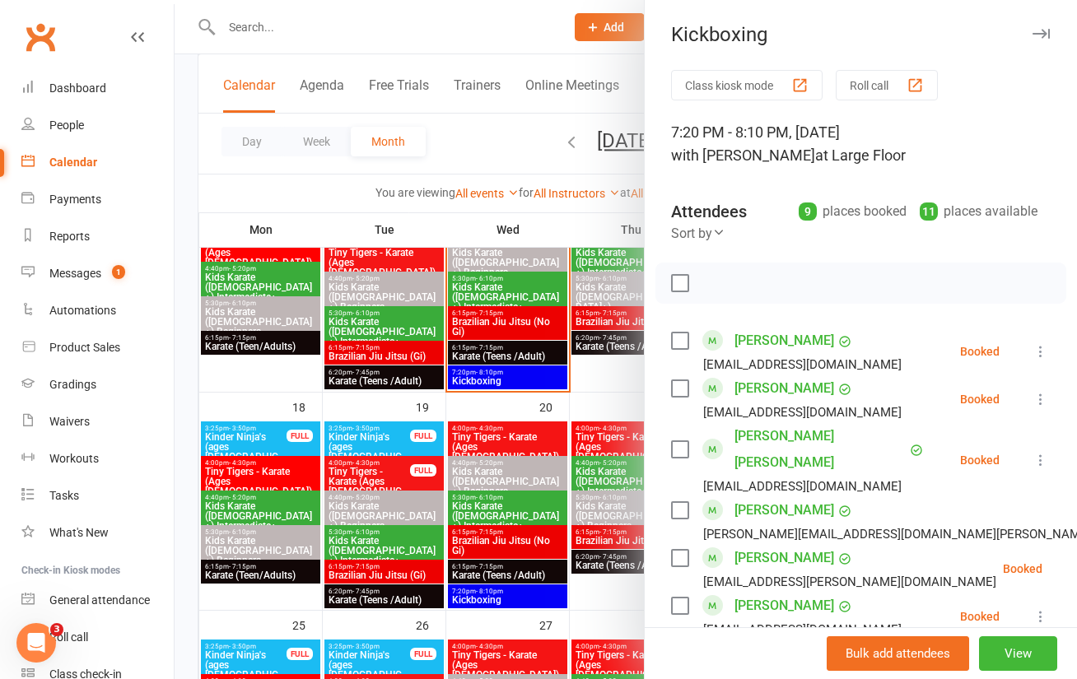
drag, startPoint x: 185, startPoint y: 80, endPoint x: 187, endPoint y: 71, distance: 9.2
click at [185, 80] on div at bounding box center [626, 339] width 902 height 679
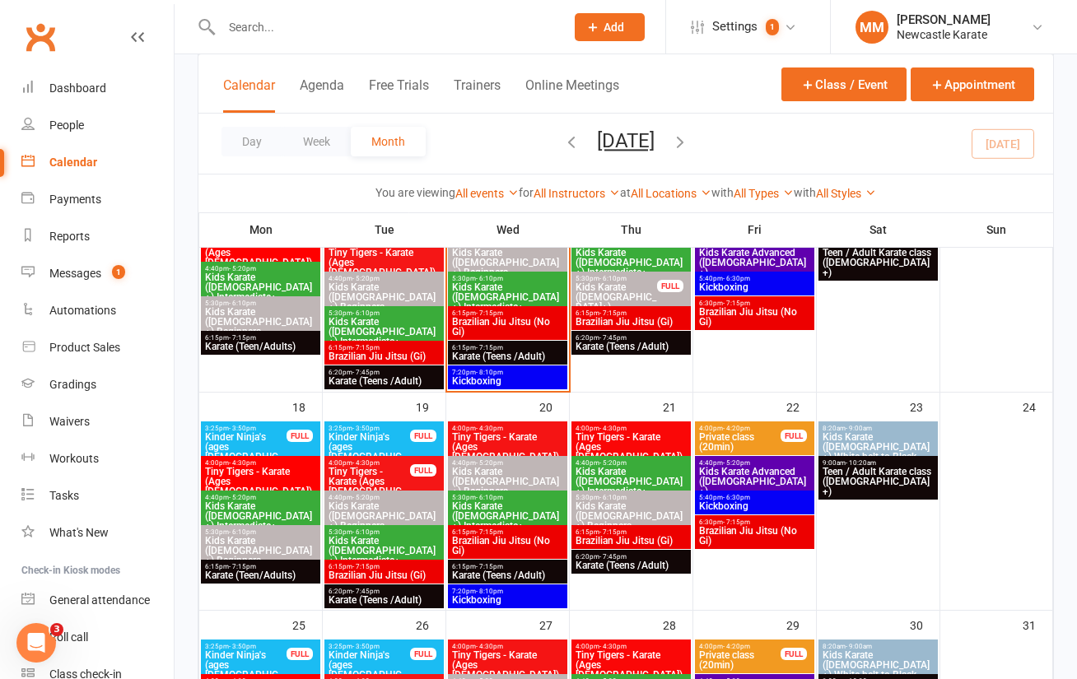
click at [35, 38] on link "Clubworx" at bounding box center [40, 36] width 41 height 41
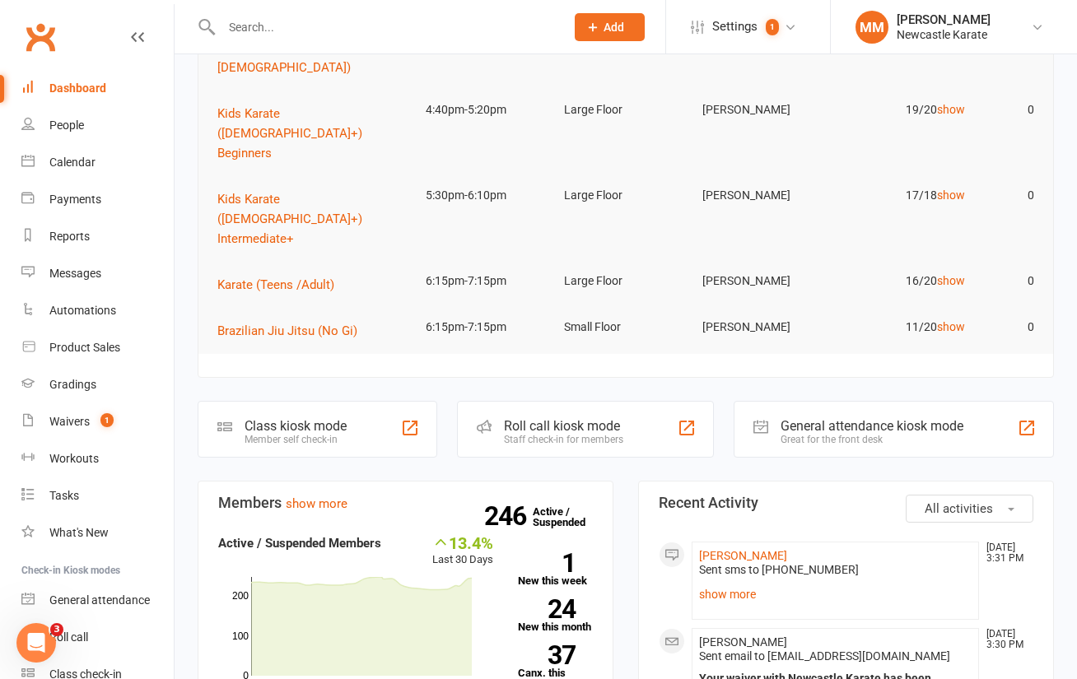
scroll to position [217, 0]
click at [40, 35] on link "Clubworx" at bounding box center [40, 36] width 41 height 41
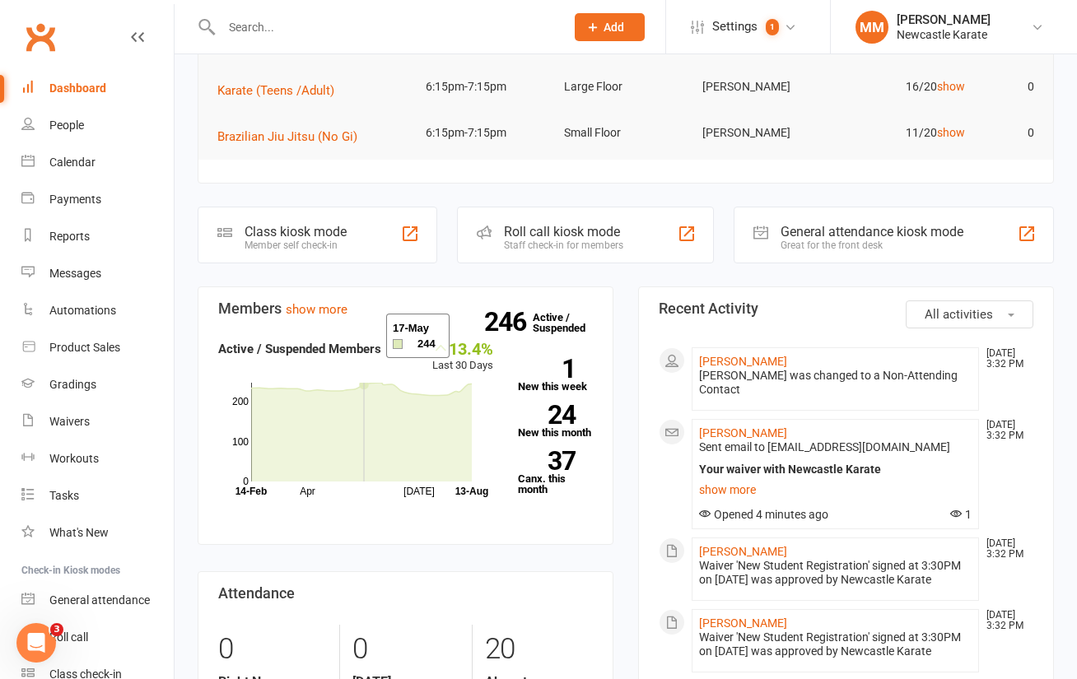
scroll to position [409, 0]
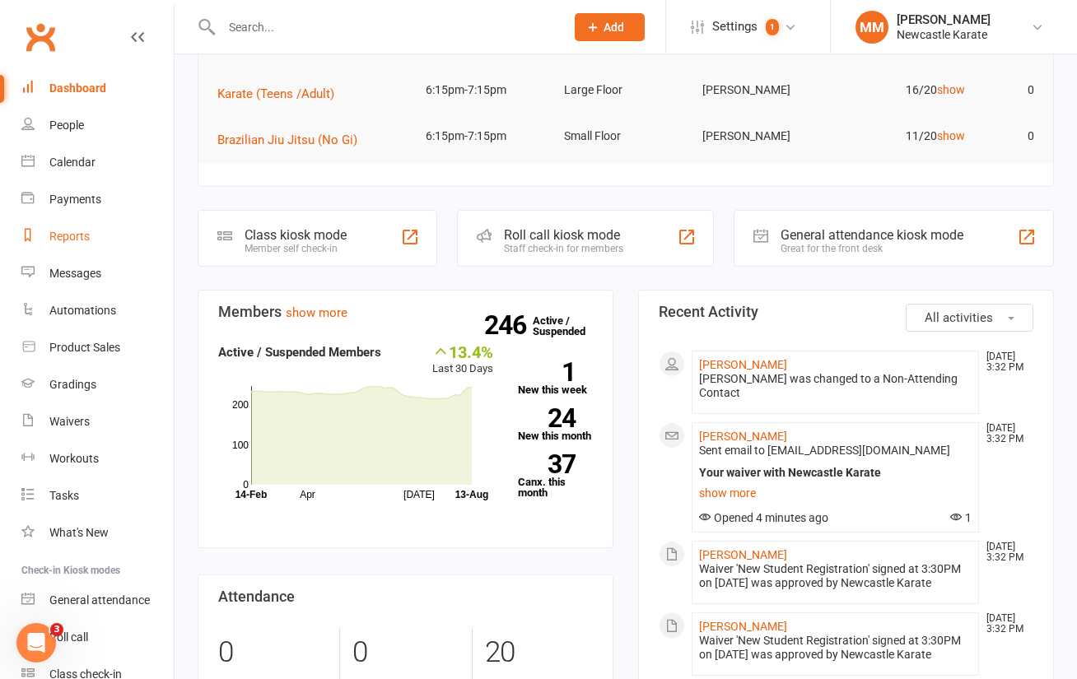
click at [70, 238] on div "Reports" at bounding box center [69, 236] width 40 height 13
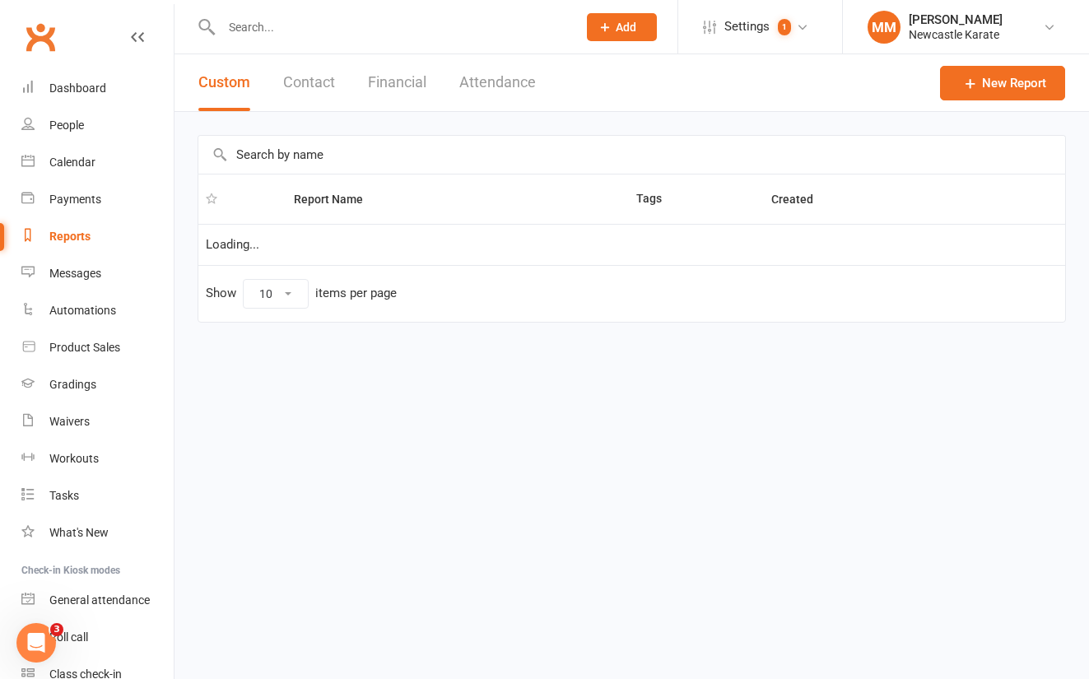
select select "100"
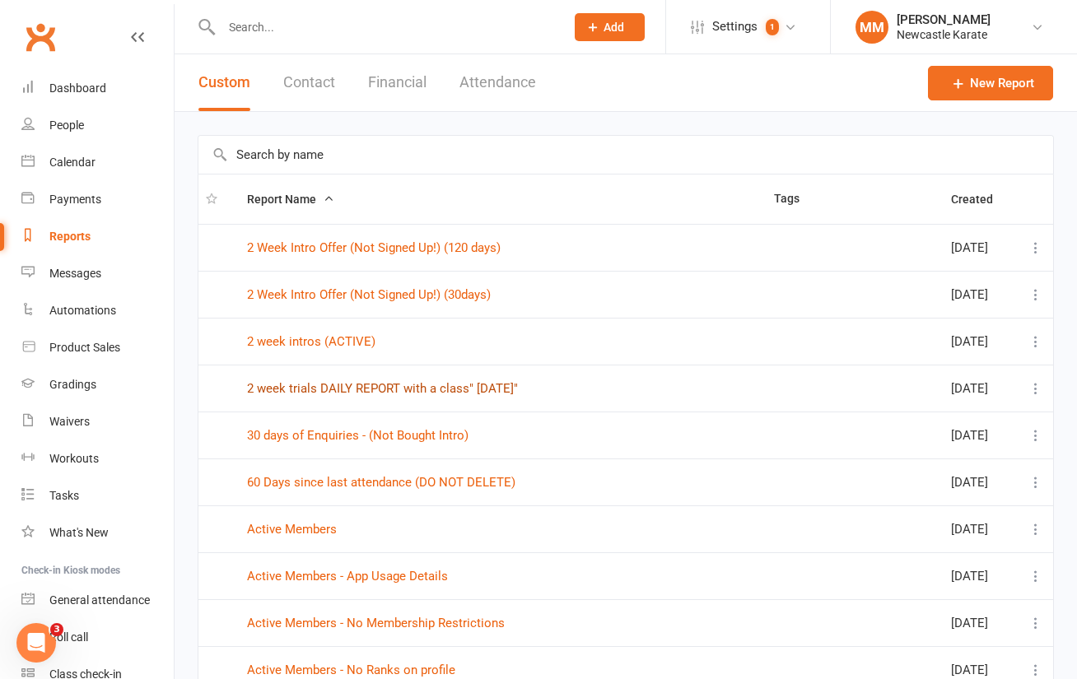
click at [355, 382] on link "2 week trials DAILY REPORT with a class" [DATE]"" at bounding box center [382, 388] width 271 height 15
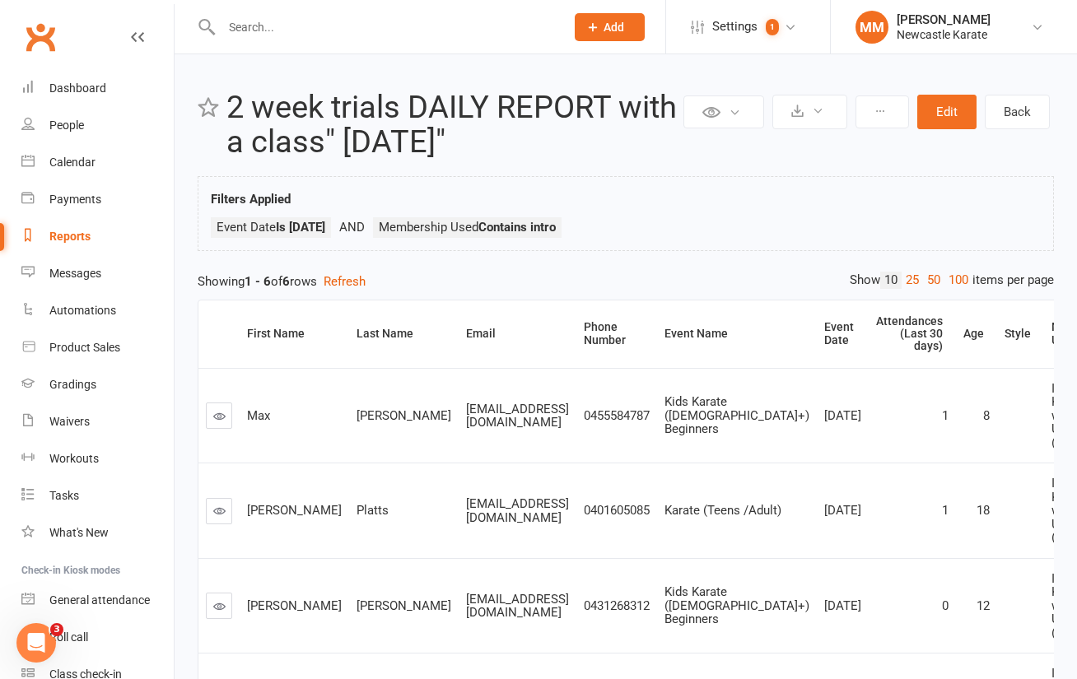
click at [48, 36] on link "Clubworx" at bounding box center [40, 36] width 41 height 41
